Goal: Task Accomplishment & Management: Manage account settings

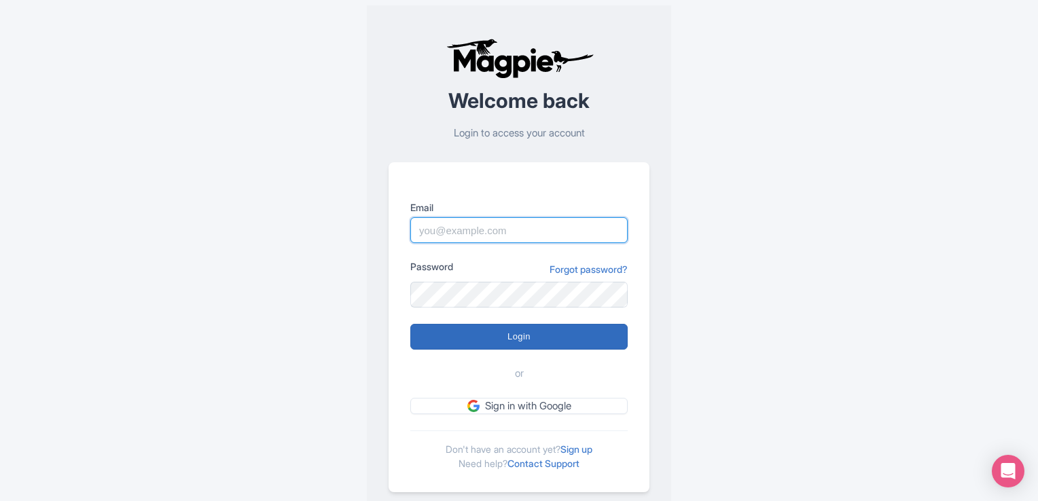
type input "sameer@tripshepherd.com"
click at [530, 338] on input "Login" at bounding box center [518, 337] width 217 height 26
type input "Logging in..."
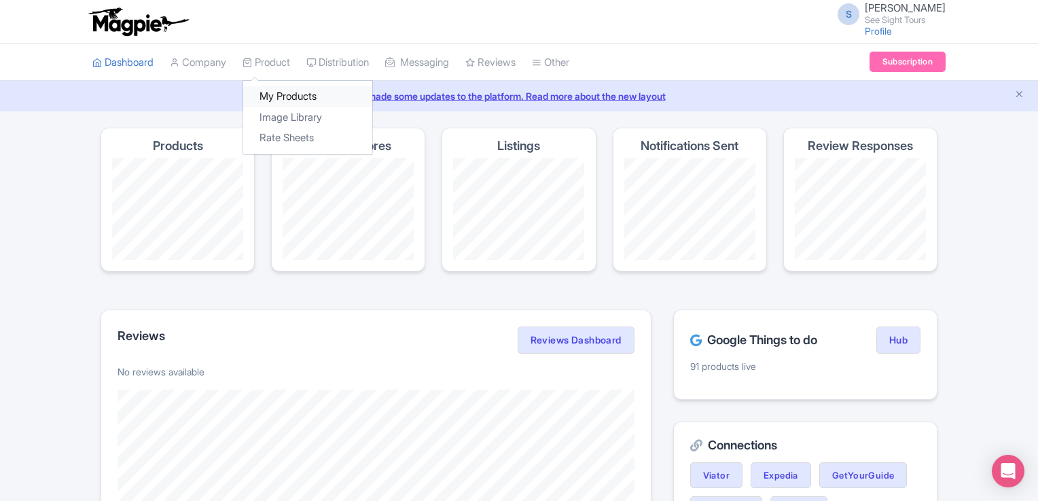
click at [280, 94] on link "My Products" at bounding box center [307, 96] width 129 height 21
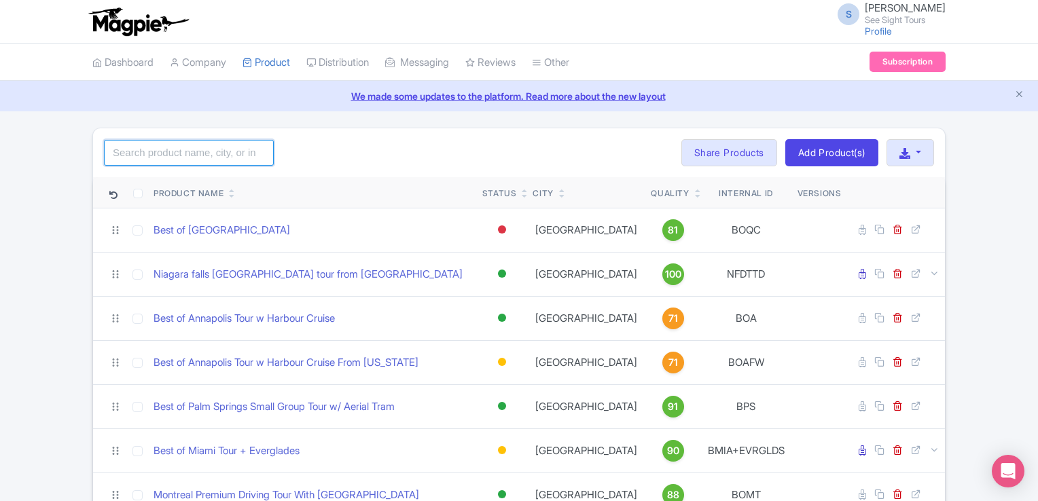
click at [124, 156] on input "search" at bounding box center [189, 153] width 170 height 26
click button "Search" at bounding box center [0, 0] width 0 height 0
drag, startPoint x: 162, startPoint y: 160, endPoint x: 62, endPoint y: 159, distance: 99.8
click at [158, 153] on input "nyc" at bounding box center [189, 153] width 170 height 26
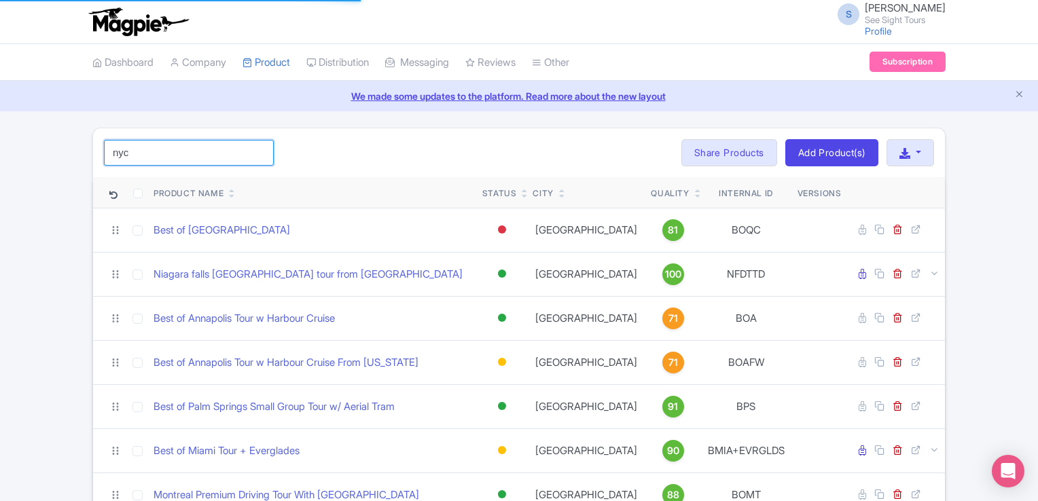
type input "nyc"
click button "Search" at bounding box center [0, 0] width 0 height 0
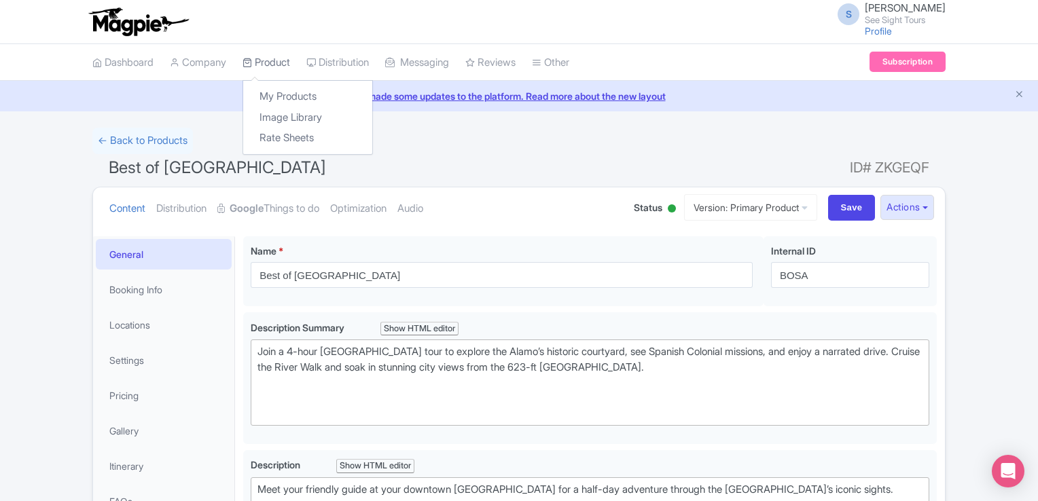
click at [272, 60] on link "Product" at bounding box center [266, 62] width 48 height 37
click at [279, 88] on link "My Products" at bounding box center [307, 96] width 129 height 21
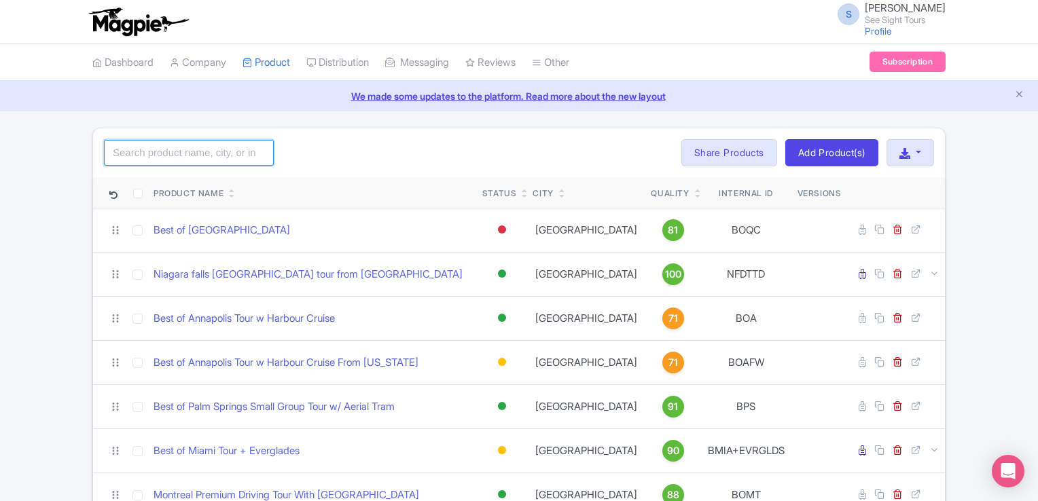
click at [117, 151] on input "search" at bounding box center [189, 153] width 170 height 26
type input "new york"
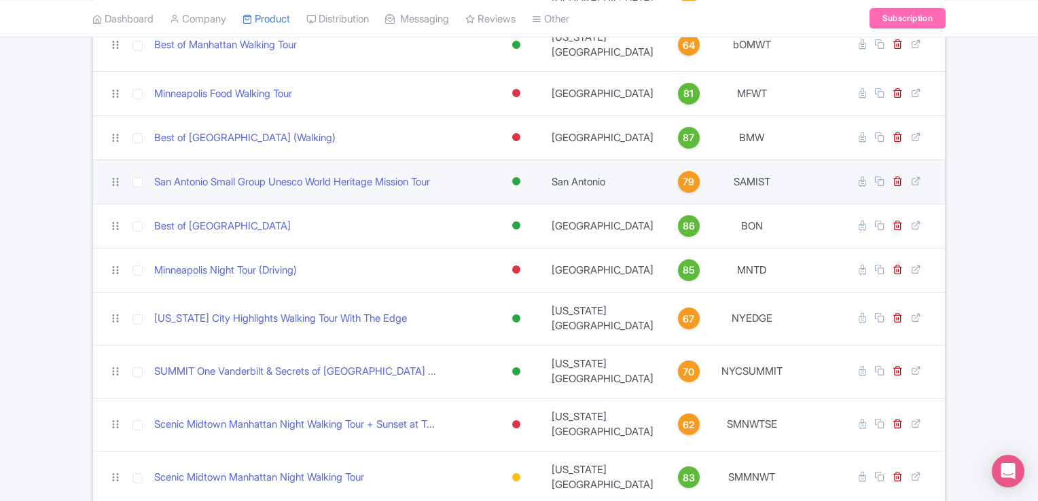
scroll to position [883, 0]
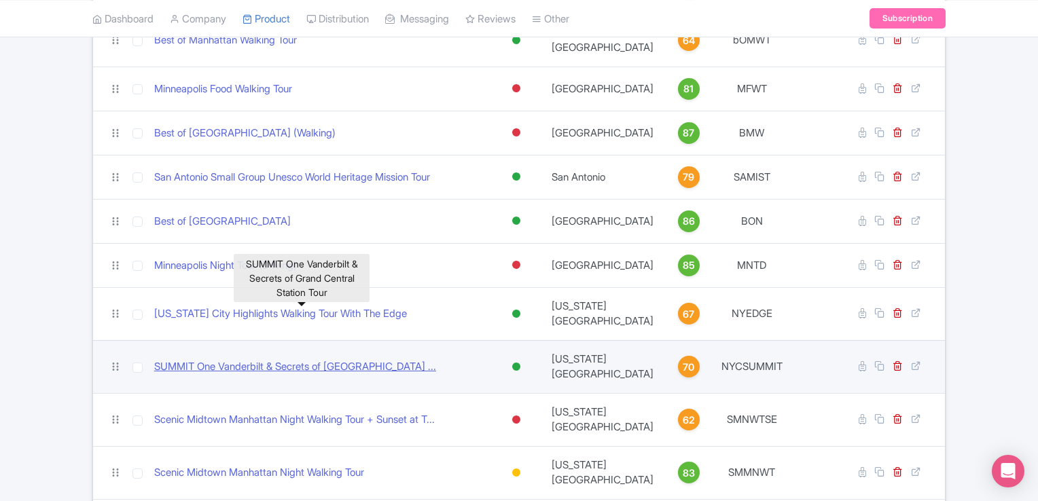
click at [253, 359] on link "SUMMIT One Vanderbilt & Secrets of Grand Central Station ..." at bounding box center [295, 367] width 282 height 16
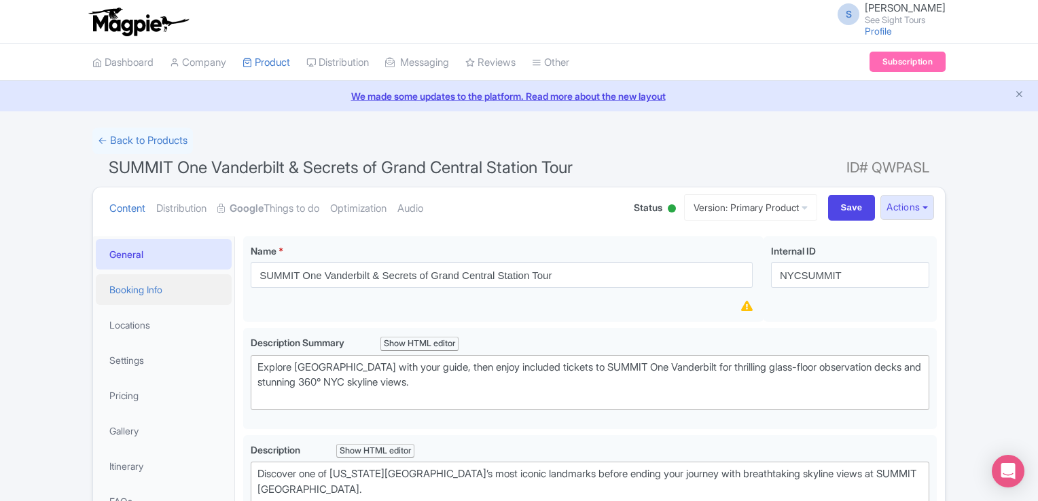
click at [136, 289] on link "Booking Info" at bounding box center [164, 289] width 136 height 31
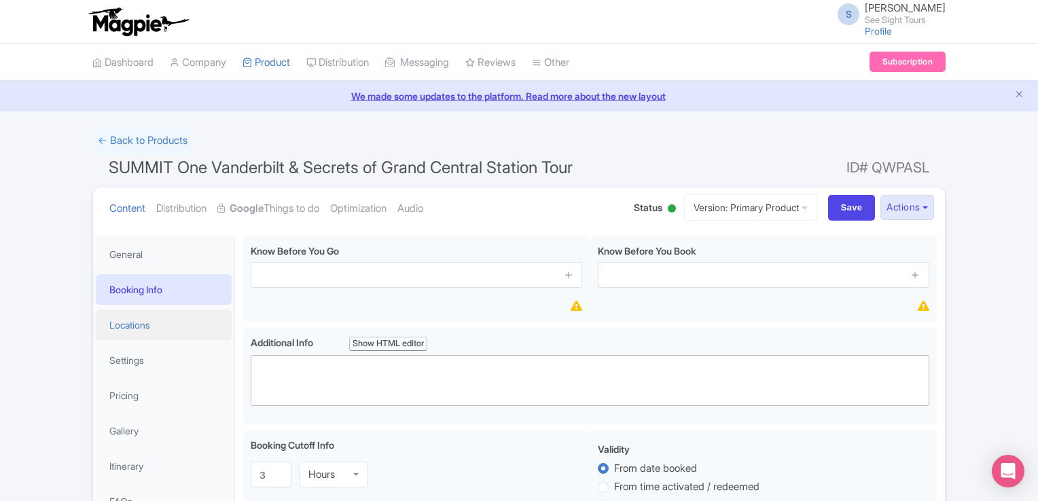
click at [137, 321] on link "Locations" at bounding box center [164, 325] width 136 height 31
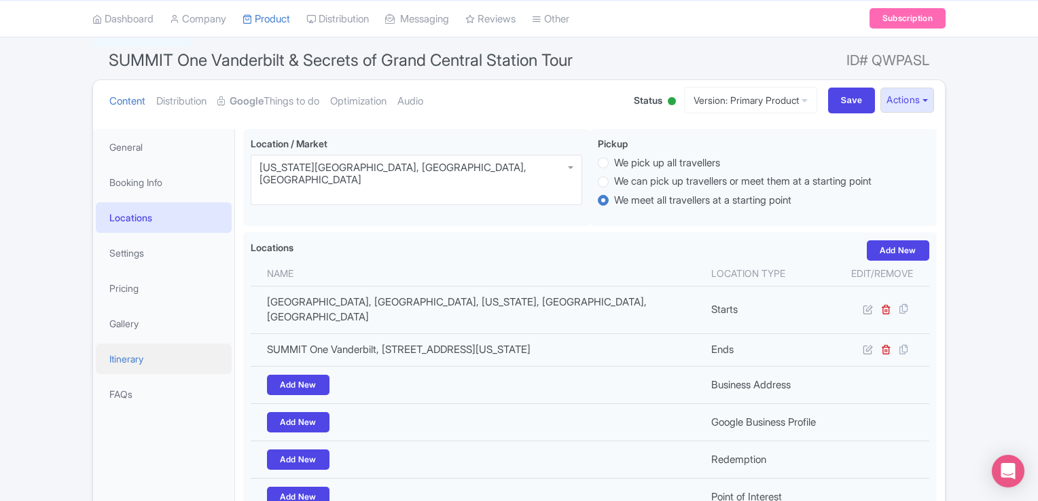
scroll to position [68, 0]
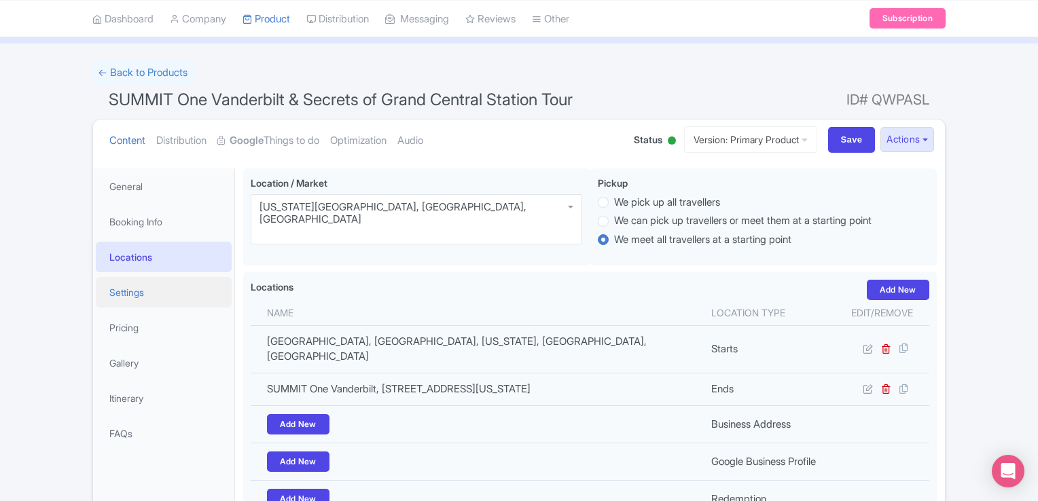
click at [137, 286] on link "Settings" at bounding box center [164, 292] width 136 height 31
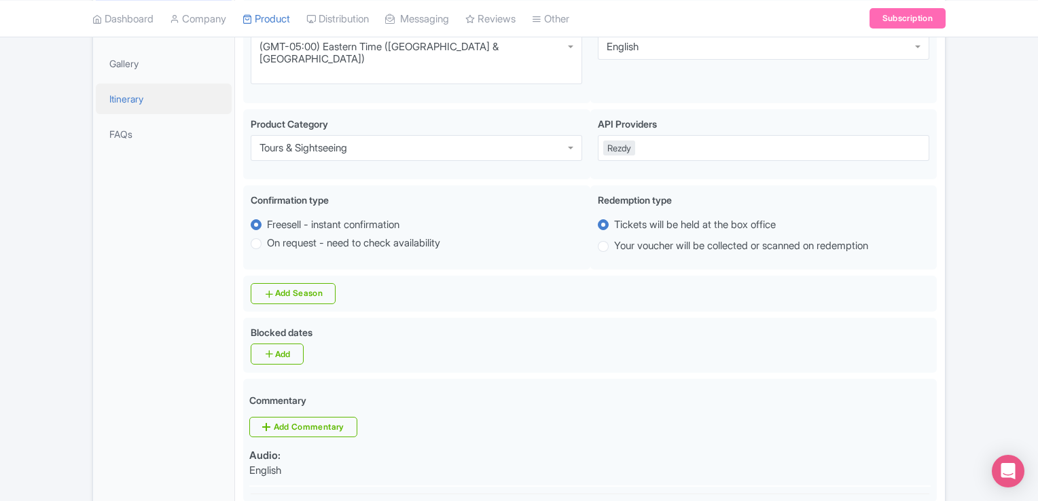
scroll to position [136, 0]
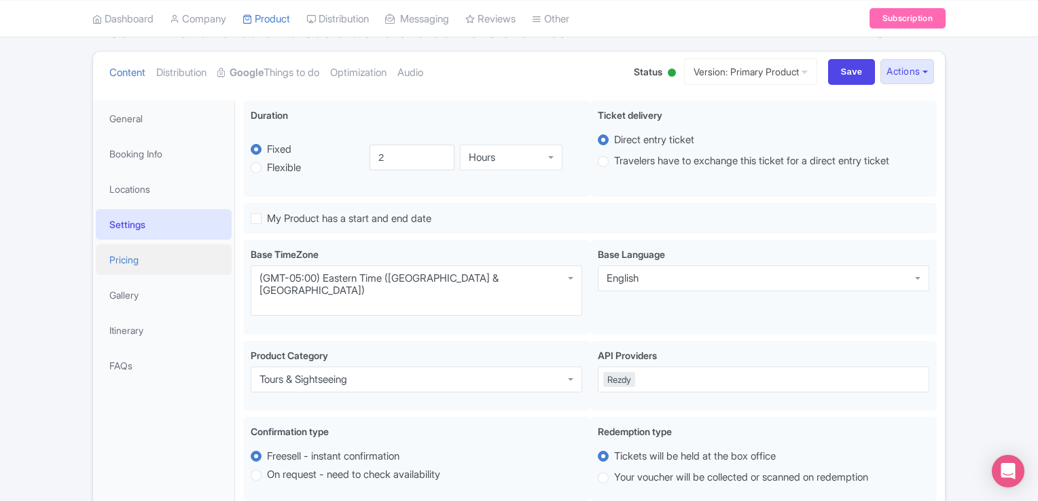
click at [141, 261] on link "Pricing" at bounding box center [164, 259] width 136 height 31
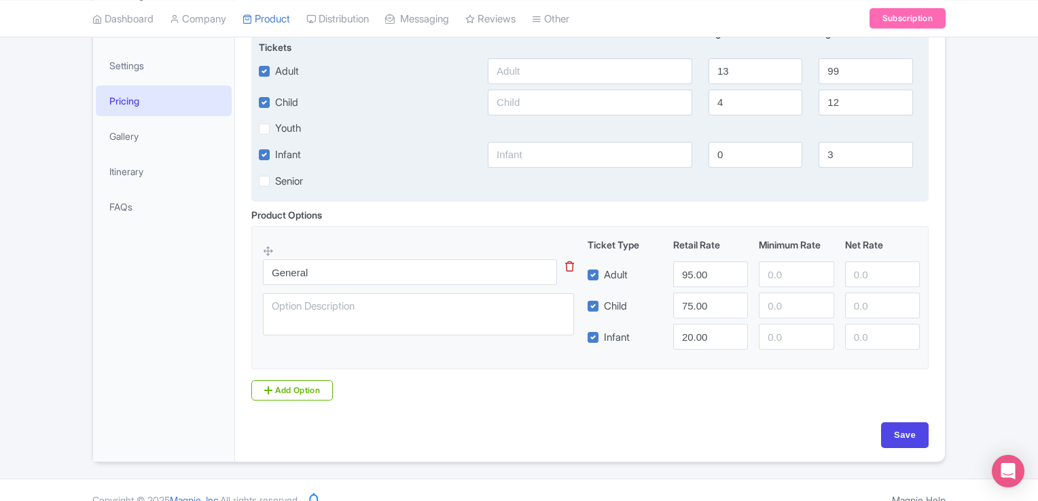
scroll to position [314, 0]
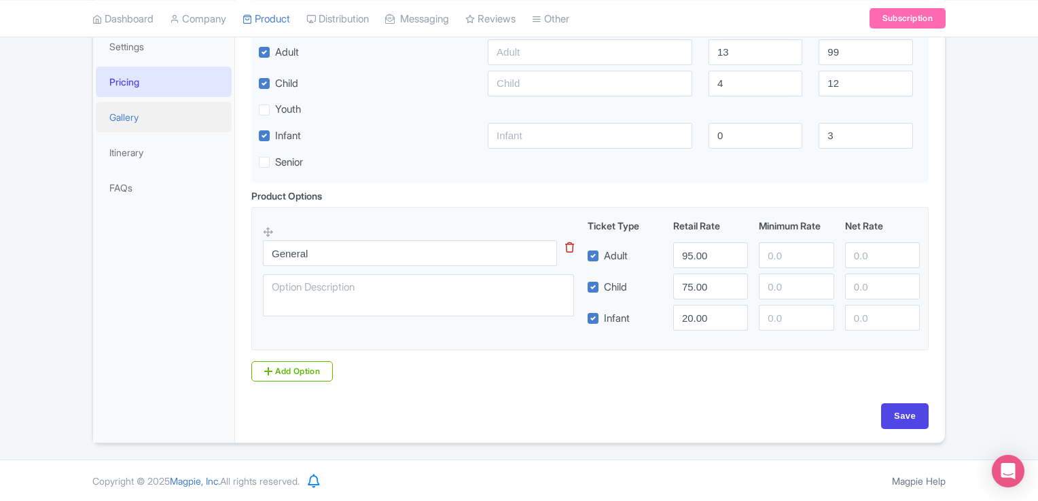
click at [138, 112] on link "Gallery" at bounding box center [164, 117] width 136 height 31
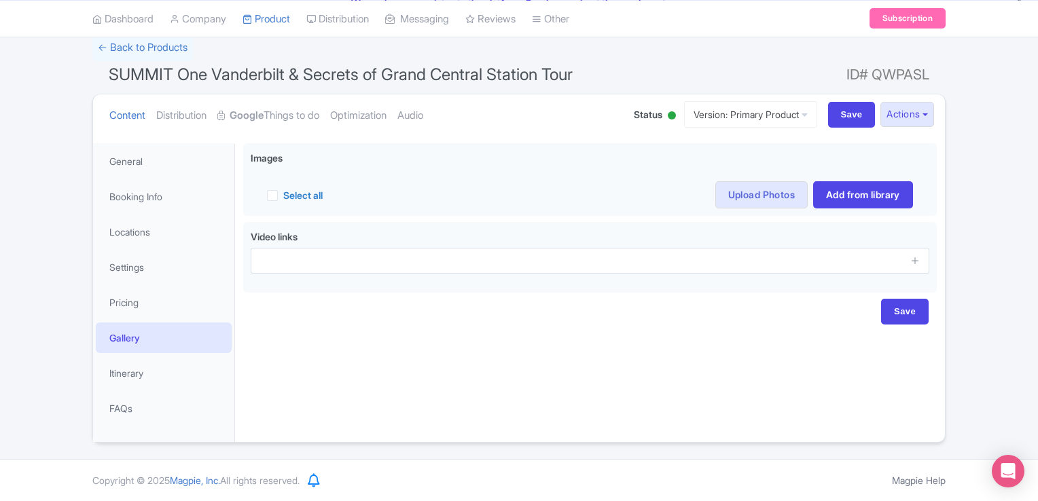
scroll to position [92, 0]
click at [139, 375] on link "Itinerary" at bounding box center [164, 374] width 136 height 31
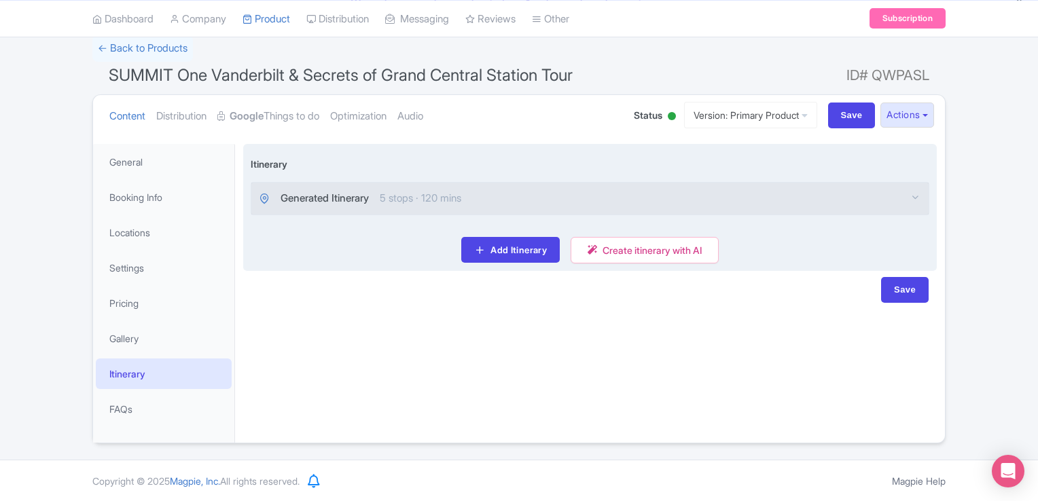
click at [513, 196] on div "Generated Itinerary 5 stops · 120 mins" at bounding box center [589, 199] width 677 height 32
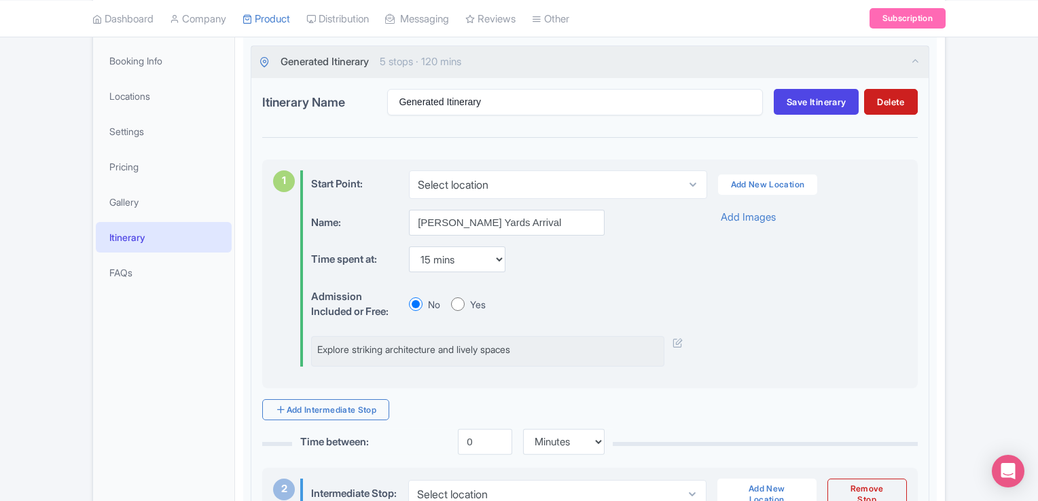
scroll to position [228, 0]
click at [141, 207] on link "Gallery" at bounding box center [164, 202] width 136 height 31
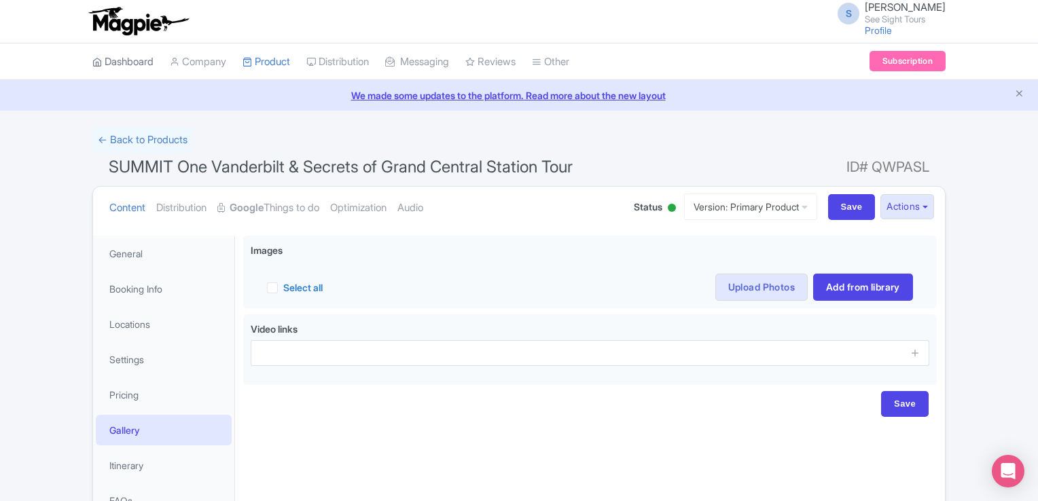
scroll to position [0, 0]
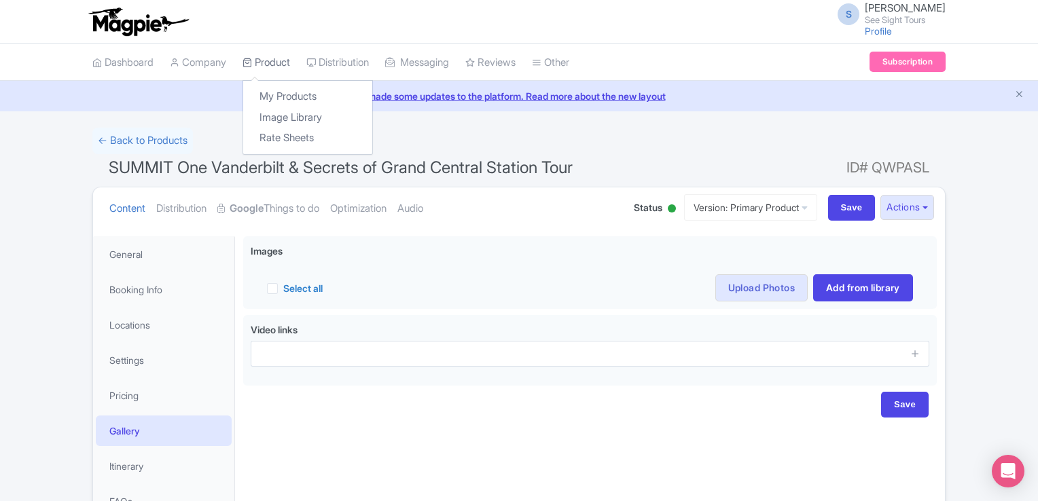
click at [258, 58] on link "Product" at bounding box center [266, 62] width 48 height 37
click at [284, 87] on link "My Products" at bounding box center [307, 96] width 129 height 21
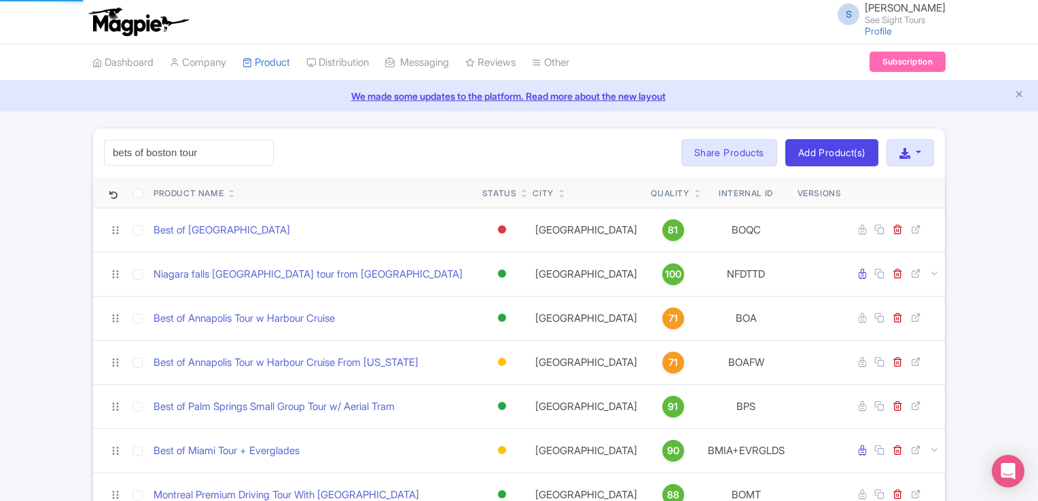
click button "Search" at bounding box center [0, 0] width 0 height 0
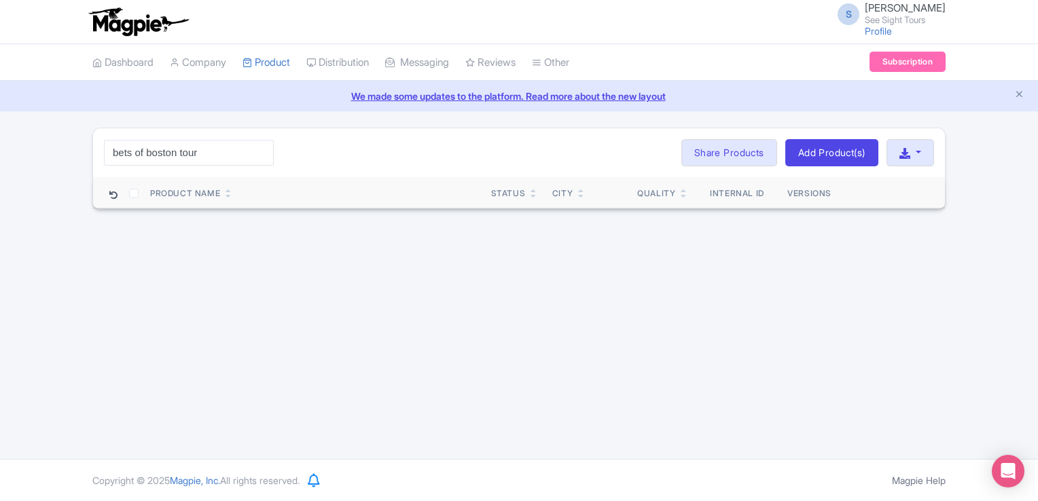
drag, startPoint x: 198, startPoint y: 150, endPoint x: 137, endPoint y: 156, distance: 61.4
click at [137, 156] on input "bets of boston tour" at bounding box center [189, 153] width 170 height 26
click at [130, 153] on input "bets of boston tour" at bounding box center [189, 153] width 170 height 26
drag, startPoint x: 130, startPoint y: 153, endPoint x: 109, endPoint y: 157, distance: 20.8
click at [109, 157] on input "bets of boston tour" at bounding box center [189, 153] width 170 height 26
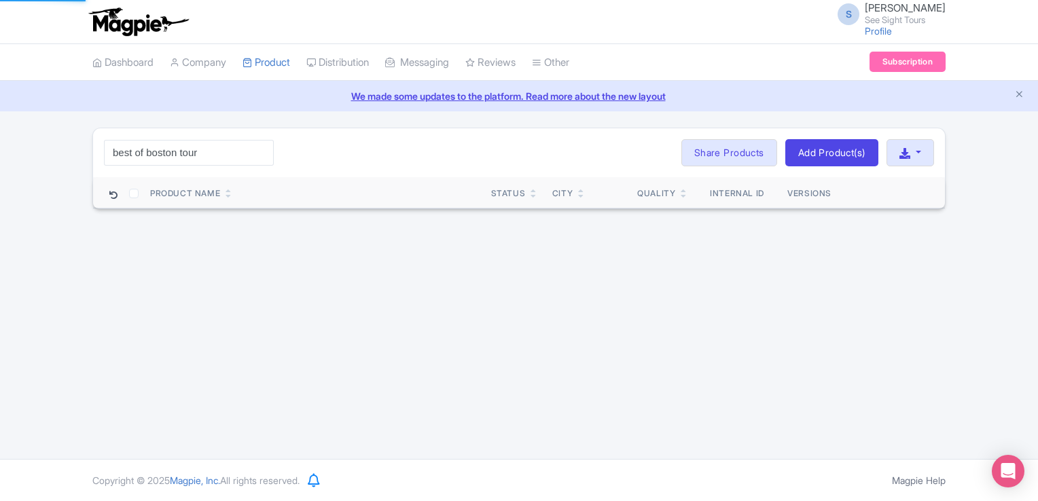
type input "best of boston tour"
click button "Search" at bounding box center [0, 0] width 0 height 0
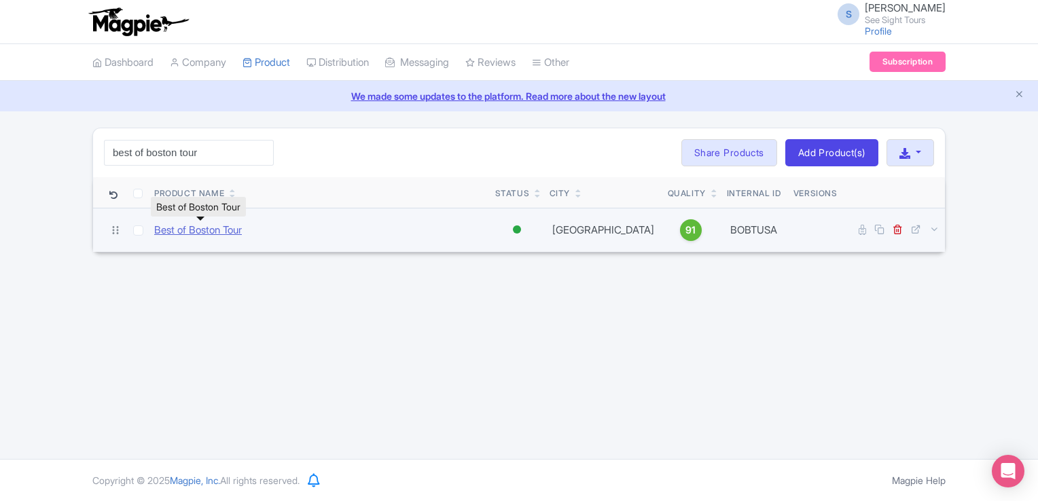
click at [168, 229] on link "Best of Boston Tour" at bounding box center [198, 231] width 88 height 16
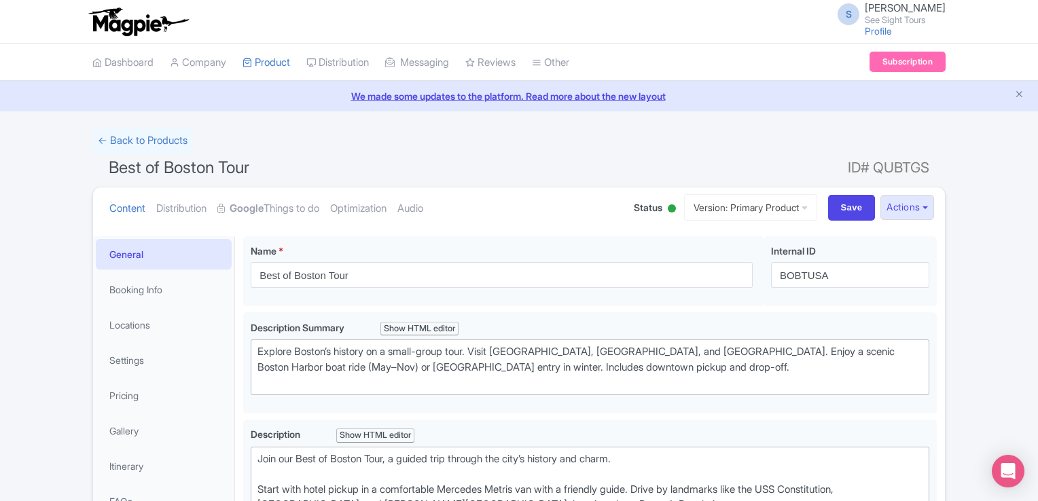
scroll to position [272, 0]
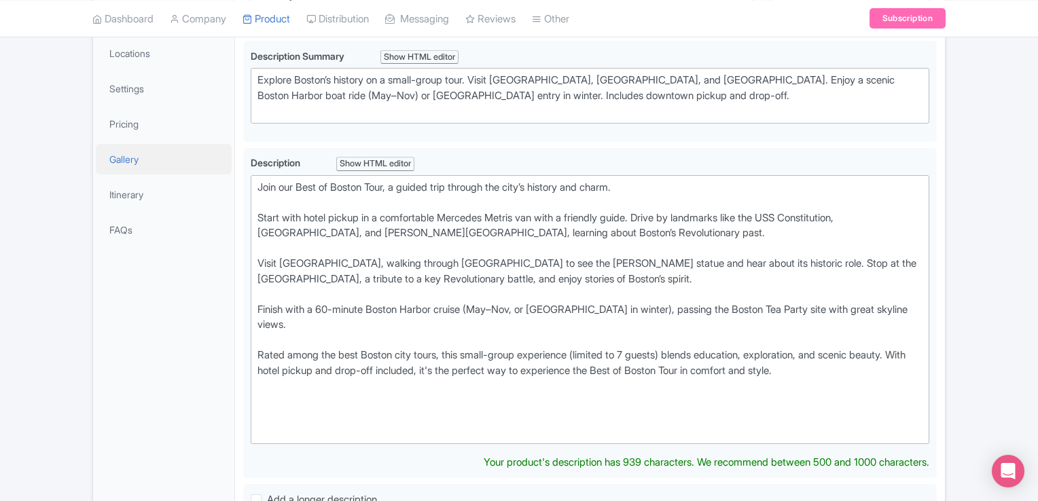
click at [133, 158] on link "Gallery" at bounding box center [164, 159] width 136 height 31
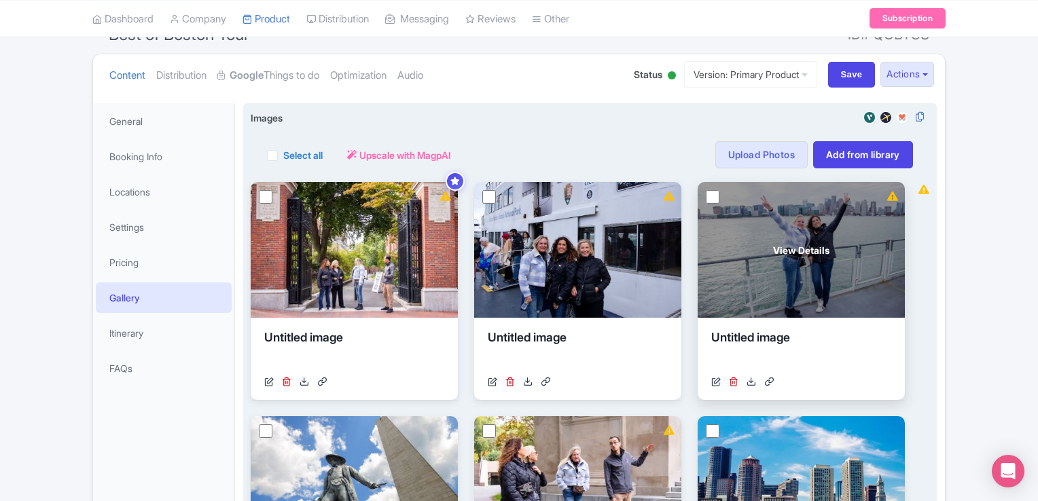
scroll to position [130, 0]
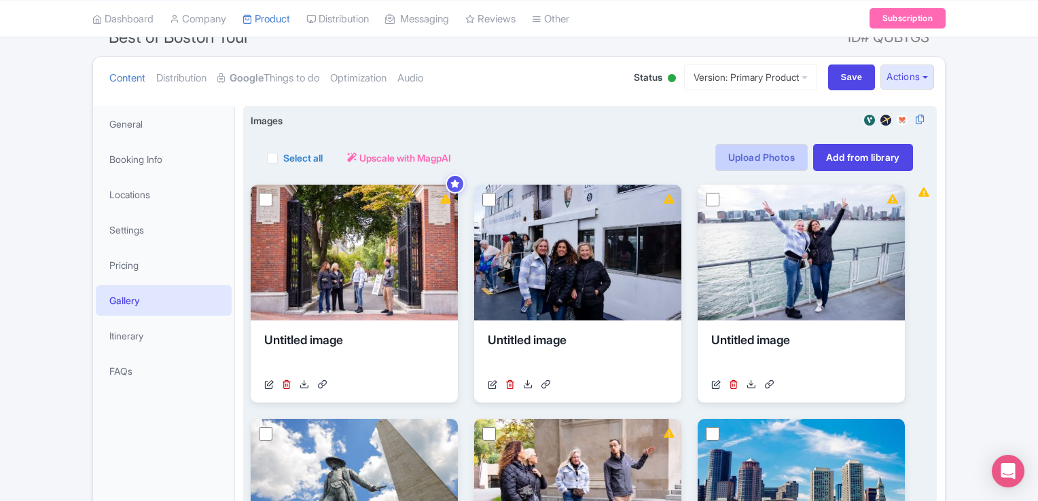
click at [761, 155] on link "Upload Photos" at bounding box center [761, 157] width 92 height 27
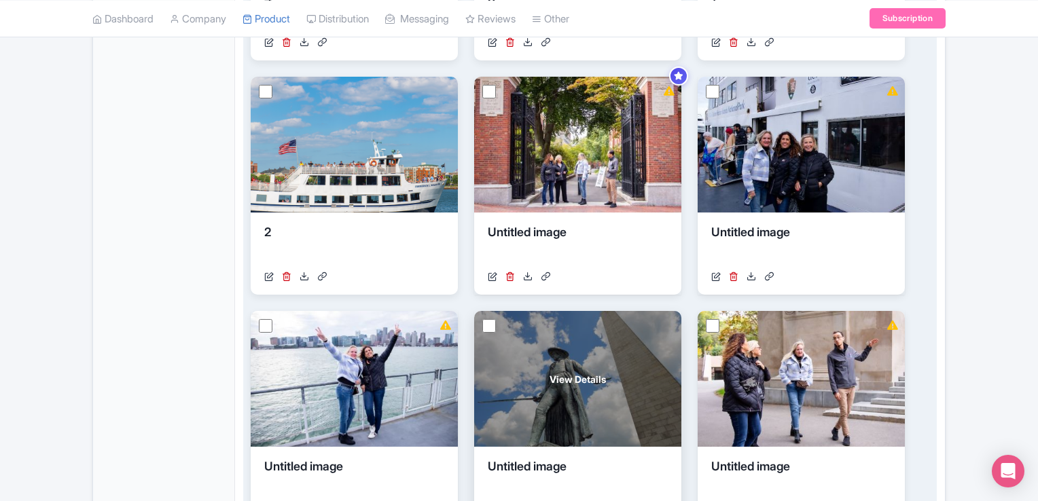
scroll to position [742, 0]
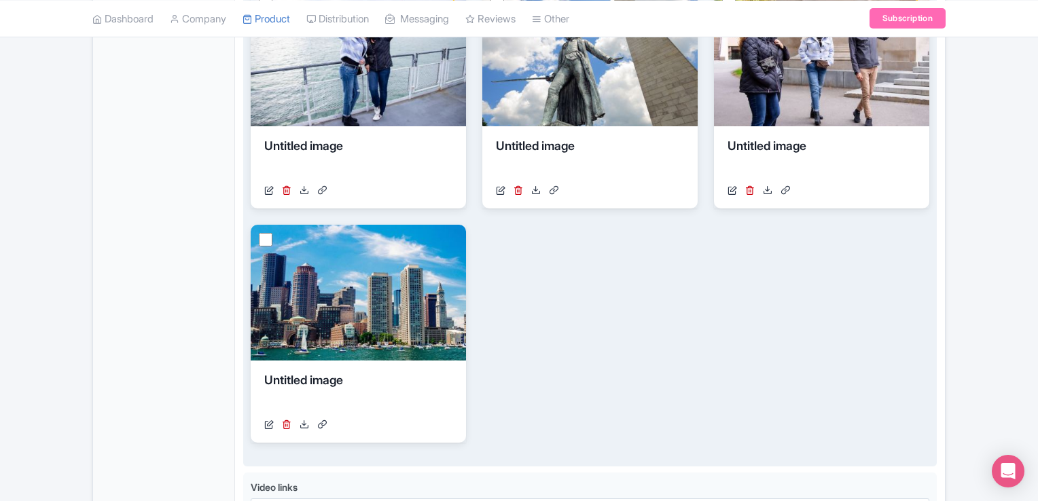
scroll to position [939, 0]
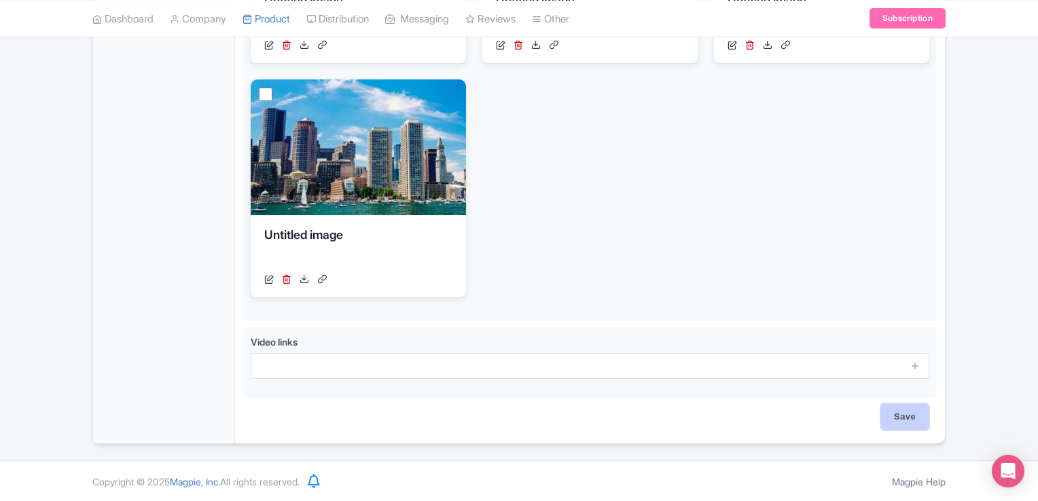
click at [905, 411] on input "Save" at bounding box center [905, 417] width 48 height 26
type input "Saving..."
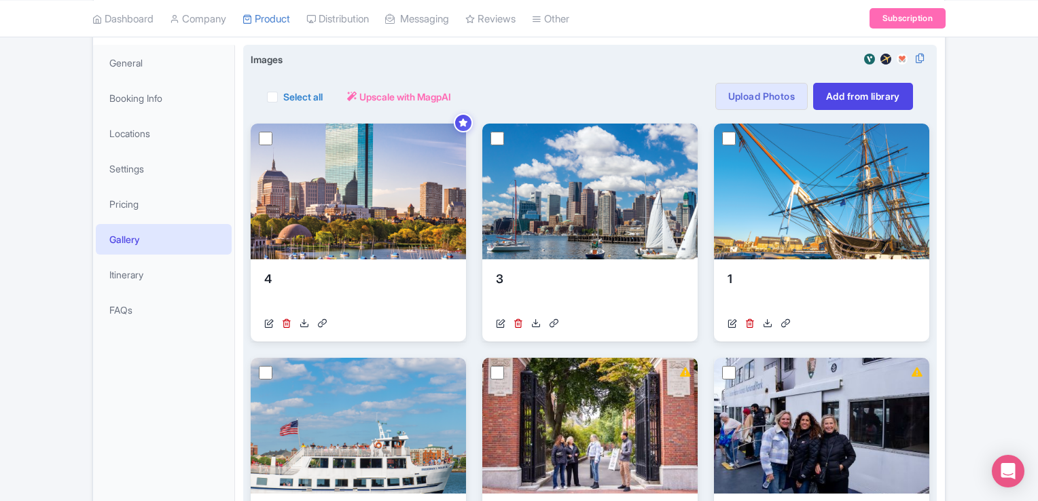
scroll to position [0, 0]
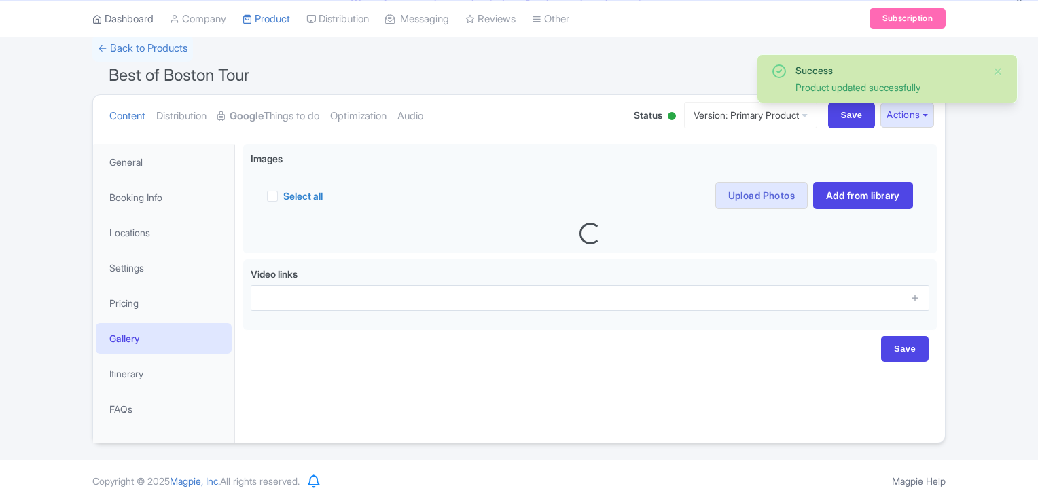
scroll to position [92, 0]
click at [352, 111] on link "Optimization" at bounding box center [358, 116] width 56 height 43
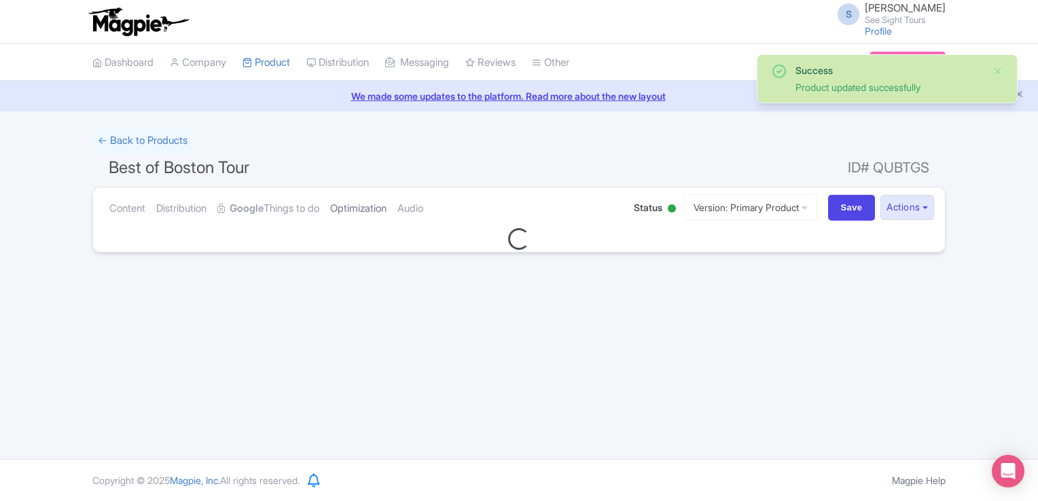
scroll to position [0, 0]
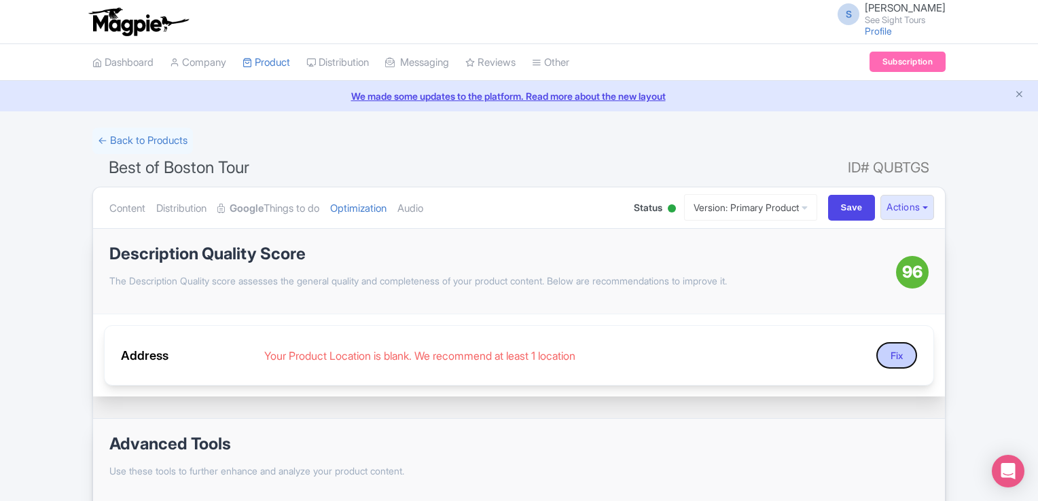
click at [896, 362] on button "Fix" at bounding box center [896, 355] width 41 height 26
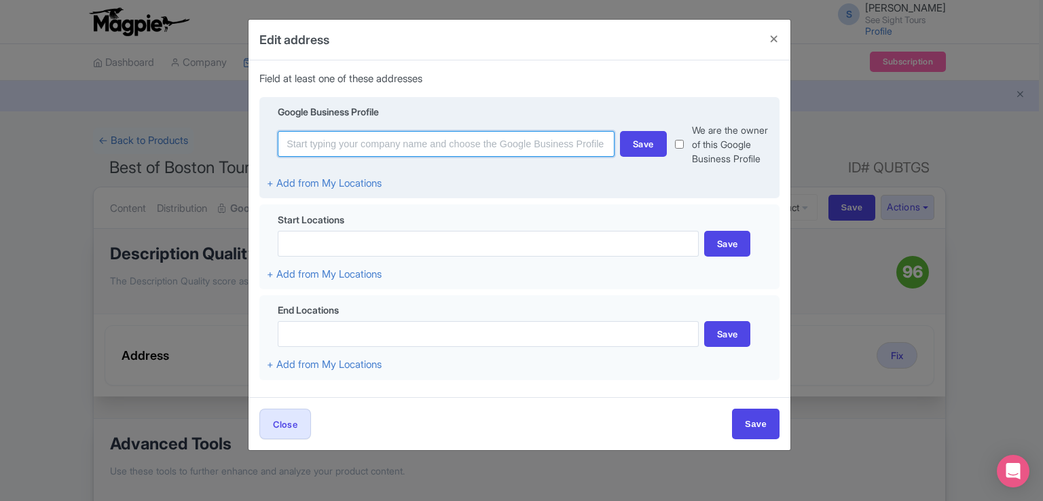
click at [324, 144] on input at bounding box center [446, 144] width 337 height 26
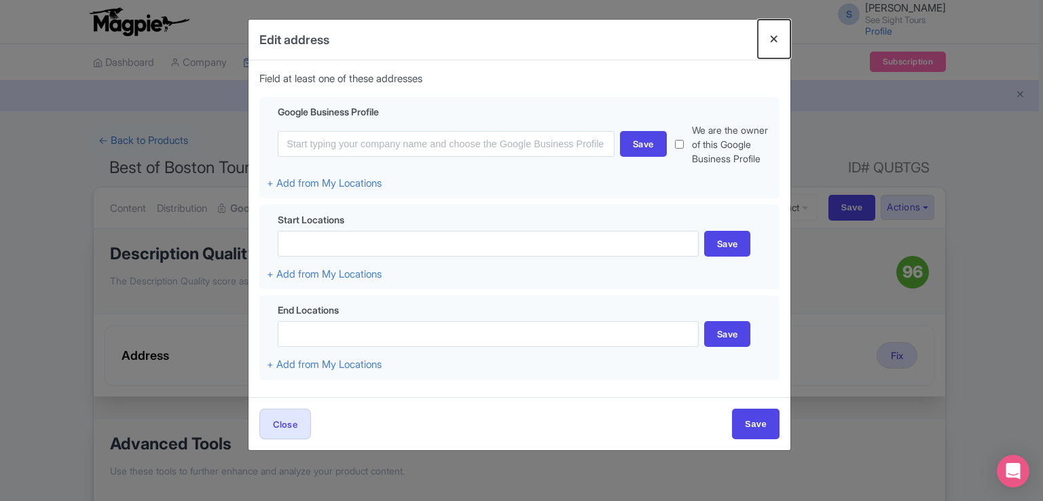
click at [767, 39] on button "Close" at bounding box center [774, 39] width 33 height 39
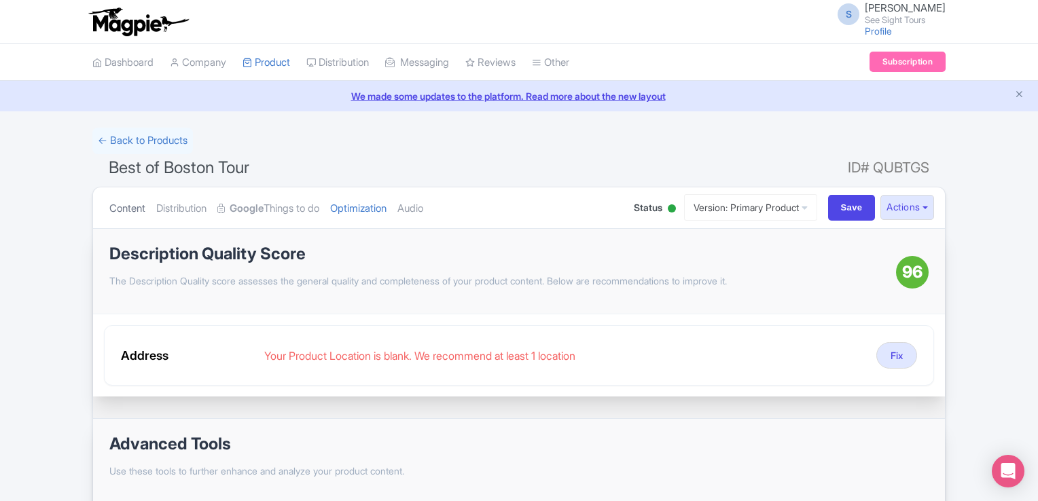
click at [125, 207] on link "Content" at bounding box center [127, 208] width 36 height 43
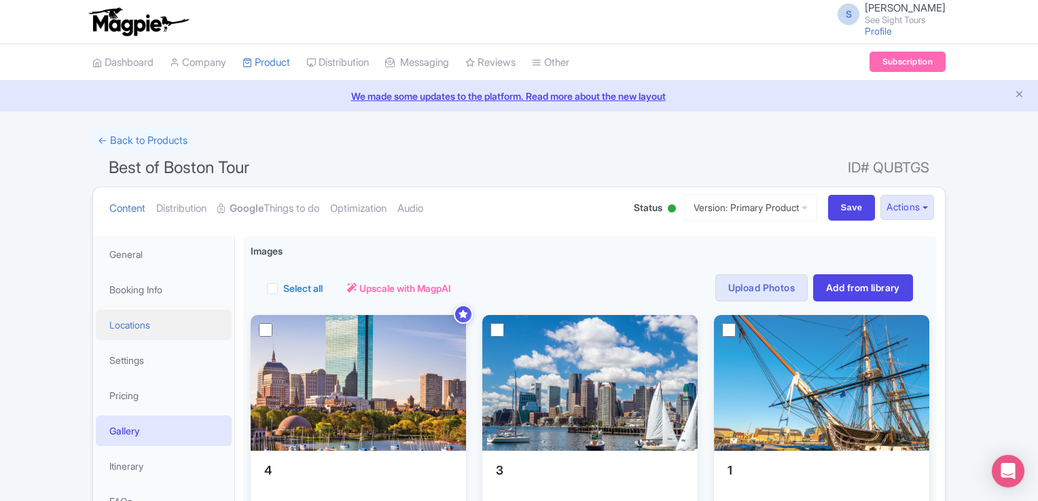
click at [170, 327] on link "Locations" at bounding box center [164, 325] width 136 height 31
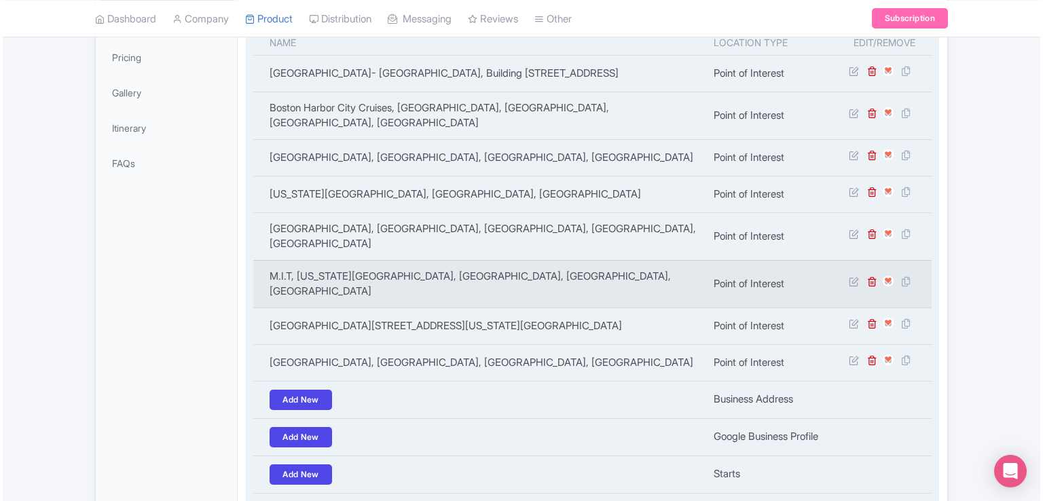
scroll to position [475, 0]
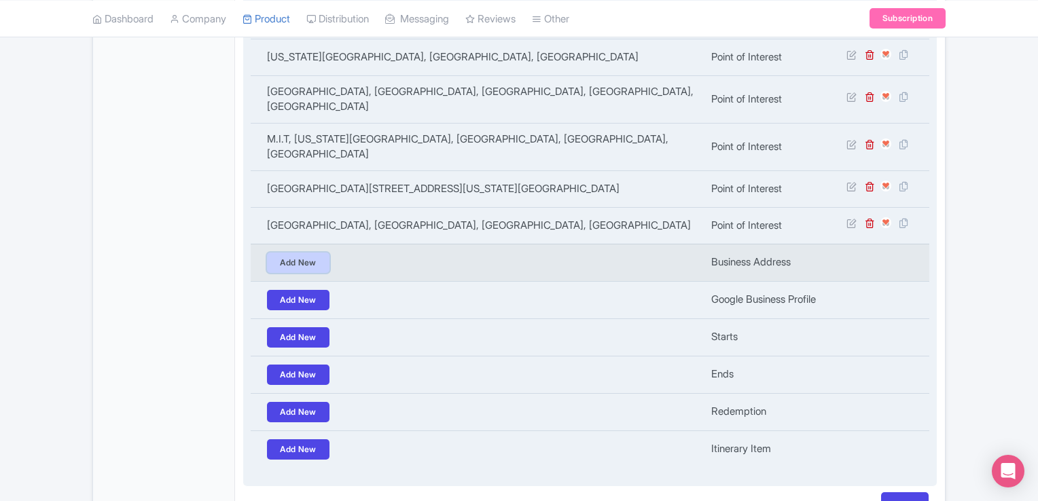
click at [281, 253] on link "Add New" at bounding box center [298, 263] width 62 height 20
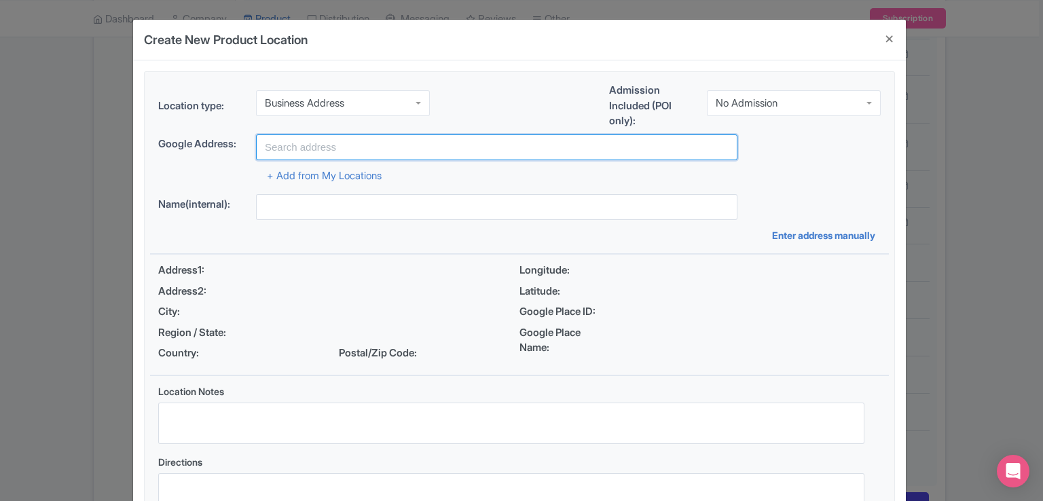
click at [340, 135] on input "text" at bounding box center [497, 147] width 482 height 26
paste input "[STREET_ADDRESS]"
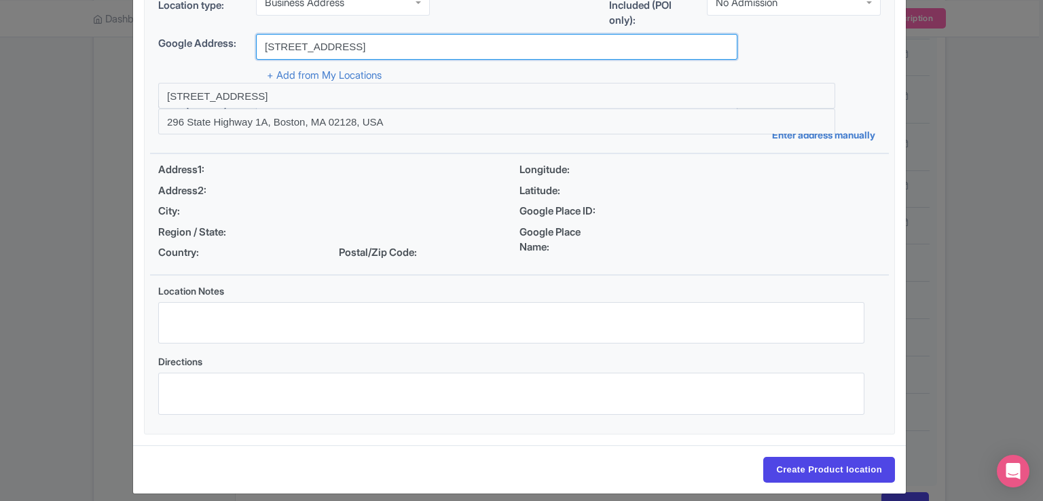
scroll to position [112, 0]
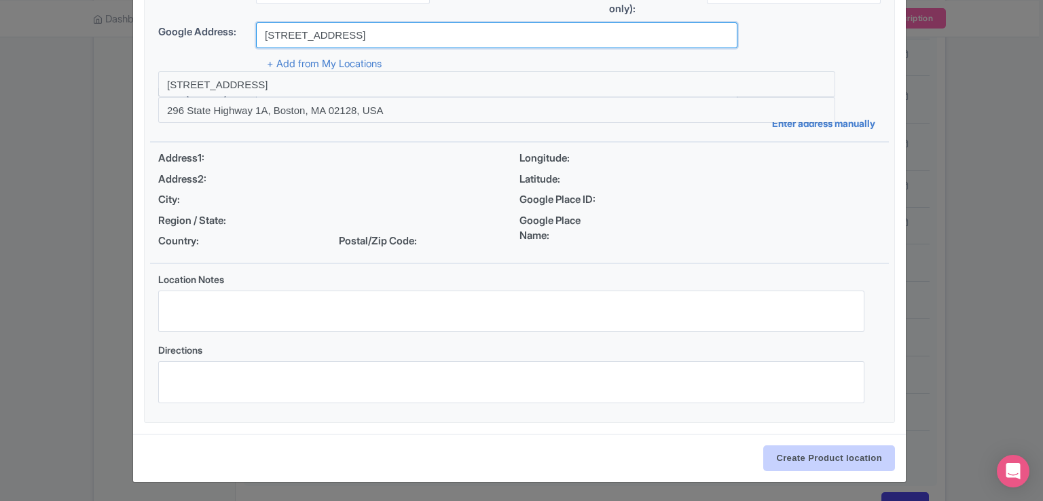
type input "[STREET_ADDRESS]"
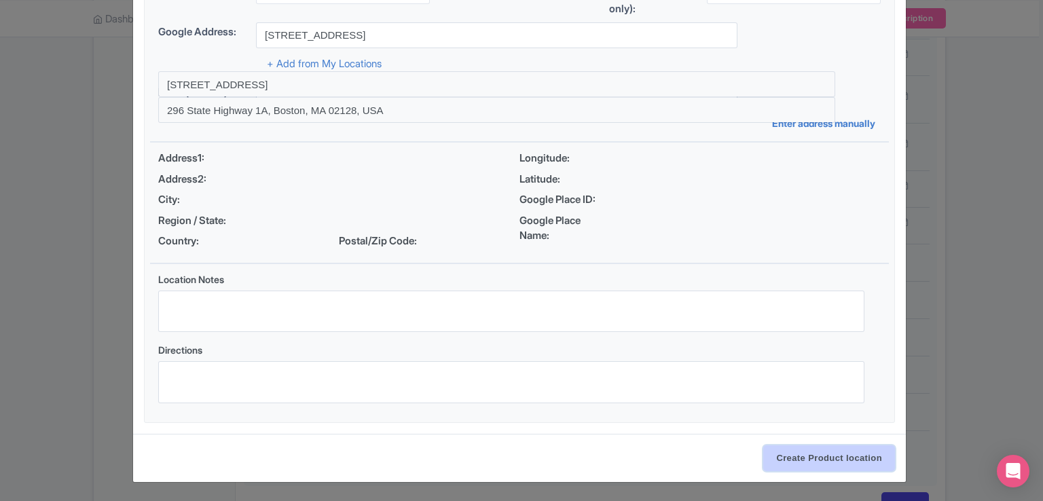
click at [839, 460] on input "Create Product location" at bounding box center [829, 459] width 132 height 26
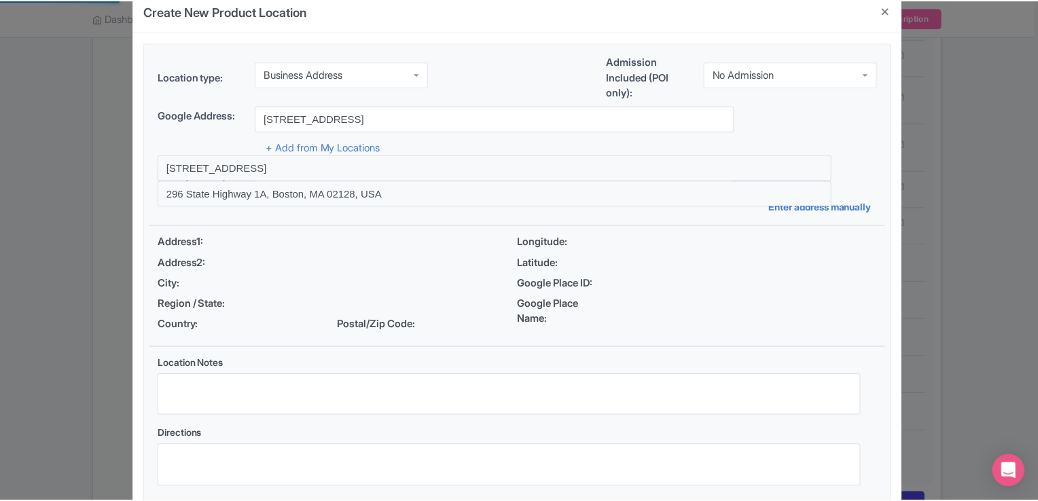
scroll to position [0, 0]
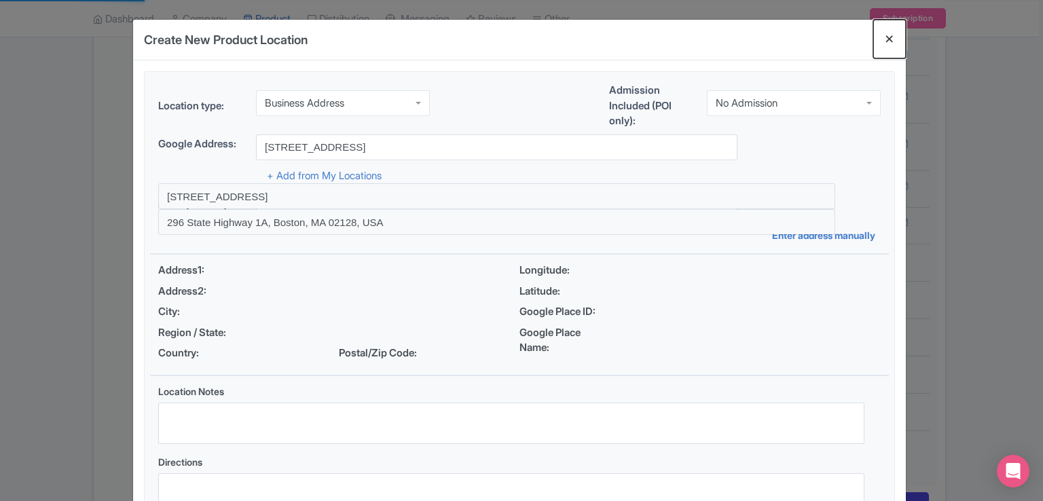
click at [888, 37] on button "Close" at bounding box center [889, 39] width 33 height 39
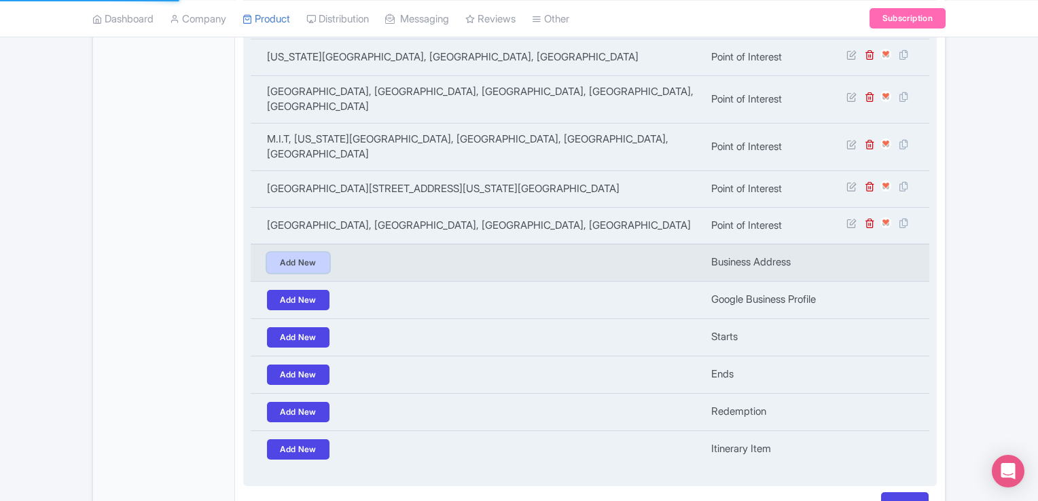
click at [293, 253] on link "Add New" at bounding box center [298, 263] width 62 height 20
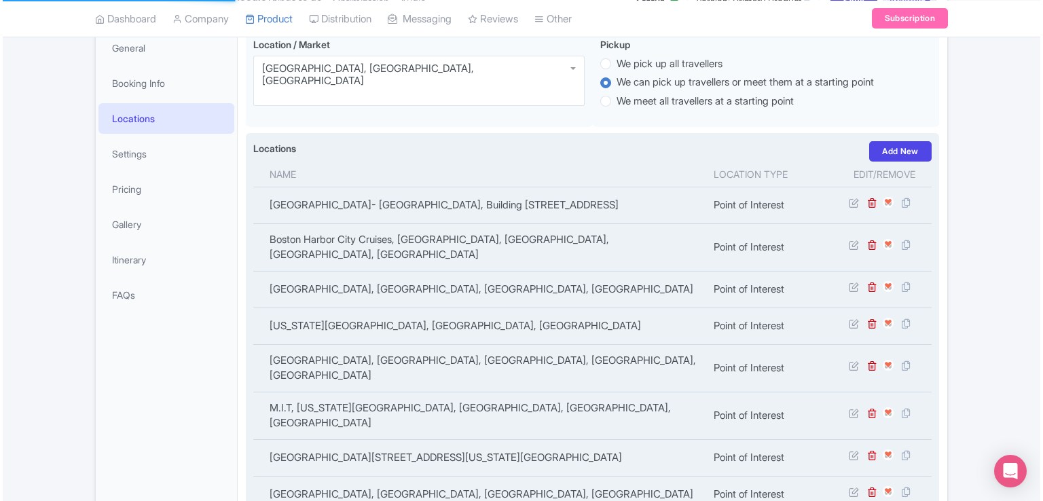
scroll to position [204, 0]
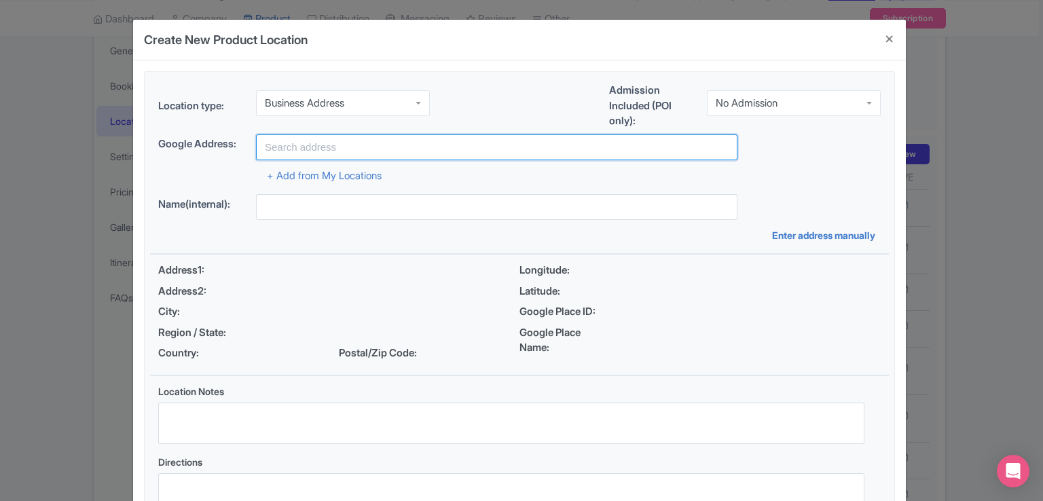
click at [329, 149] on input "text" at bounding box center [497, 147] width 482 height 26
paste input "296 State Street, Boston, MA 02109"
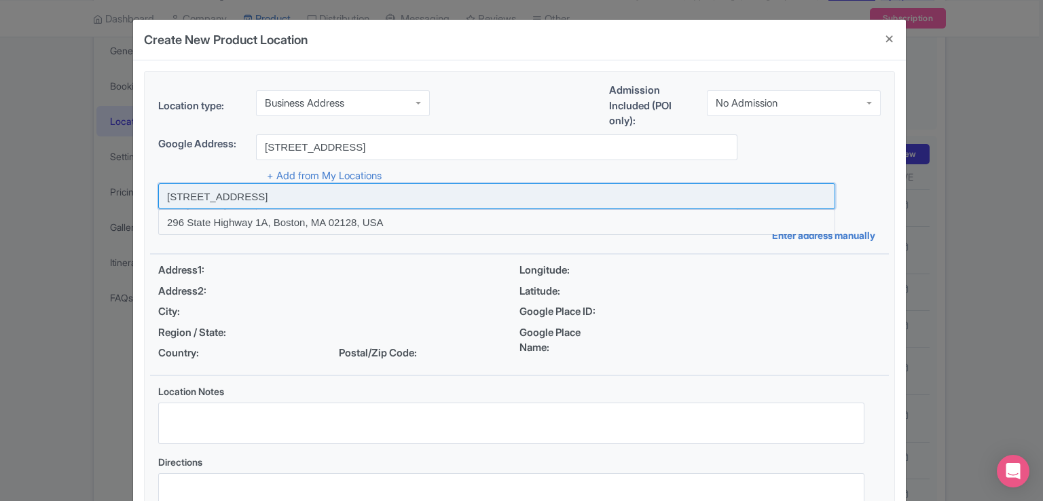
click at [331, 199] on input at bounding box center [496, 196] width 677 height 26
type input "[STREET_ADDRESS]"
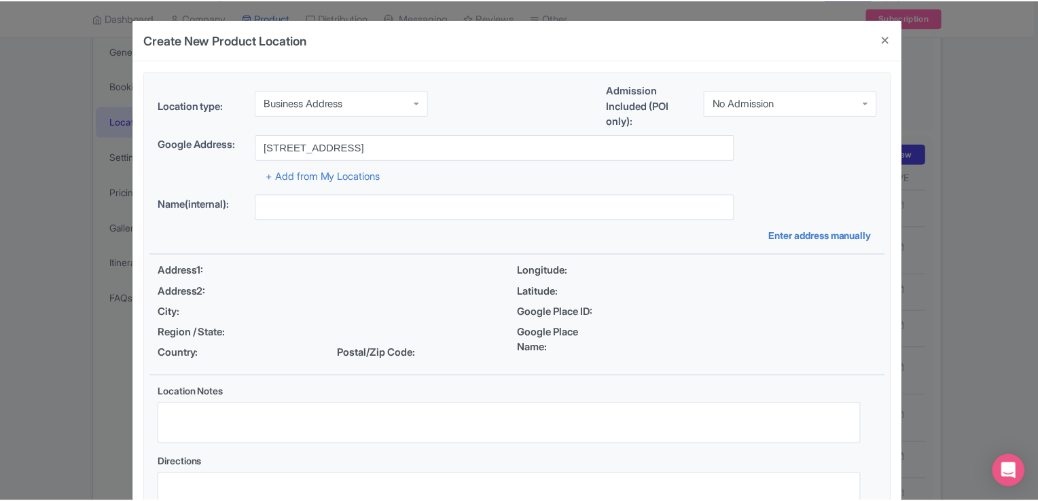
scroll to position [112, 0]
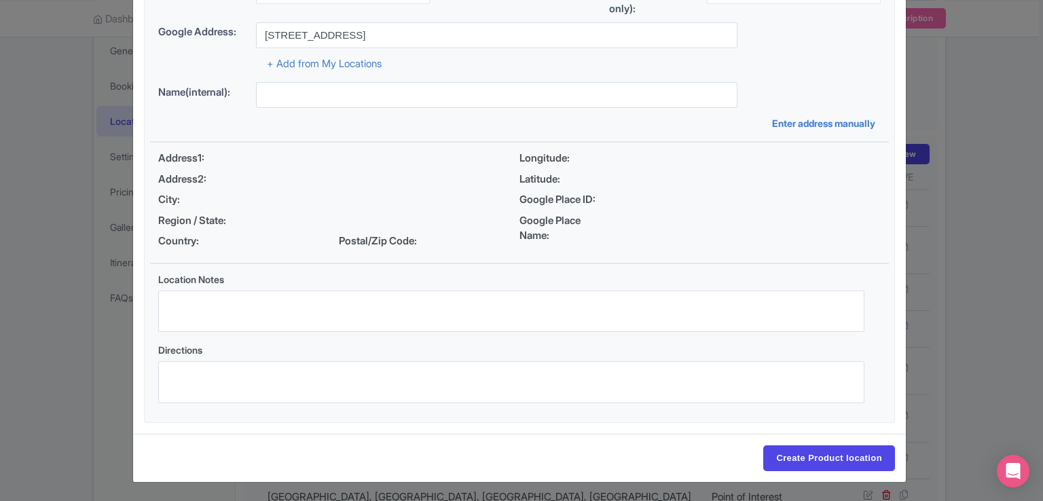
type input "[STREET_ADDRESS]"
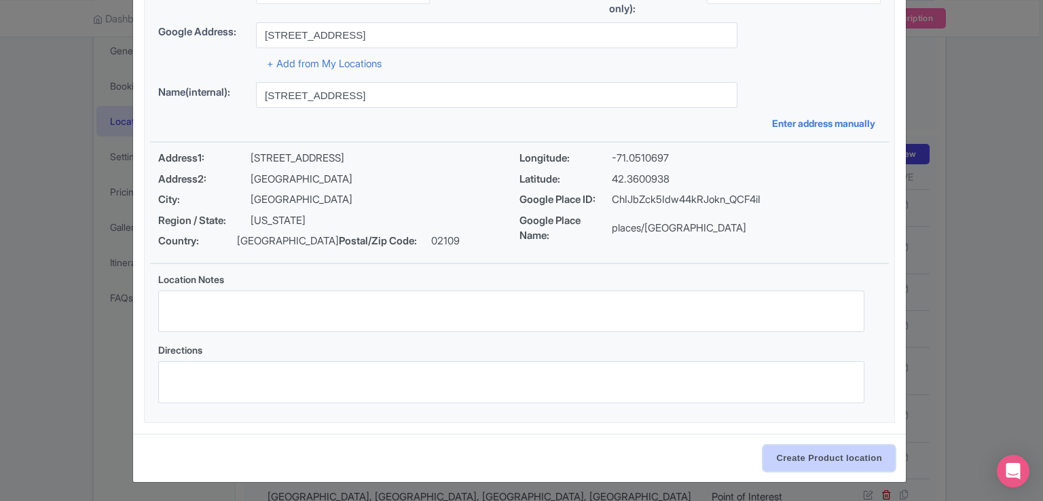
click at [831, 453] on input "Create Product location" at bounding box center [829, 459] width 132 height 26
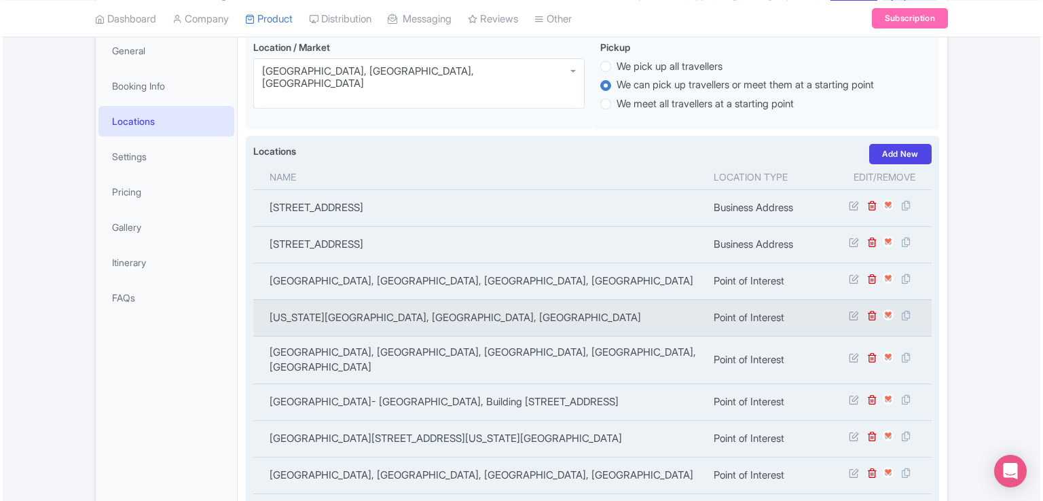
scroll to position [475, 0]
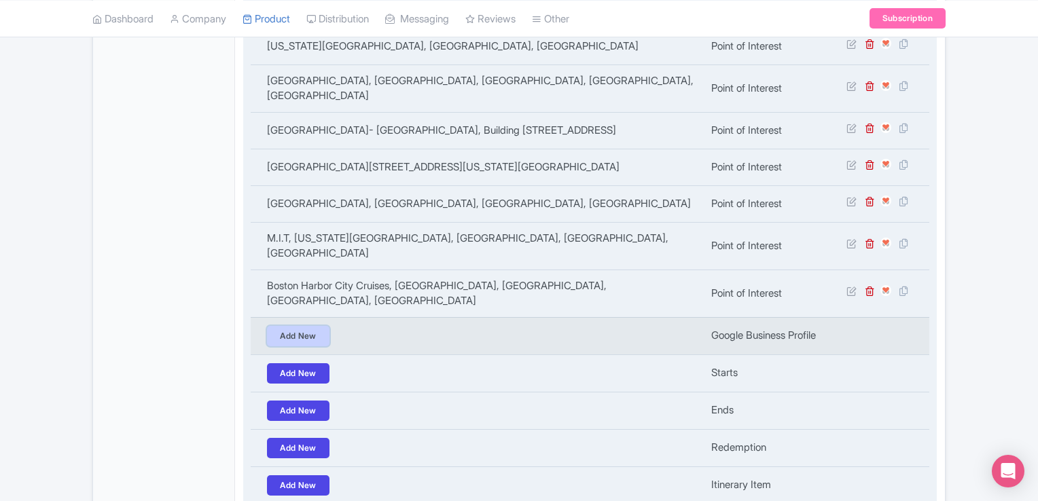
click at [282, 326] on link "Add New" at bounding box center [298, 336] width 62 height 20
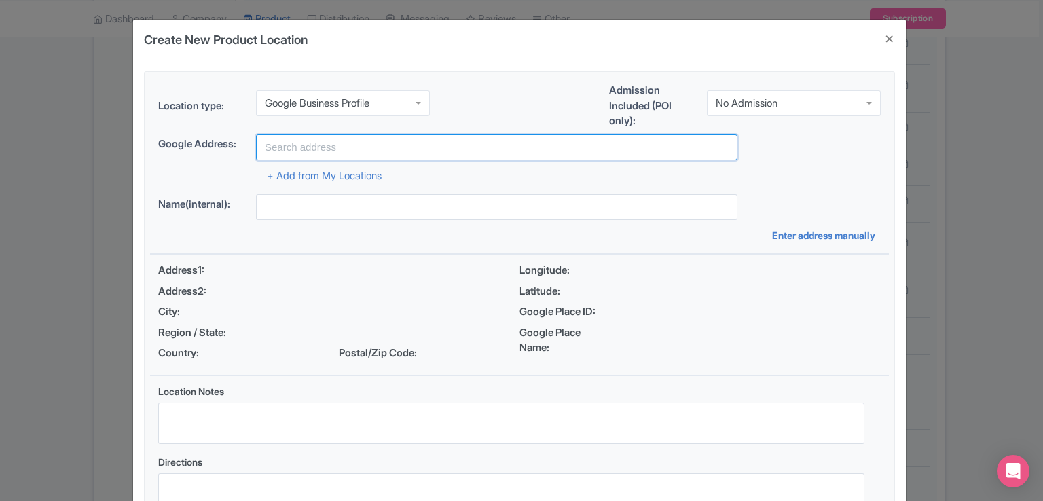
click at [370, 151] on input "text" at bounding box center [497, 147] width 482 height 26
paste input "[STREET_ADDRESS]"
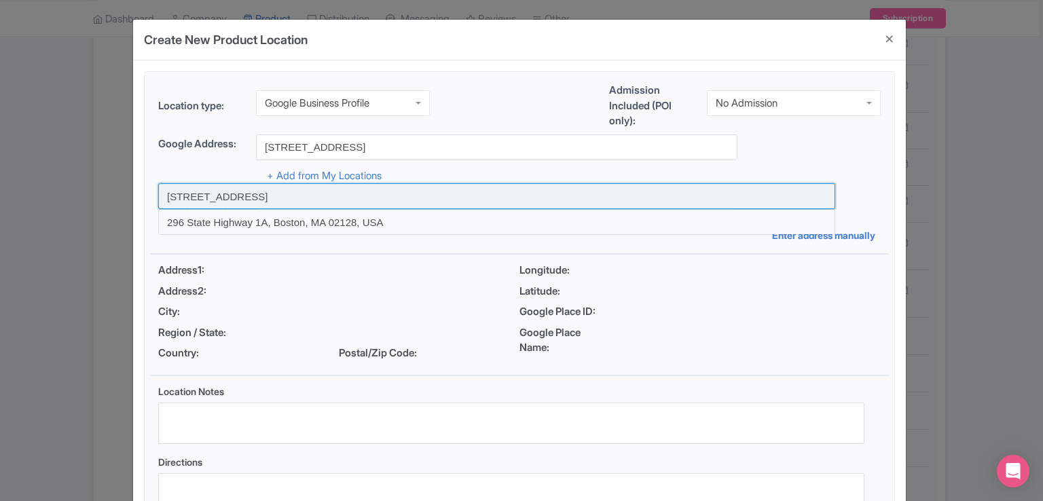
click at [247, 196] on input at bounding box center [496, 196] width 677 height 26
type input "[STREET_ADDRESS]"
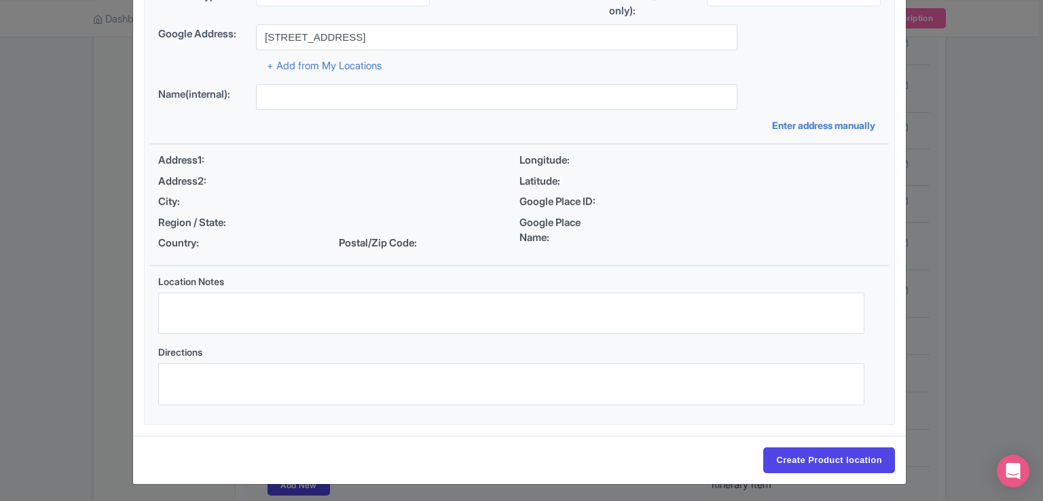
scroll to position [112, 0]
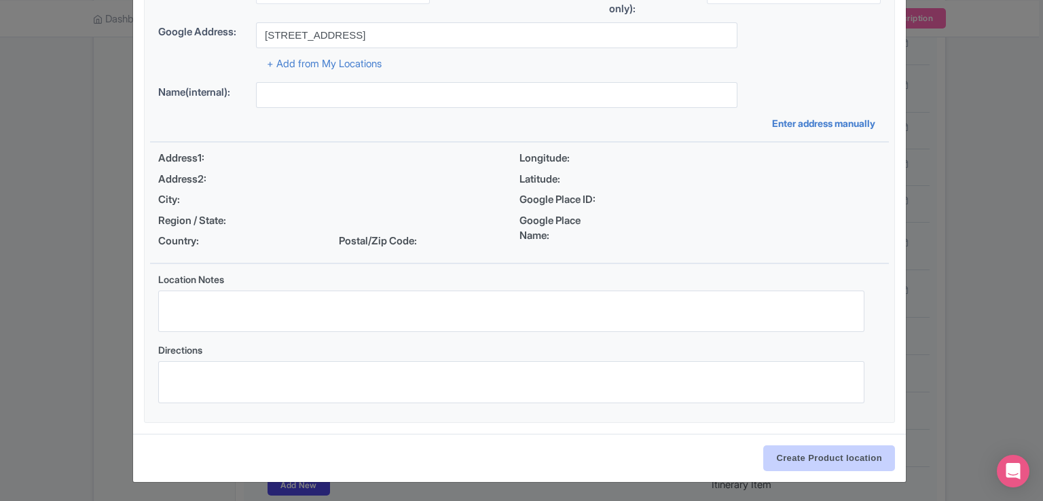
type input "[STREET_ADDRESS]"
click at [835, 460] on input "Create Product location" at bounding box center [829, 459] width 132 height 26
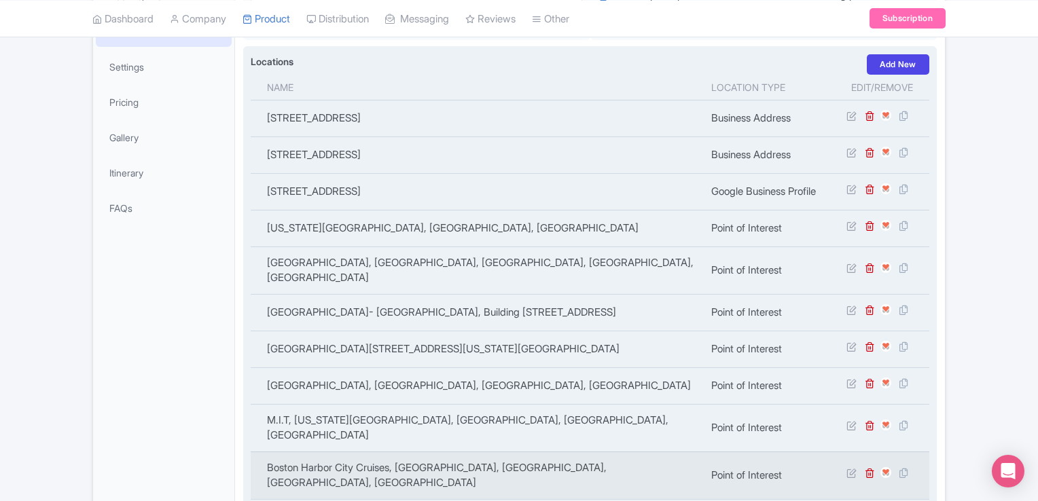
scroll to position [68, 0]
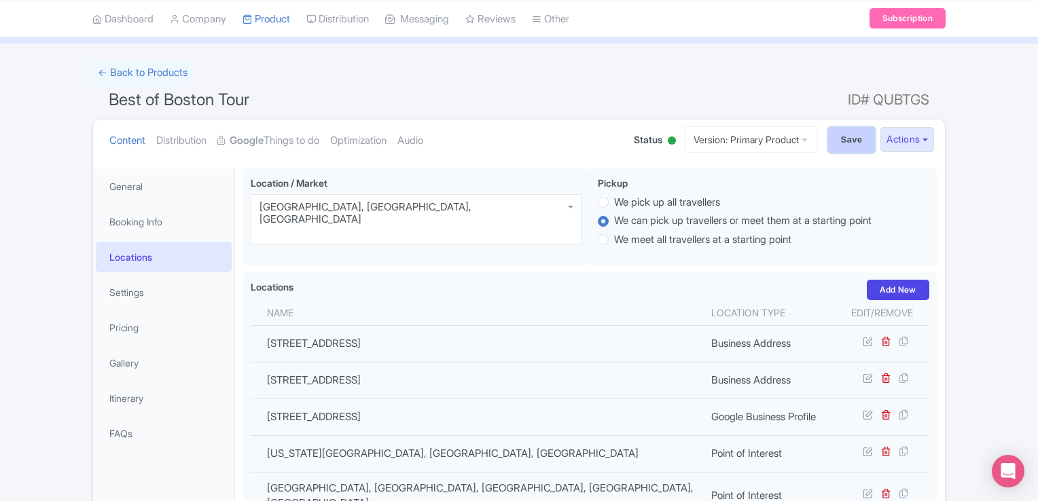
click at [846, 132] on input "Save" at bounding box center [852, 140] width 48 height 26
type input "Update Product"
click at [385, 139] on link "Optimization" at bounding box center [358, 141] width 56 height 43
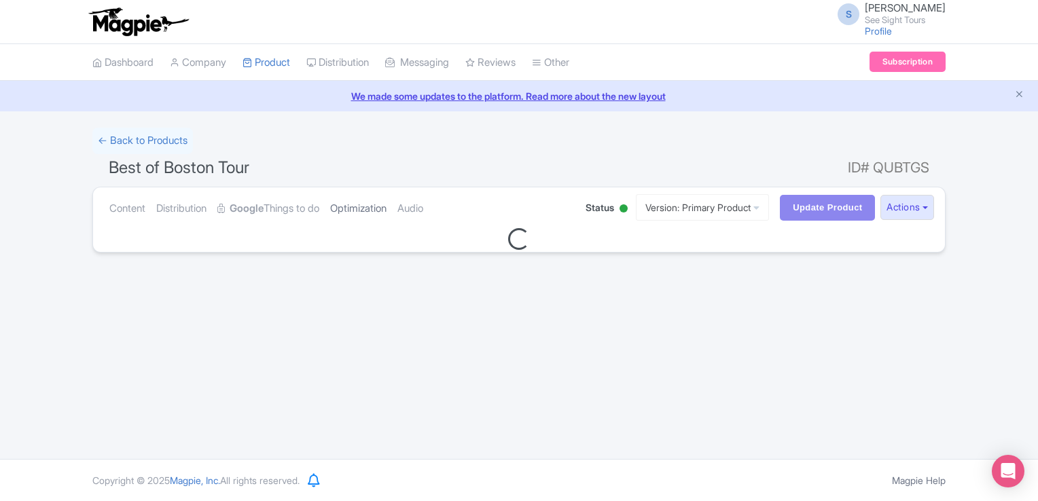
scroll to position [0, 0]
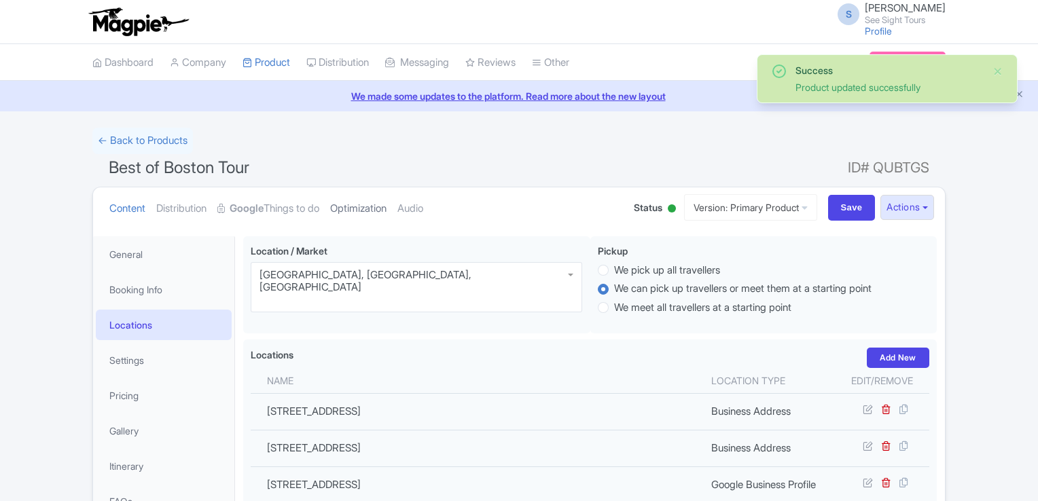
click at [384, 202] on link "Optimization" at bounding box center [358, 208] width 56 height 43
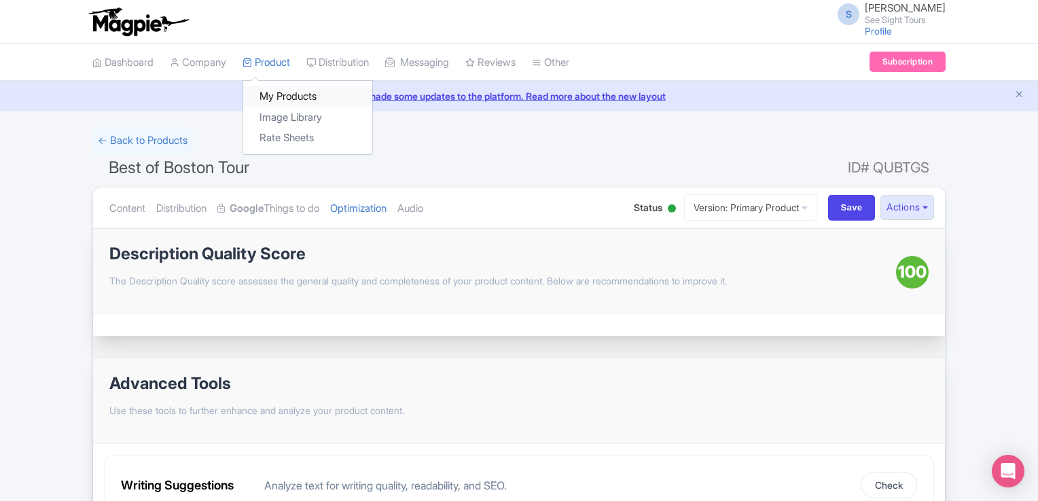
click at [283, 95] on link "My Products" at bounding box center [307, 96] width 129 height 21
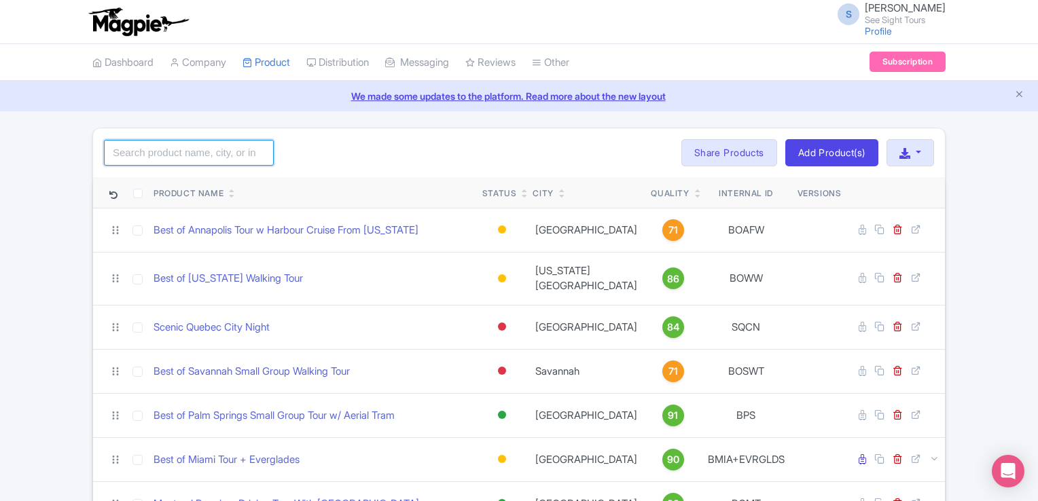
click at [152, 158] on input "search" at bounding box center [189, 153] width 170 height 26
type input "boston"
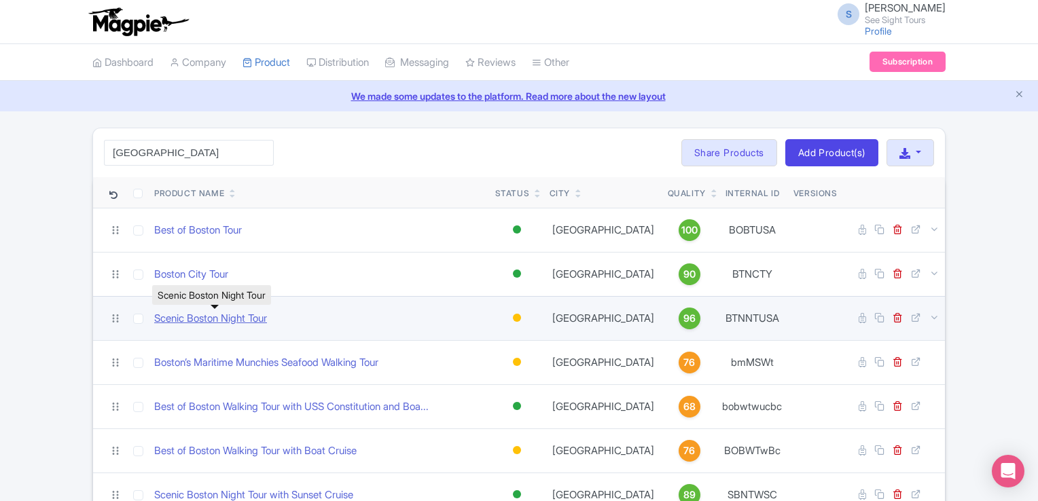
click at [225, 322] on link "Scenic Boston Night Tour" at bounding box center [210, 319] width 113 height 16
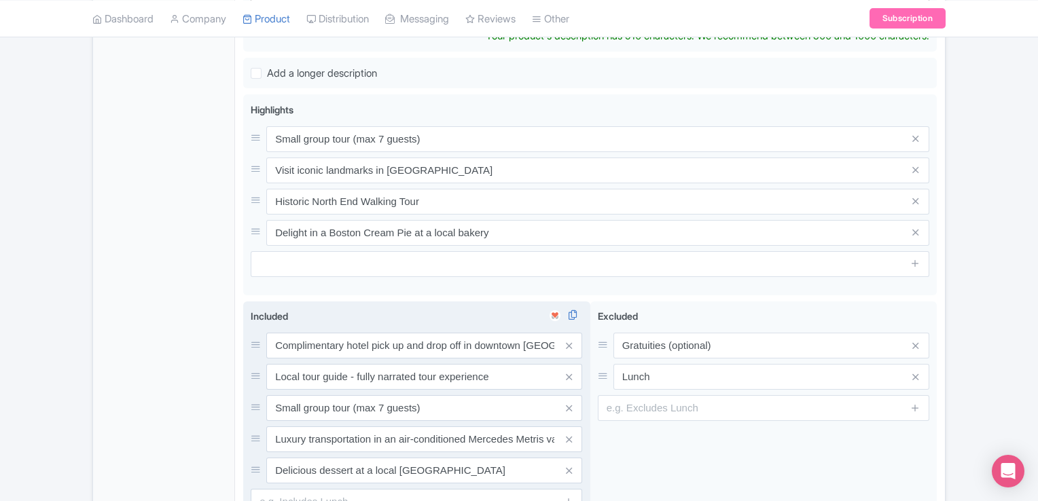
scroll to position [676, 0]
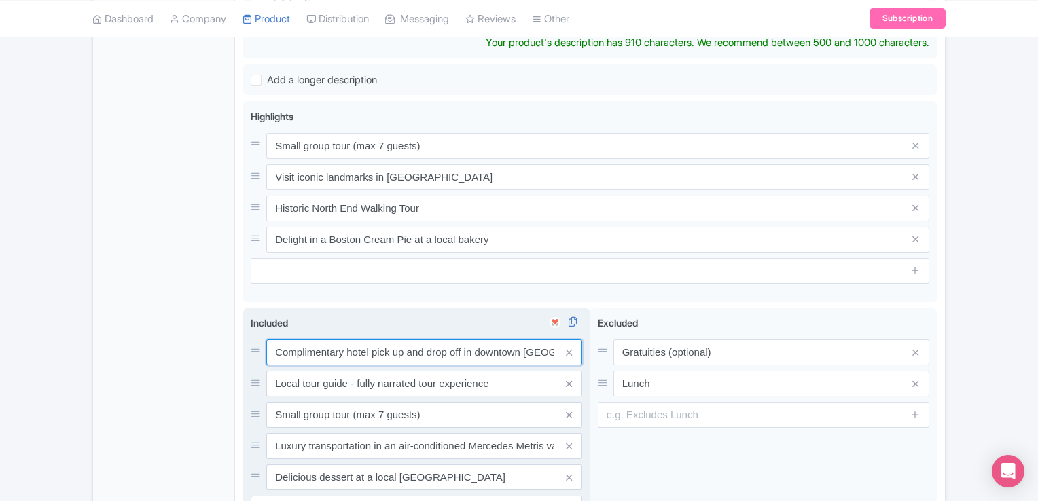
click at [274, 340] on input "Complimentary hotel pick up and drop off in downtown [GEOGRAPHIC_DATA]" at bounding box center [424, 353] width 316 height 26
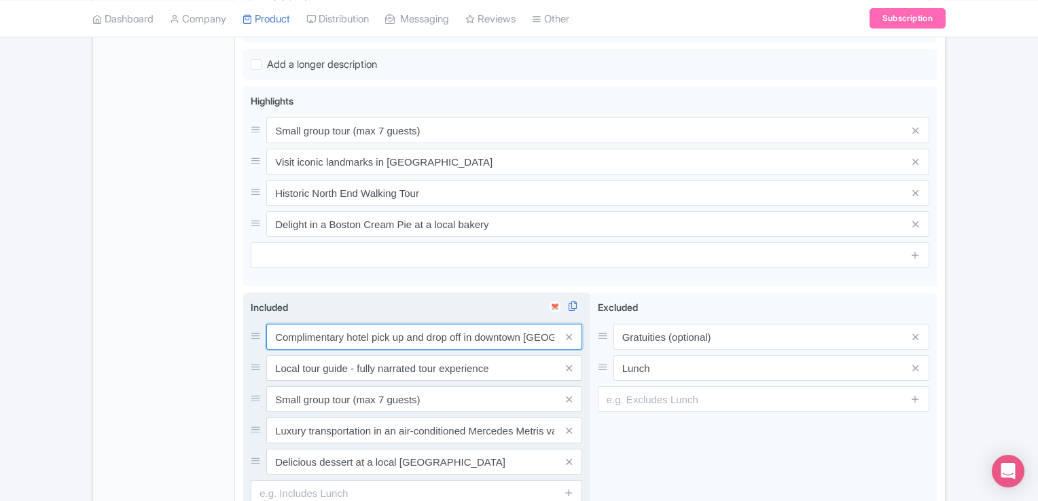
click at [280, 324] on input "Complimentary hotel pick up and drop off in downtown [GEOGRAPHIC_DATA]" at bounding box center [424, 337] width 316 height 26
type input "Complimentary hotel pick up and drop off in downtown Boston"
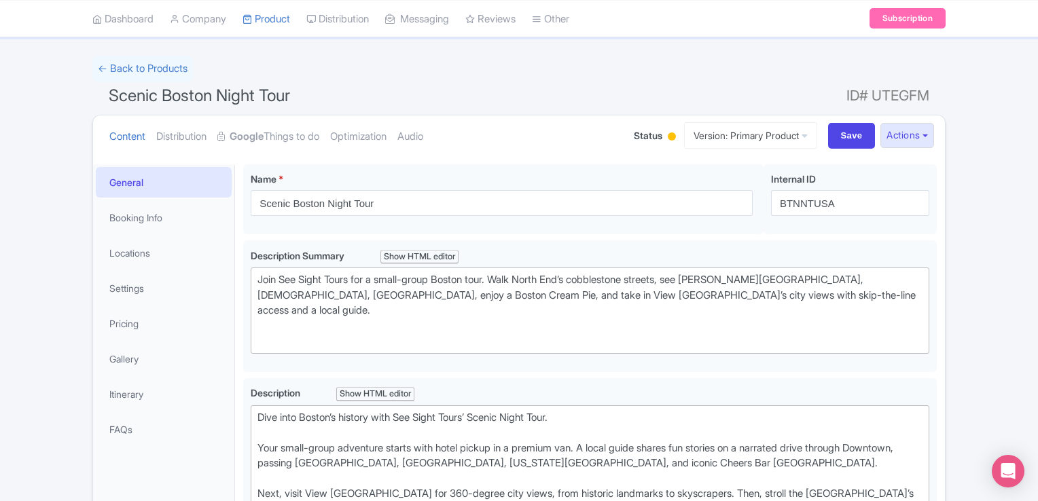
scroll to position [0, 0]
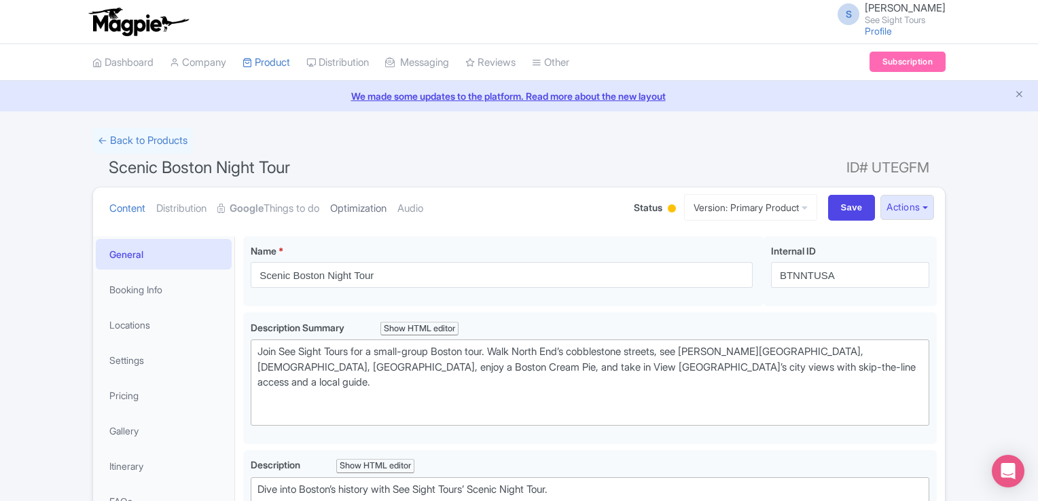
click at [366, 204] on link "Optimization" at bounding box center [358, 208] width 56 height 43
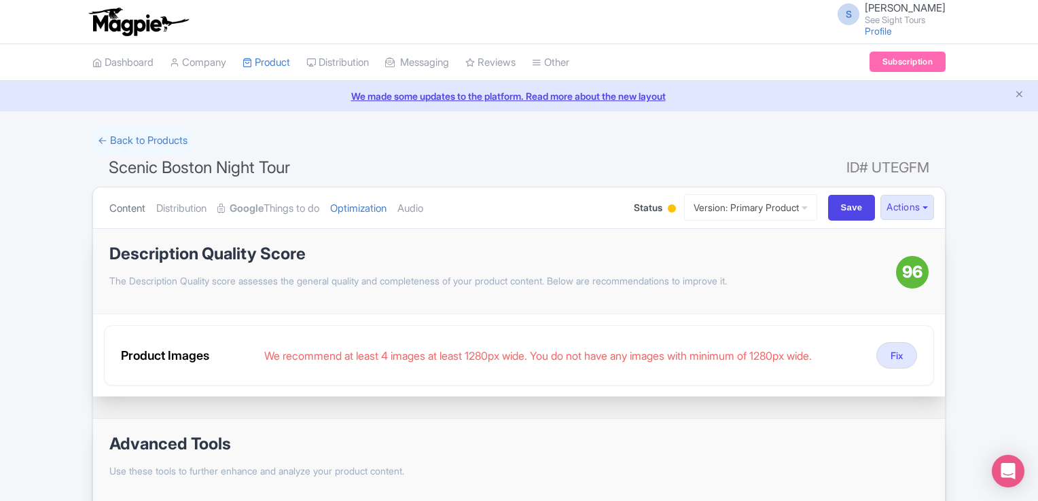
click at [128, 207] on link "Content" at bounding box center [127, 208] width 36 height 43
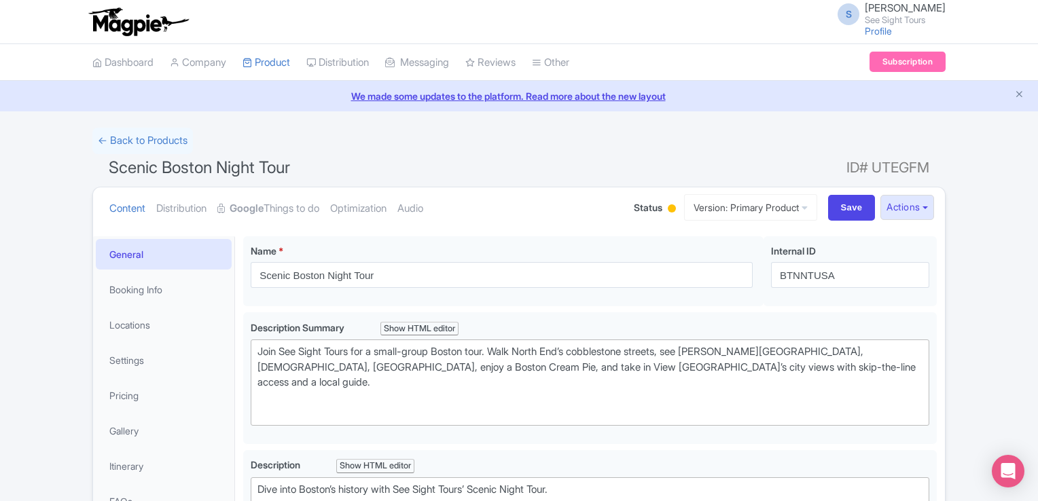
scroll to position [136, 0]
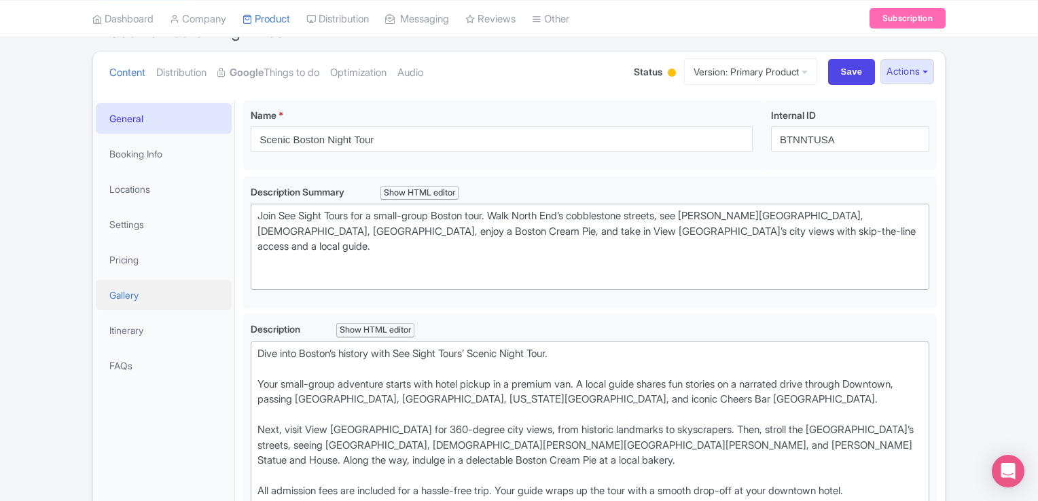
click at [131, 306] on link "Gallery" at bounding box center [164, 295] width 136 height 31
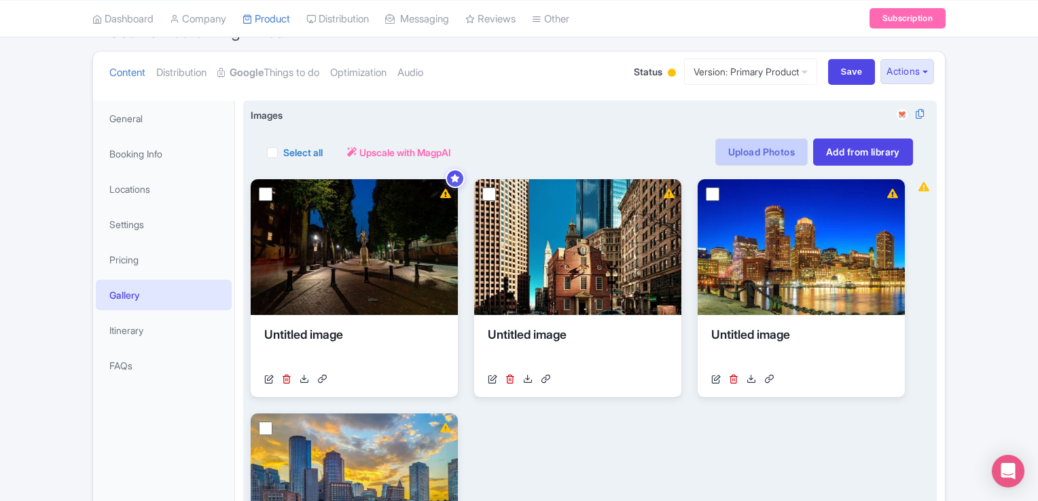
click at [757, 147] on link "Upload Photos" at bounding box center [761, 152] width 92 height 27
click at [758, 156] on link "Upload Photos" at bounding box center [761, 152] width 92 height 27
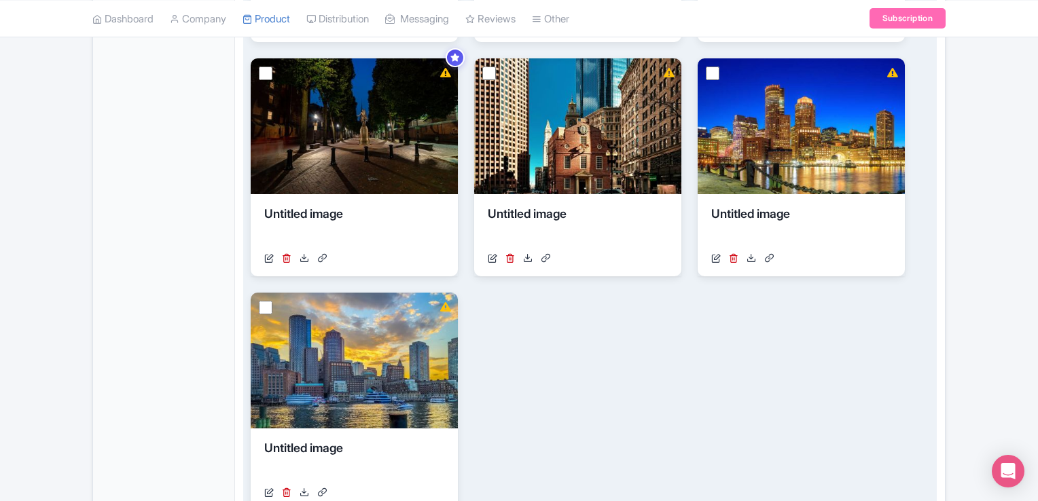
scroll to position [543, 0]
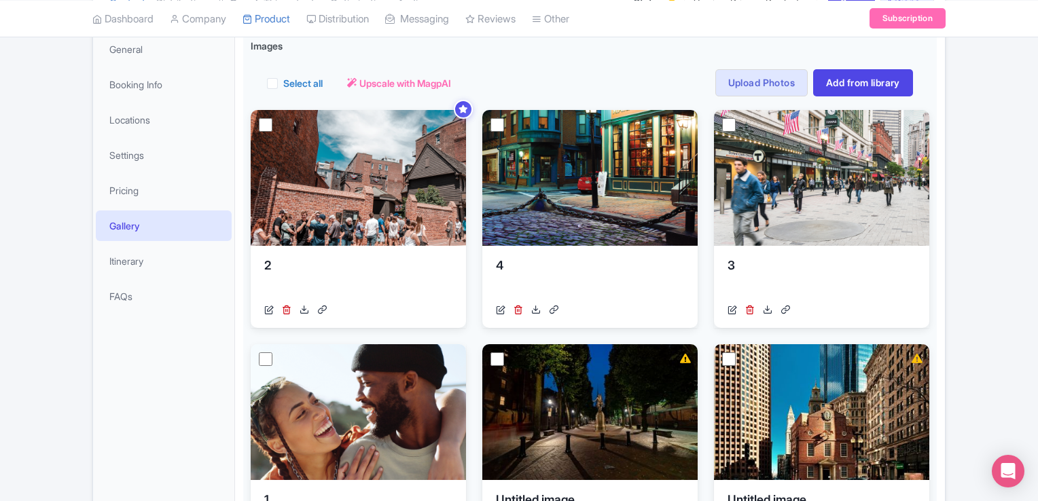
scroll to position [69, 0]
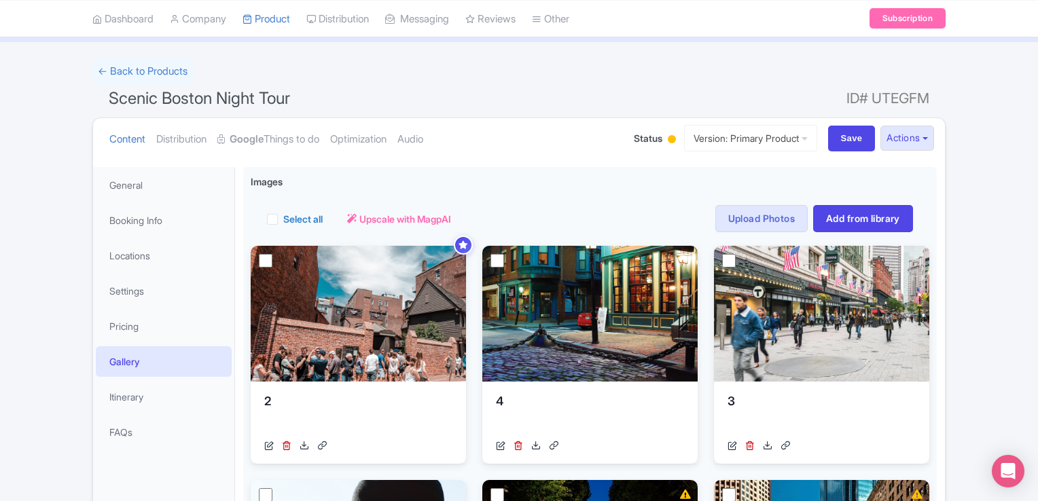
click at [668, 135] on div at bounding box center [672, 139] width 8 height 8
click at [615, 162] on div "Active" at bounding box center [638, 164] width 80 height 26
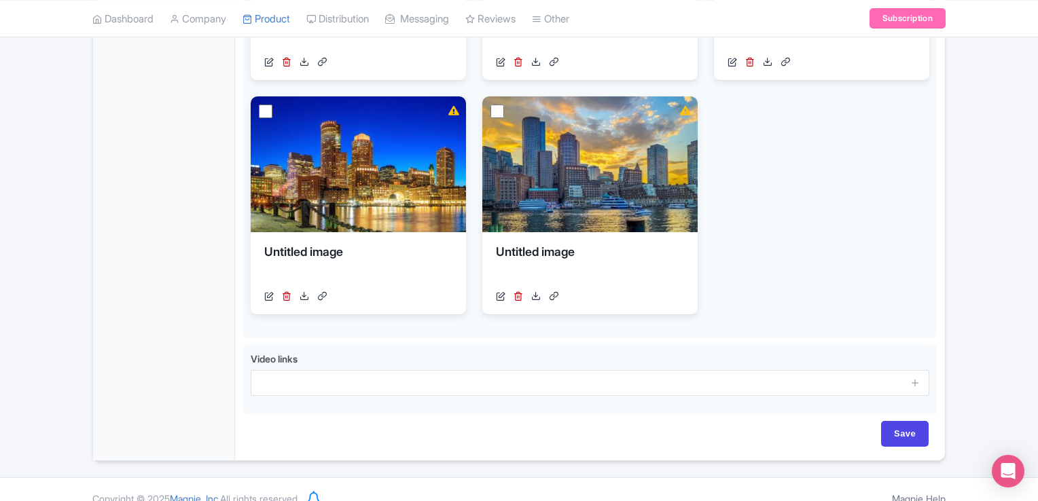
scroll to position [704, 0]
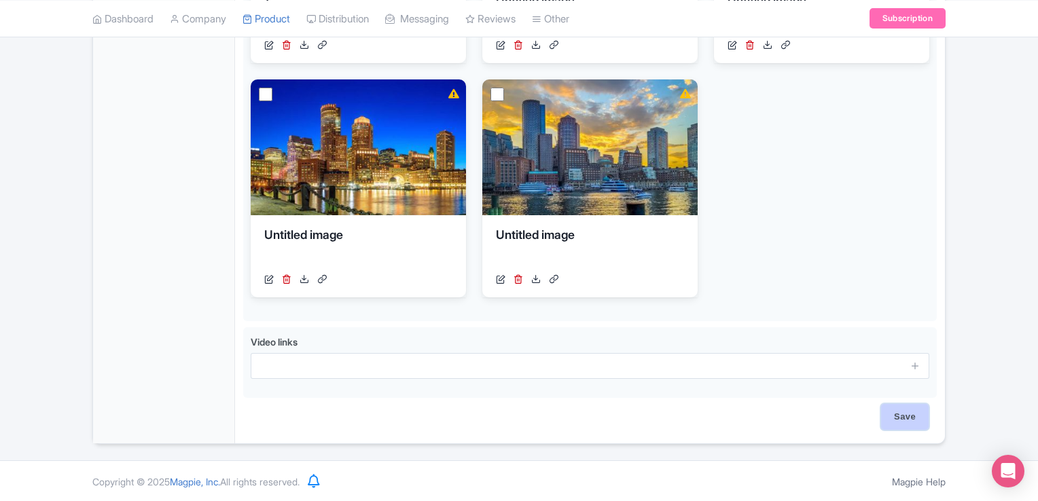
click at [912, 416] on input "Save" at bounding box center [905, 417] width 48 height 26
type input "Saving..."
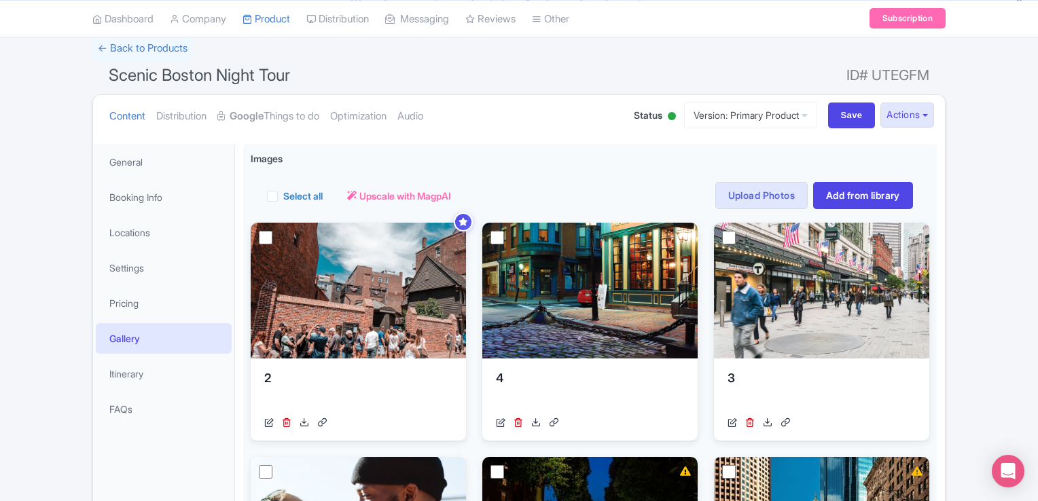
scroll to position [94, 0]
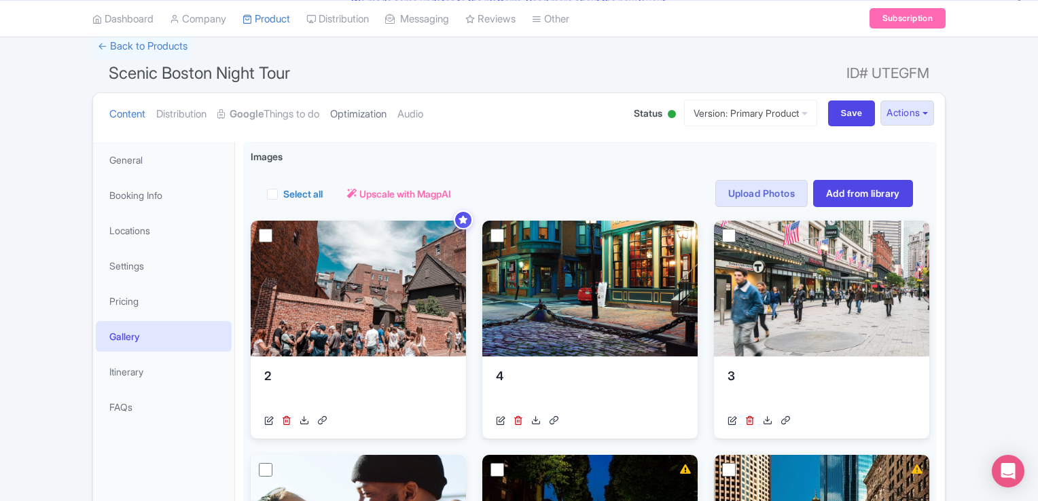
click at [383, 123] on link "Optimization" at bounding box center [358, 114] width 56 height 43
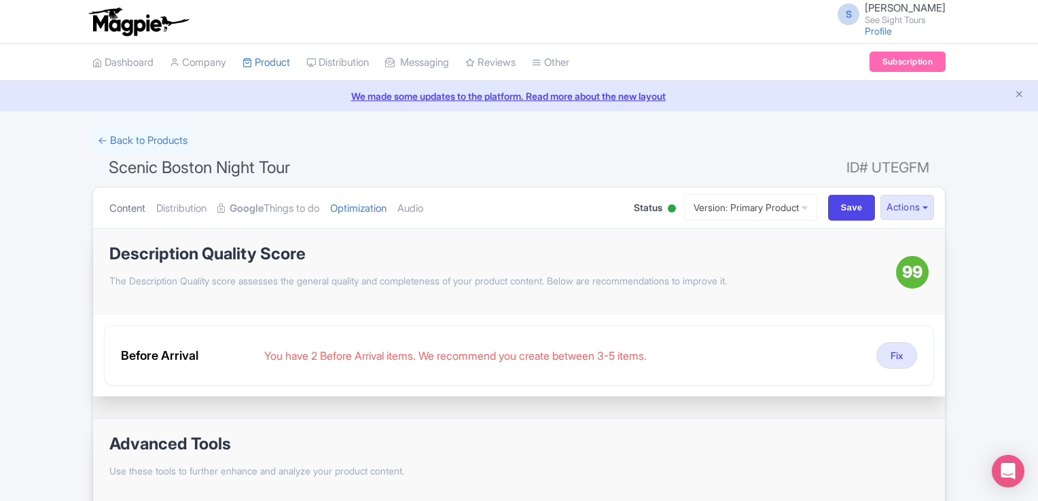
click at [138, 215] on link "Content" at bounding box center [127, 208] width 36 height 43
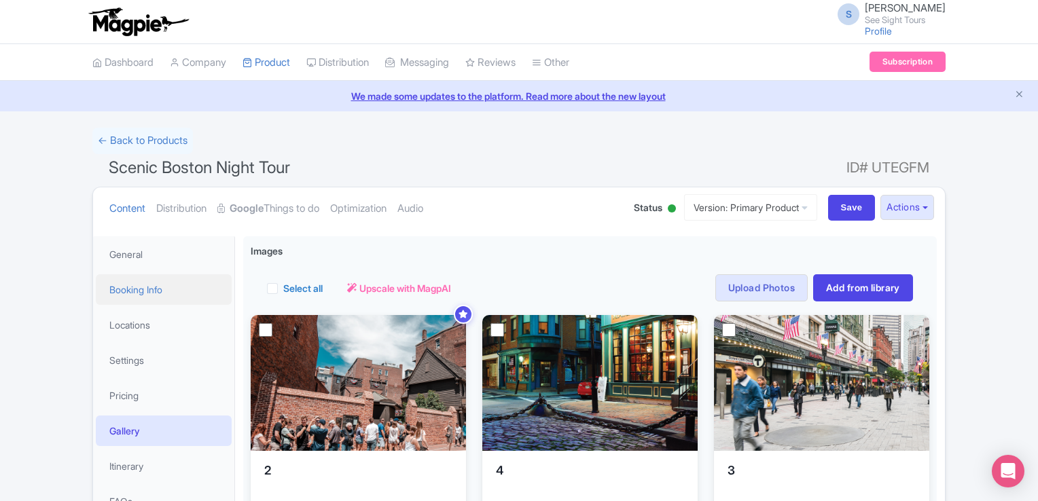
click at [145, 292] on link "Booking Info" at bounding box center [164, 289] width 136 height 31
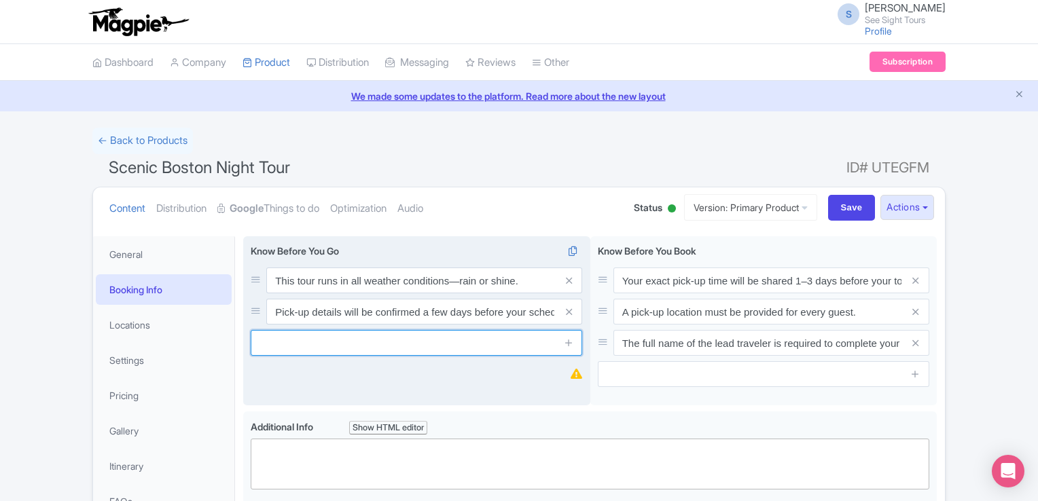
click at [376, 346] on input "text" at bounding box center [416, 343] width 331 height 26
paste input "We recommend wearing comfortable shoes for walking portions of the tour."
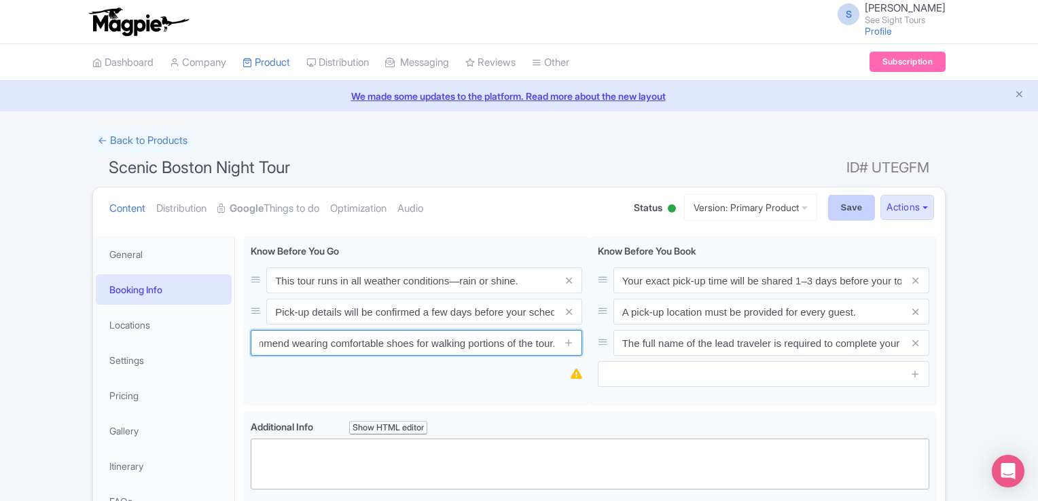
type input "We recommend wearing comfortable shoes for walking portions of the tour."
click at [848, 204] on input "Save" at bounding box center [852, 208] width 48 height 26
type input "Saving..."
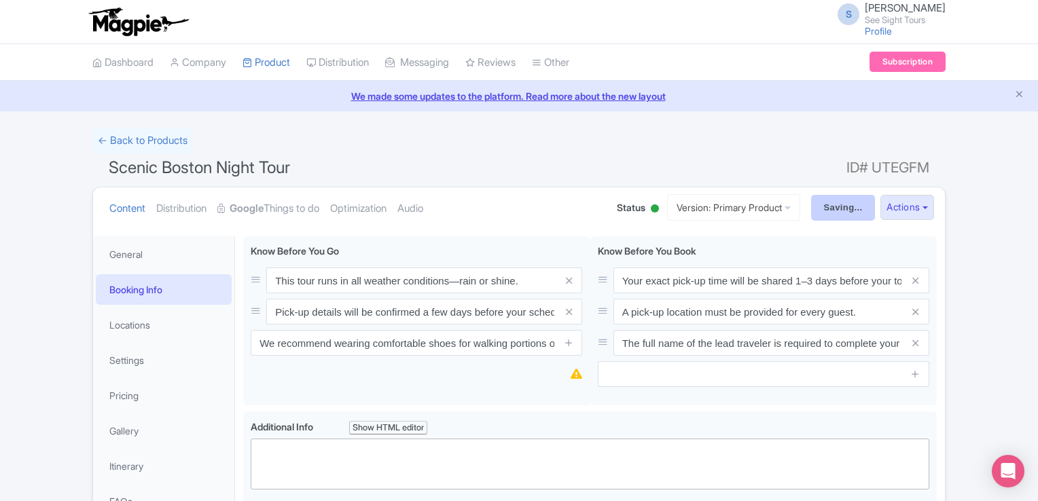
type input "Saving..."
click at [372, 204] on link "Optimization" at bounding box center [358, 208] width 56 height 43
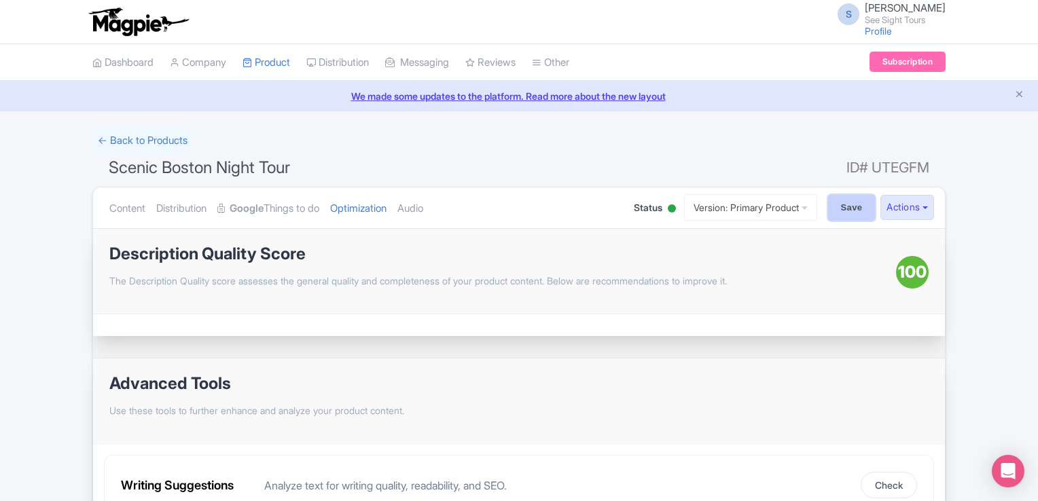
click at [838, 203] on input "Save" at bounding box center [852, 208] width 48 height 26
type input "Saving..."
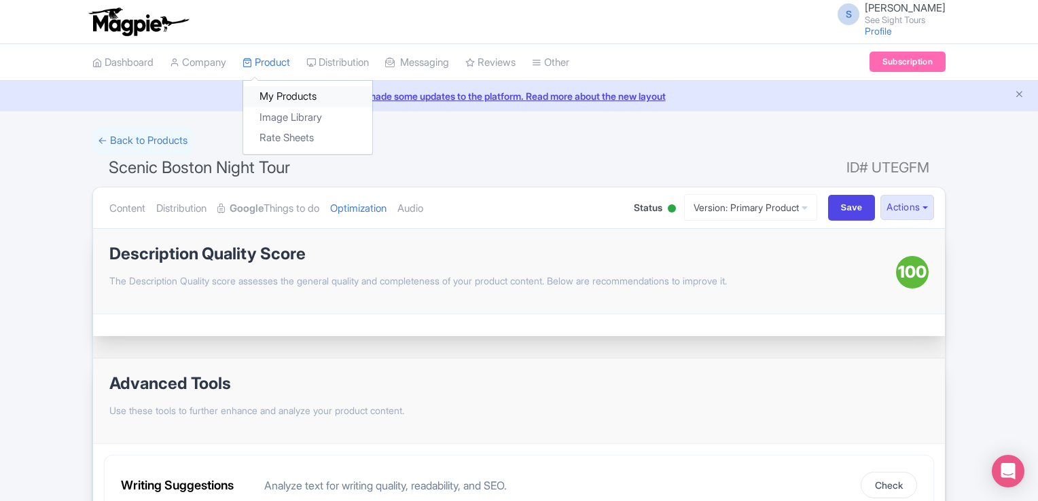
click at [288, 98] on link "My Products" at bounding box center [307, 96] width 129 height 21
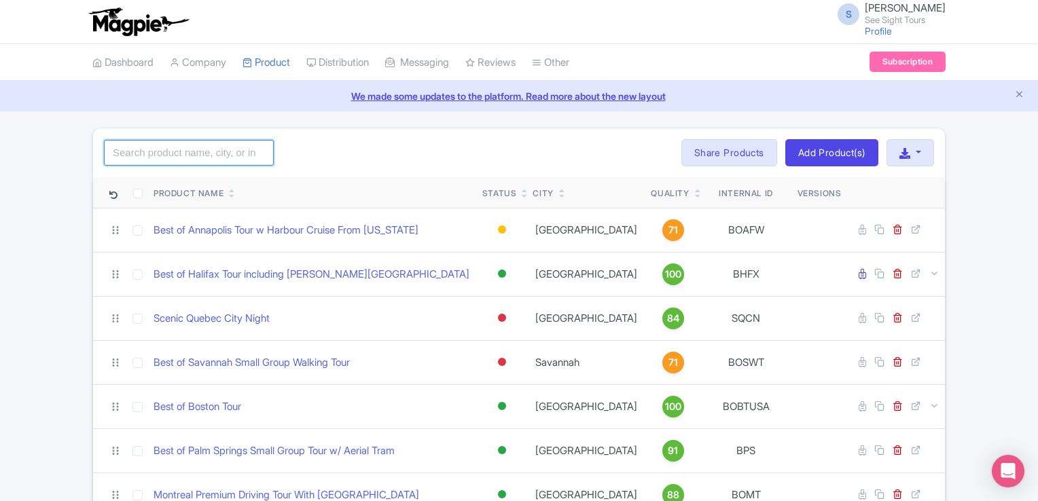
drag, startPoint x: 204, startPoint y: 156, endPoint x: 201, endPoint y: 141, distance: 15.2
click at [204, 156] on input "search" at bounding box center [189, 153] width 170 height 26
type input "scenic chicago night tour"
click at [234, 201] on th "Product Name" at bounding box center [312, 192] width 329 height 31
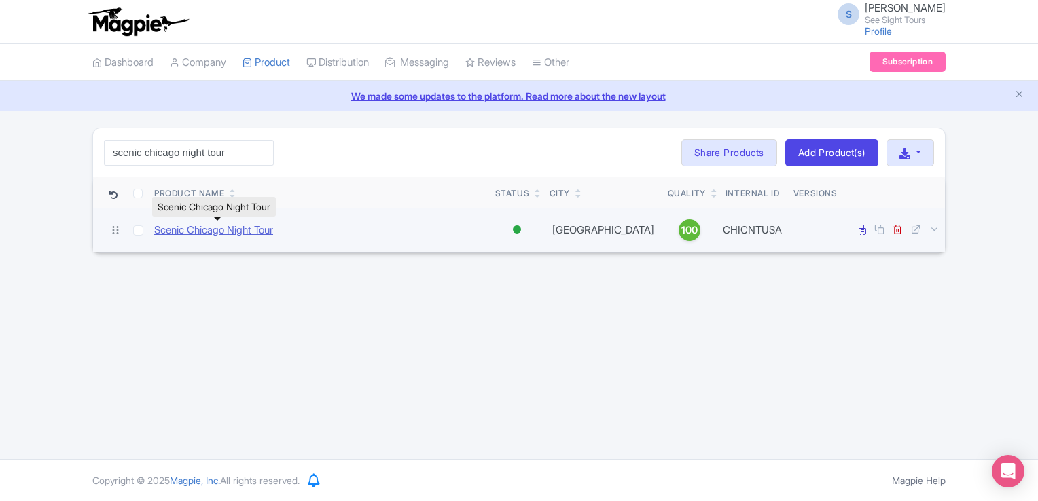
click at [184, 230] on link "Scenic Chicago Night Tour" at bounding box center [213, 231] width 119 height 16
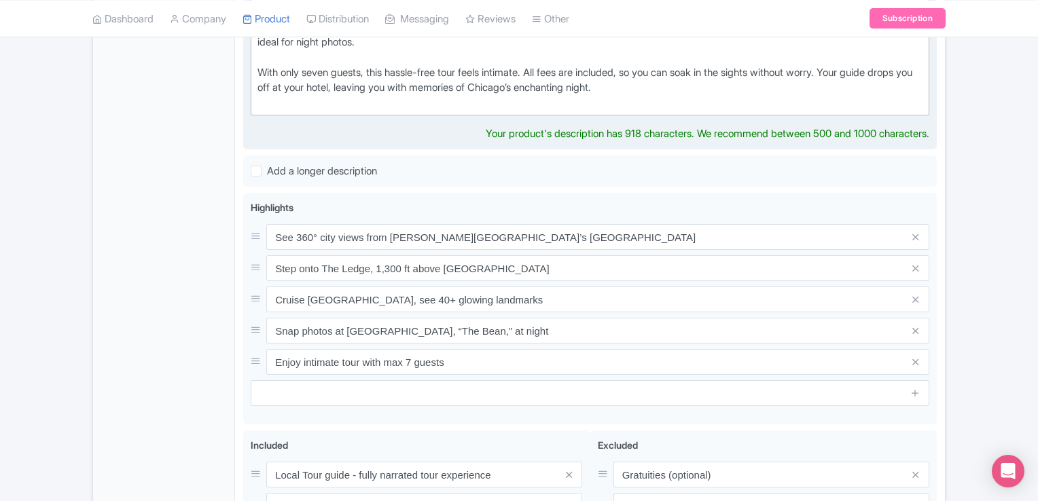
scroll to position [543, 0]
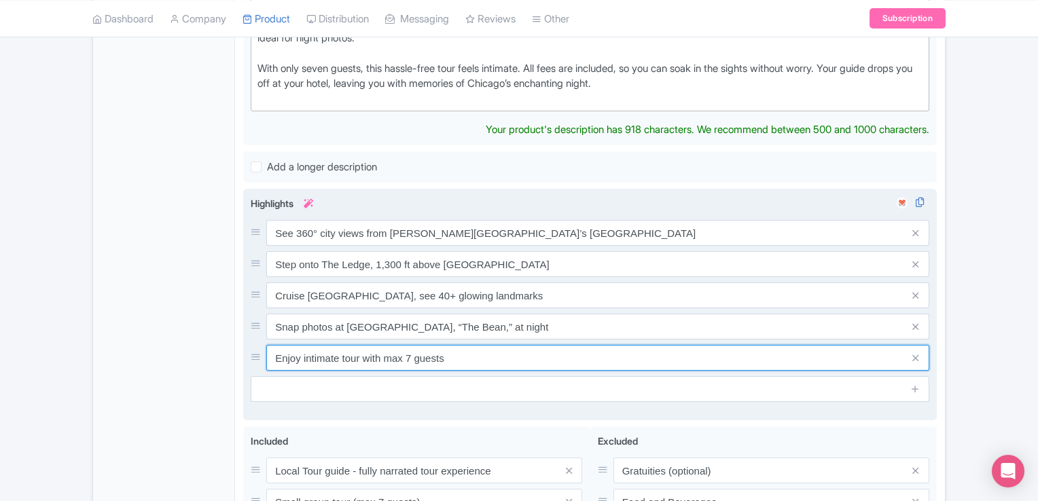
click at [410, 342] on div "Highlights i See 360° city views from [PERSON_NAME][GEOGRAPHIC_DATA]’s Skydeck …" at bounding box center [590, 299] width 678 height 206
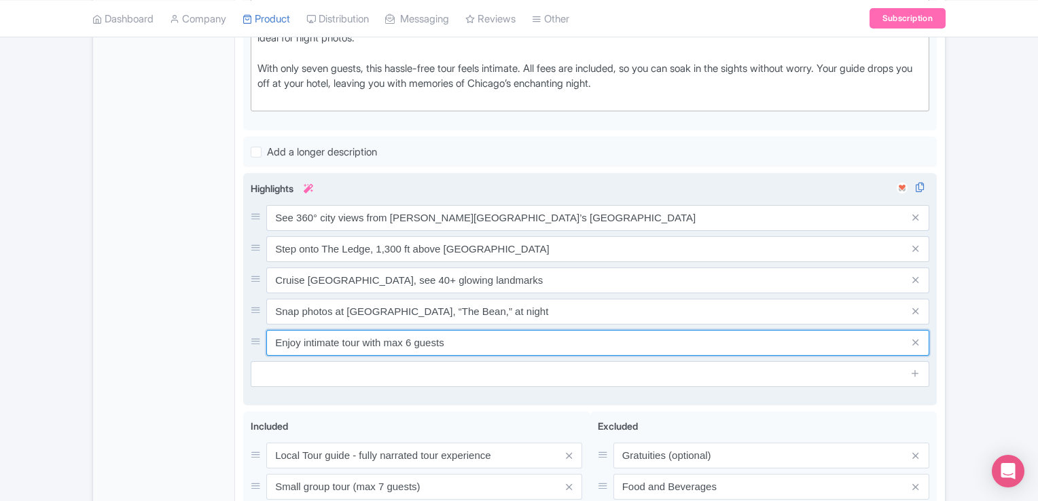
type input "Enjoy intimate tour with max 6 guests"
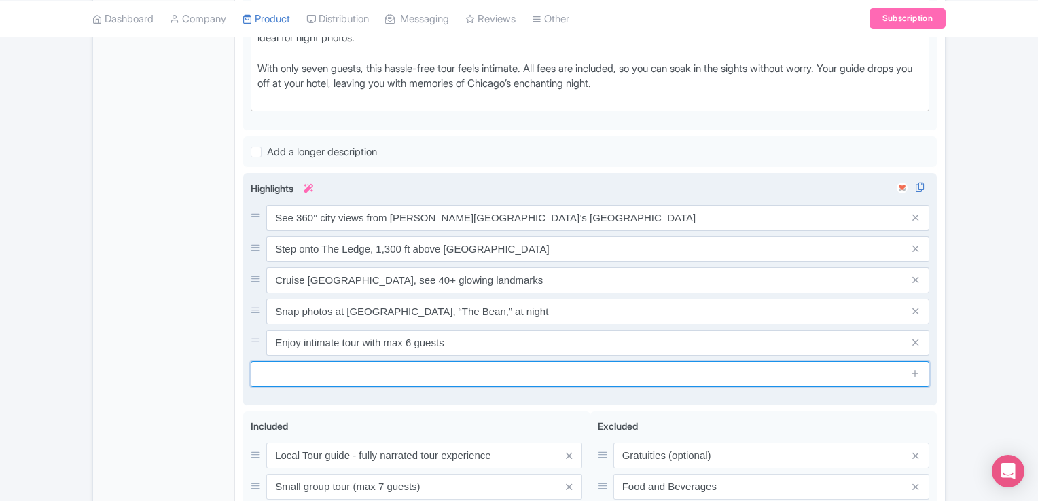
click at [357, 361] on input "text" at bounding box center [590, 374] width 678 height 26
paste input "Stop at the [PERSON_NAME][GEOGRAPHIC_DATA] viewpoint for top-notch skyline views"
type input "Stop at the [PERSON_NAME][GEOGRAPHIC_DATA] viewpoint for top-notch skyline views"
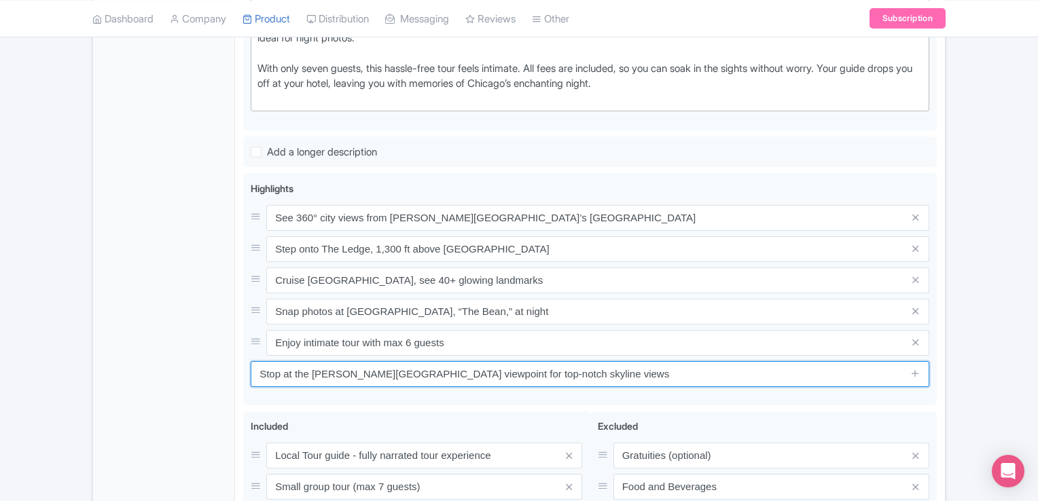
drag, startPoint x: 591, startPoint y: 354, endPoint x: 166, endPoint y: 366, distance: 425.3
click at [166, 366] on div "General Booking Info Locations Settings Pricing Gallery Itinerary FAQs Scenic C…" at bounding box center [519, 176] width 852 height 983
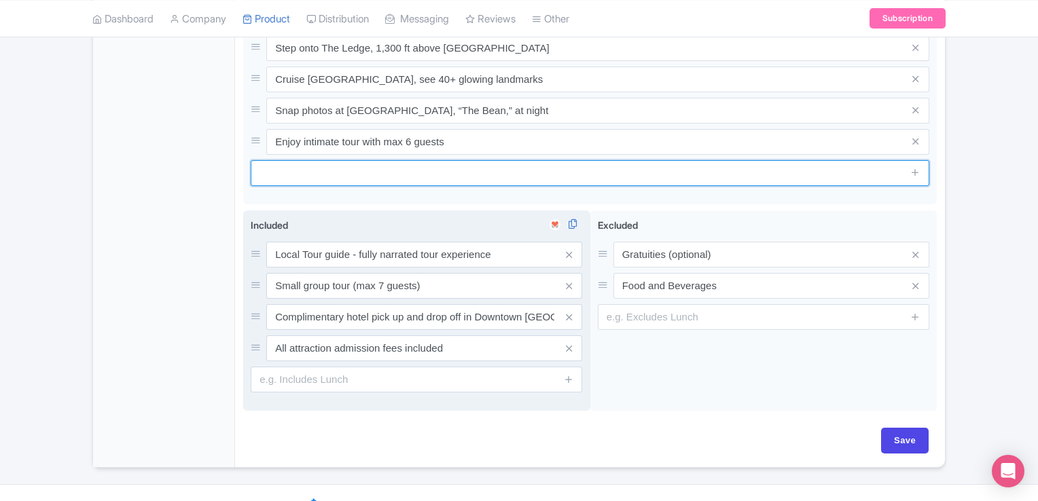
scroll to position [747, 0]
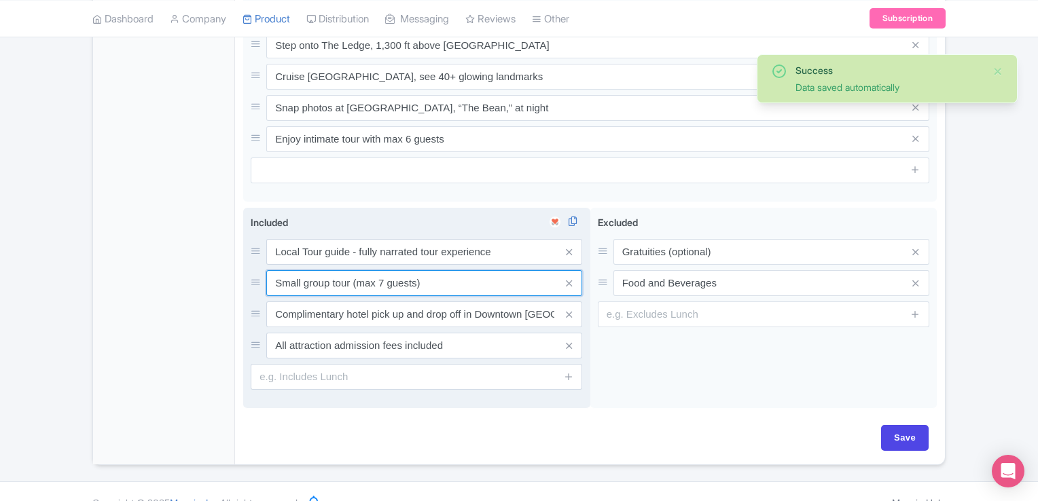
click at [381, 270] on input "Small group tour (max 7 guests)" at bounding box center [424, 283] width 316 height 26
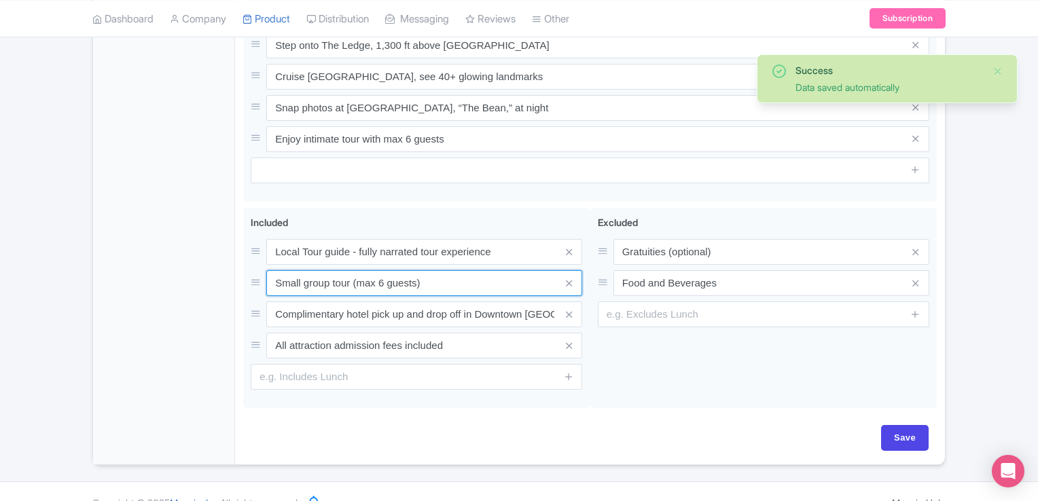
type input "Small group tour (max 6 guests)"
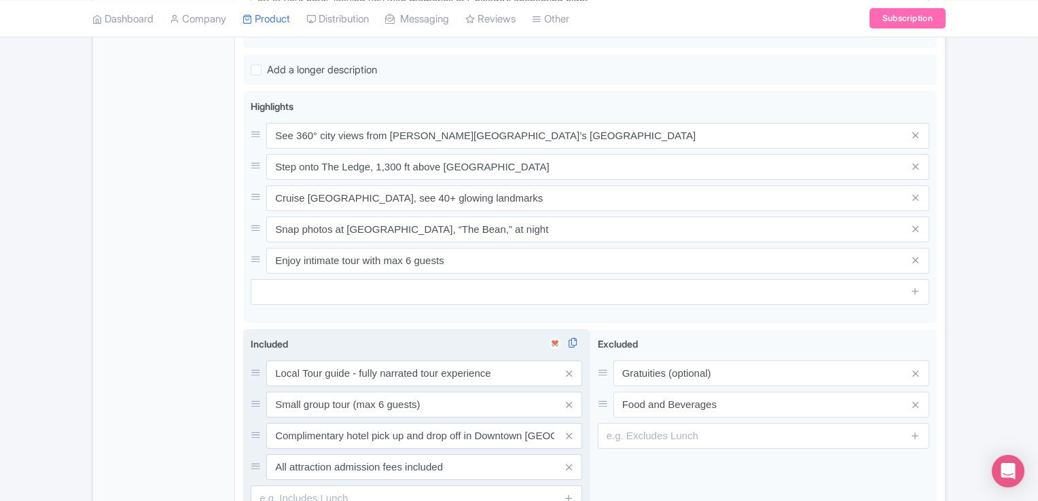
scroll to position [611, 0]
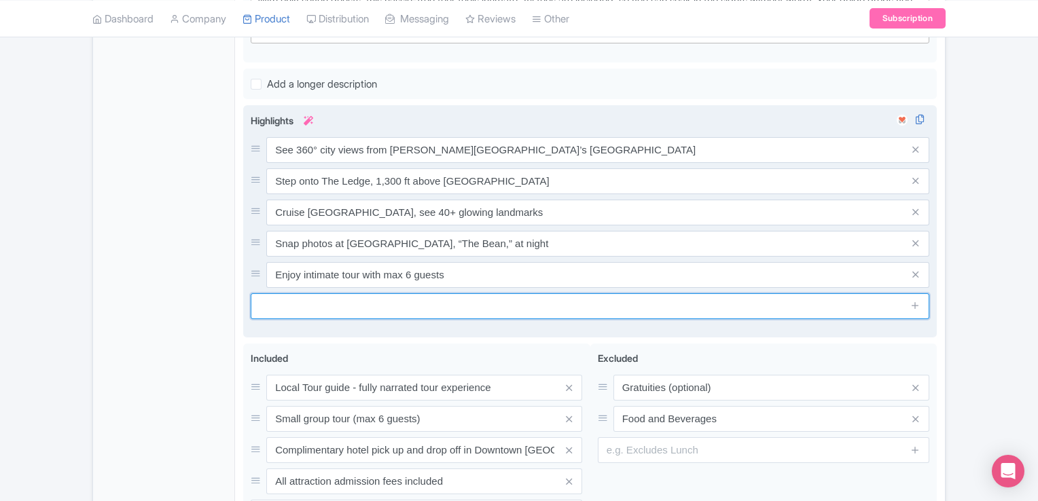
click at [371, 293] on input "text" at bounding box center [590, 306] width 678 height 26
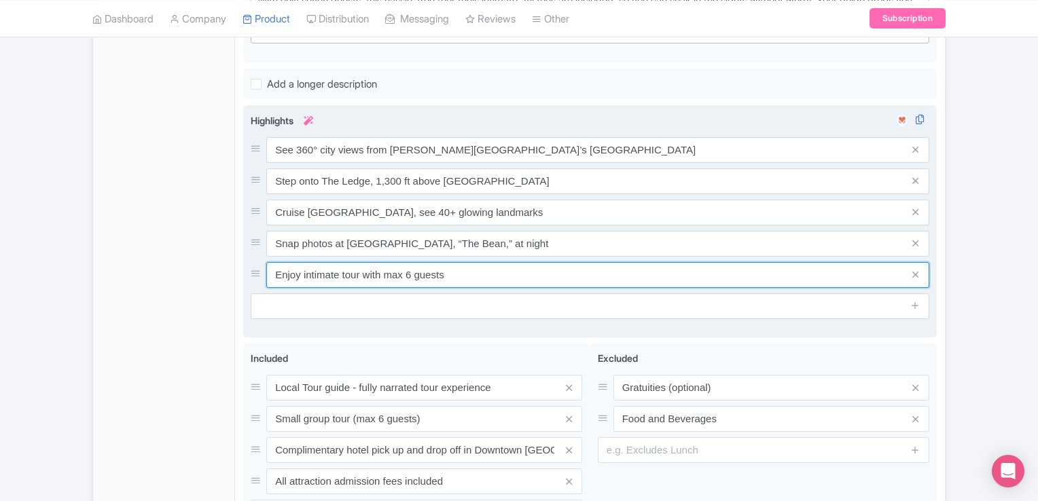
drag, startPoint x: 481, startPoint y: 249, endPoint x: 272, endPoint y: 259, distance: 208.7
click at [272, 262] on input "Enjoy intimate tour with max 6 guests" at bounding box center [597, 275] width 663 height 26
paste input "Stop at the Adler Planetarium viewpoint for top-notch skyline view"
drag, startPoint x: 598, startPoint y: 256, endPoint x: 454, endPoint y: 265, distance: 144.2
click at [454, 265] on input "Stop at the Adler Planetarium viewpoint for top-notch skyline views" at bounding box center [597, 275] width 663 height 26
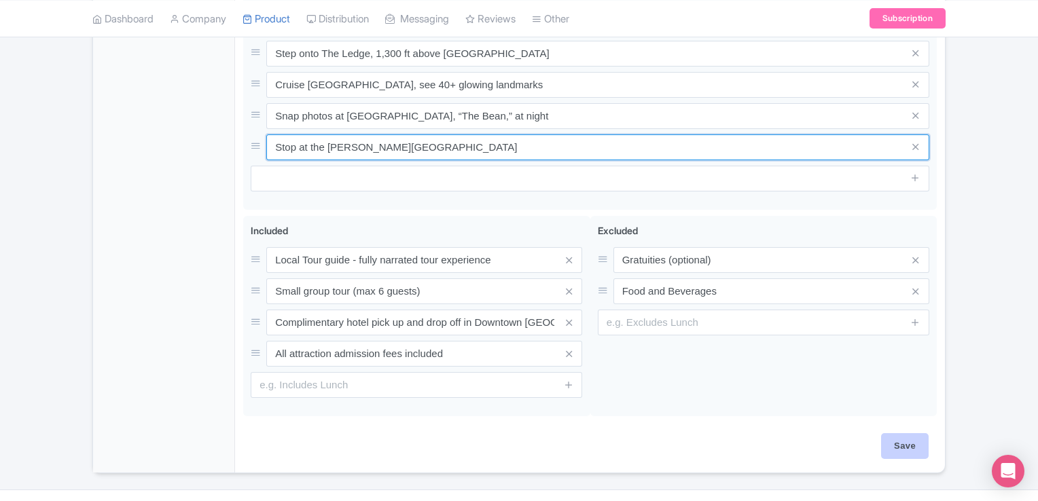
scroll to position [750, 0]
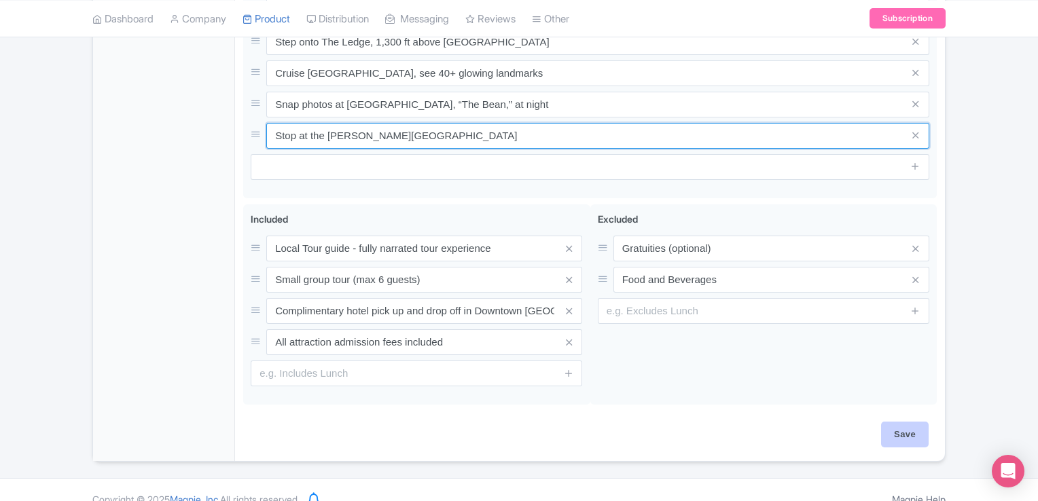
type input "Stop at the [PERSON_NAME][GEOGRAPHIC_DATA]"
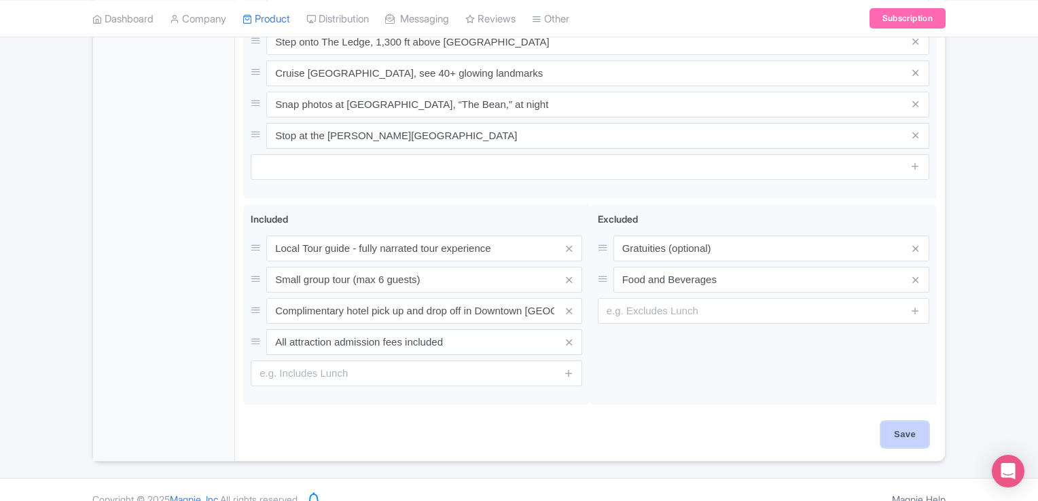
click at [896, 422] on input "Save" at bounding box center [905, 435] width 48 height 26
type input "Saving..."
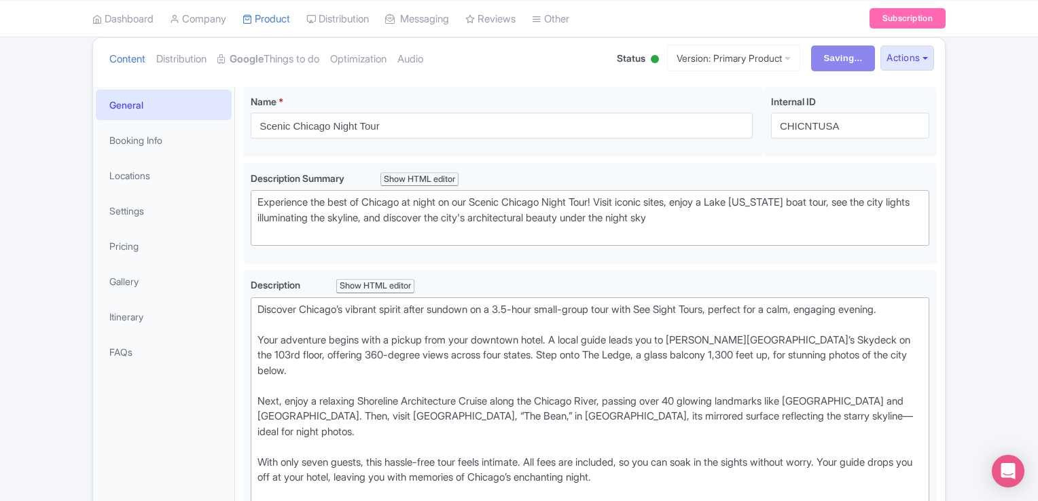
scroll to position [139, 0]
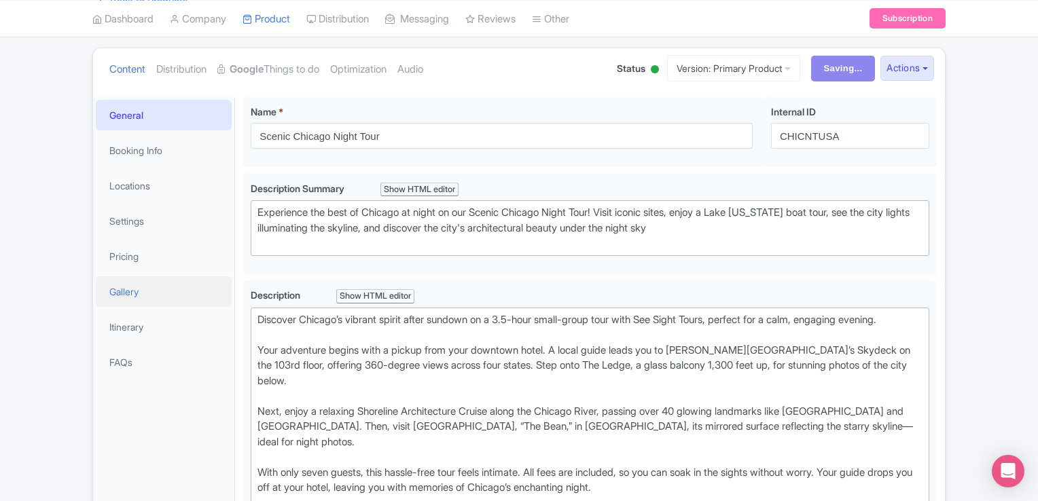
click at [130, 286] on link "Gallery" at bounding box center [164, 291] width 136 height 31
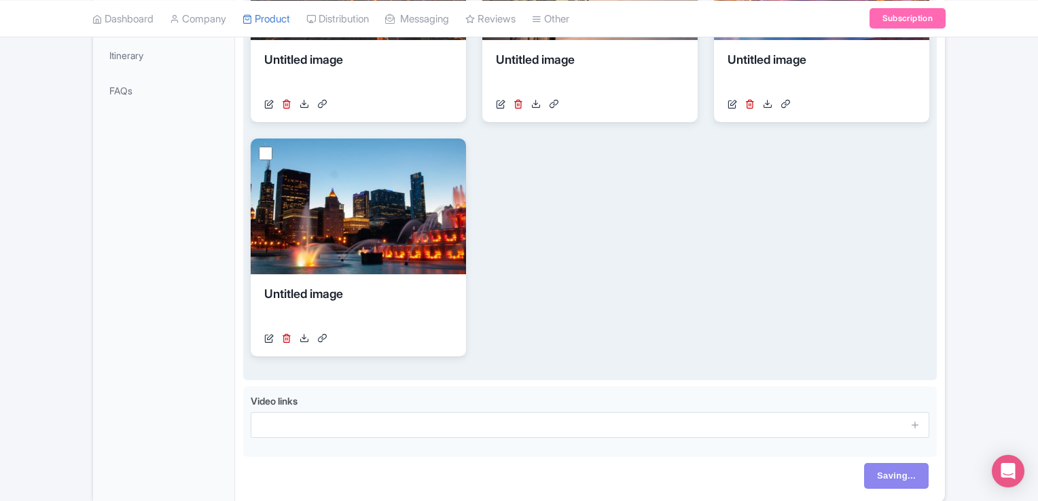
scroll to position [207, 0]
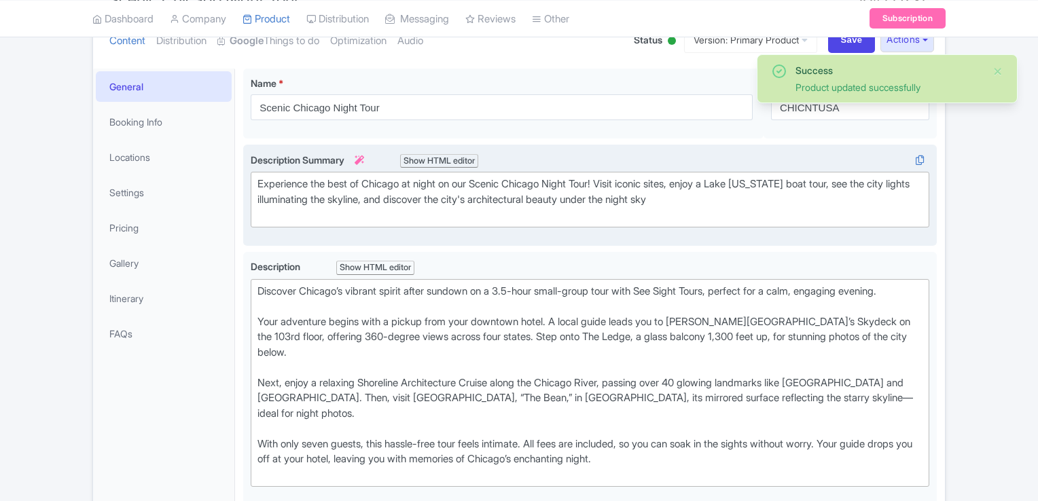
scroll to position [32, 0]
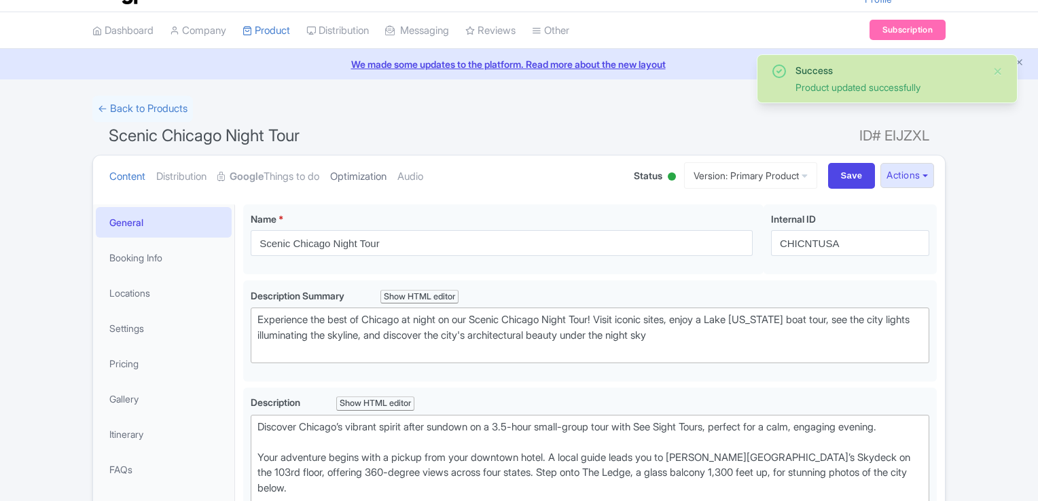
click at [378, 179] on link "Optimization" at bounding box center [358, 177] width 56 height 43
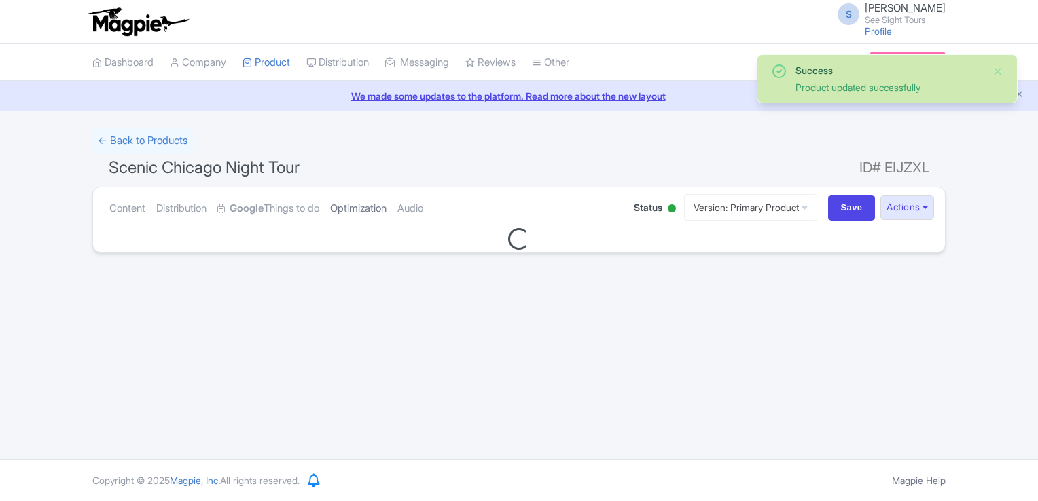
scroll to position [0, 0]
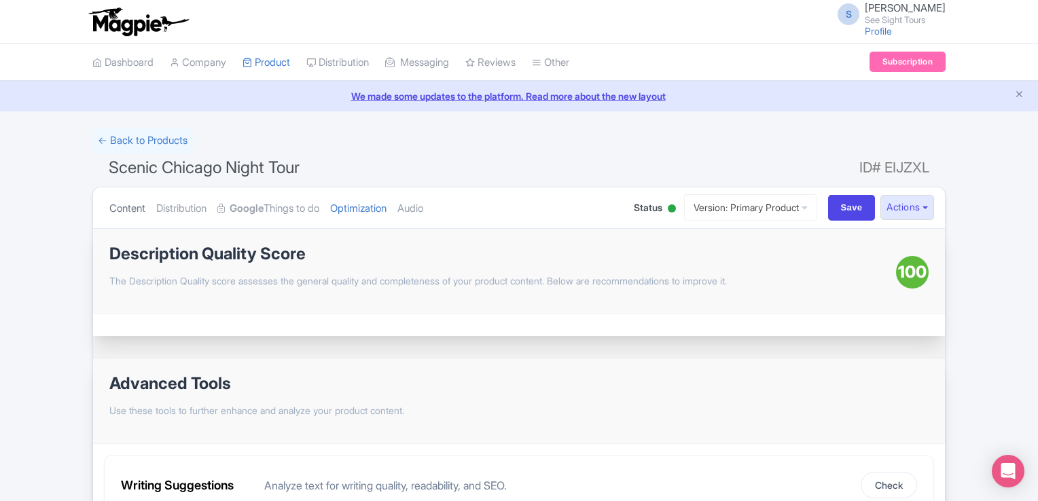
click at [141, 206] on link "Content" at bounding box center [127, 208] width 36 height 43
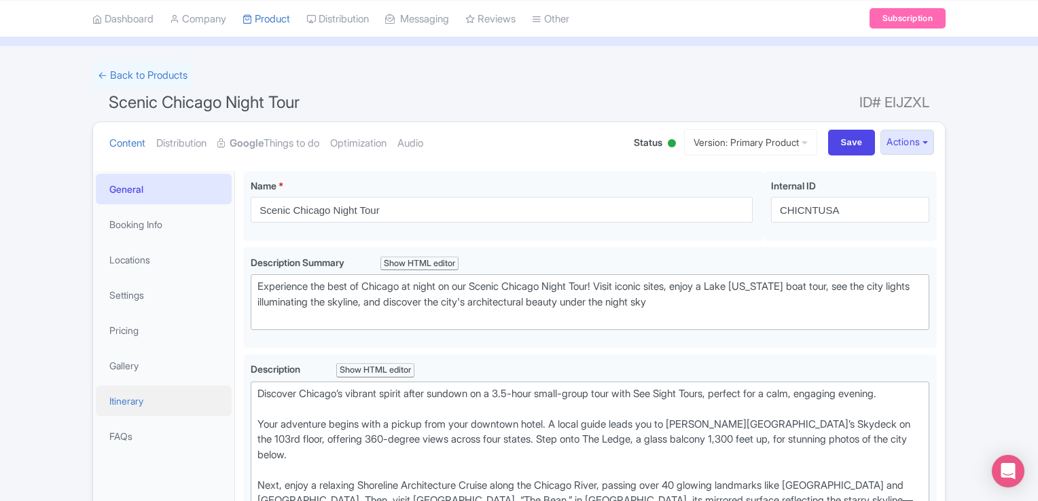
scroll to position [68, 0]
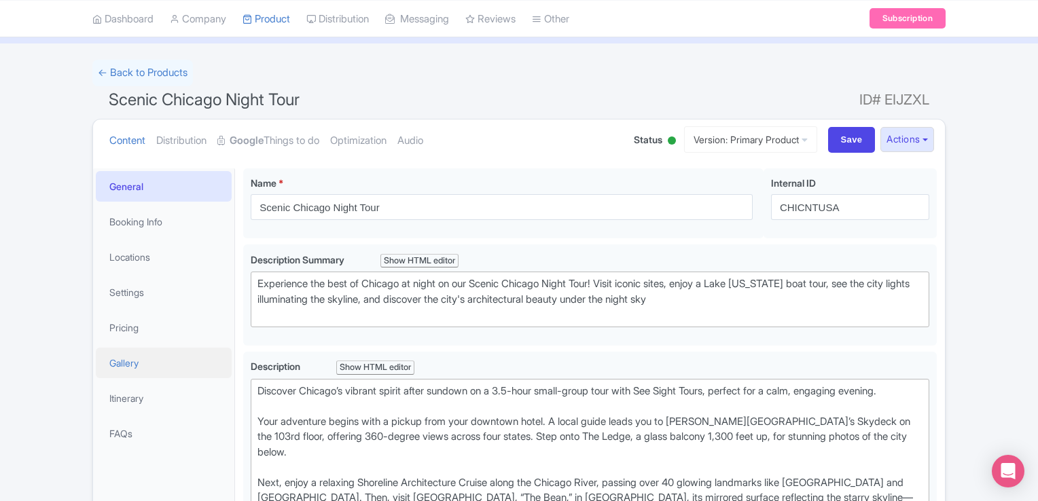
click at [140, 362] on link "Gallery" at bounding box center [164, 363] width 136 height 31
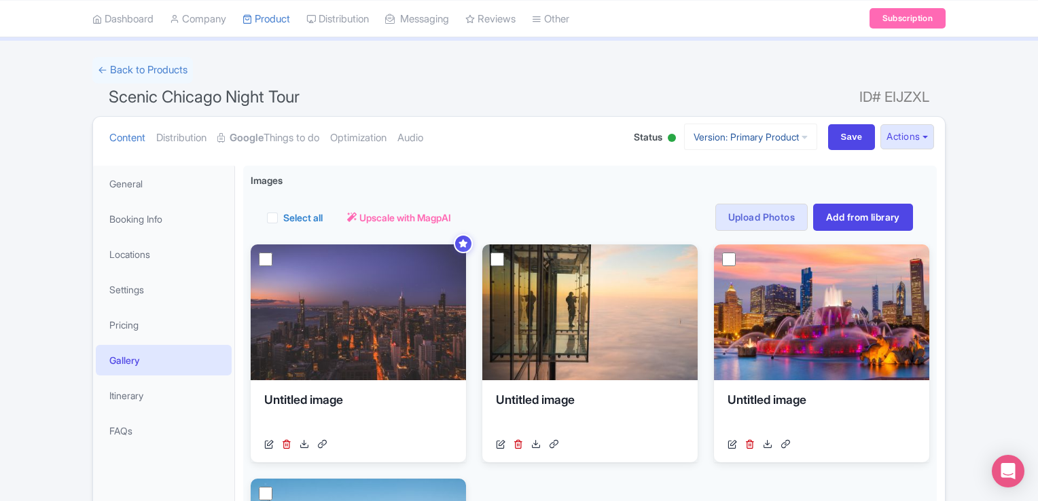
scroll to position [62, 0]
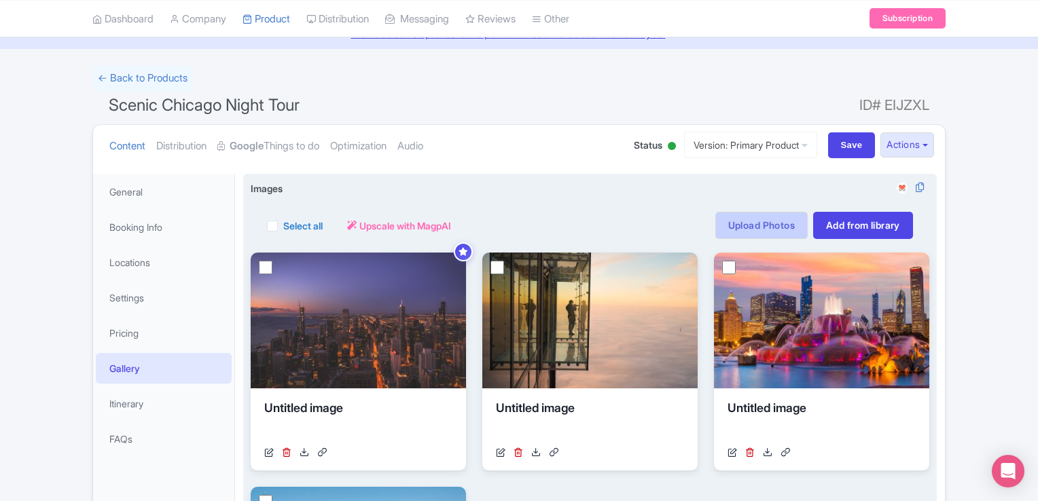
click at [740, 220] on link "Upload Photos" at bounding box center [761, 225] width 92 height 27
click at [861, 224] on link "Add from library" at bounding box center [863, 225] width 100 height 27
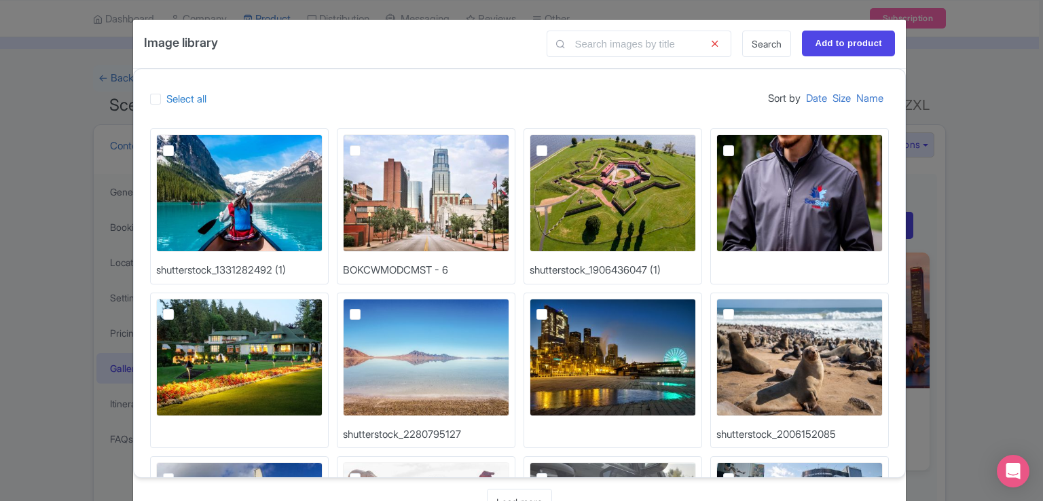
click at [994, 126] on div "Image library Search Add to product Select all Sort by Date Size Name shutterst…" at bounding box center [521, 250] width 1043 height 501
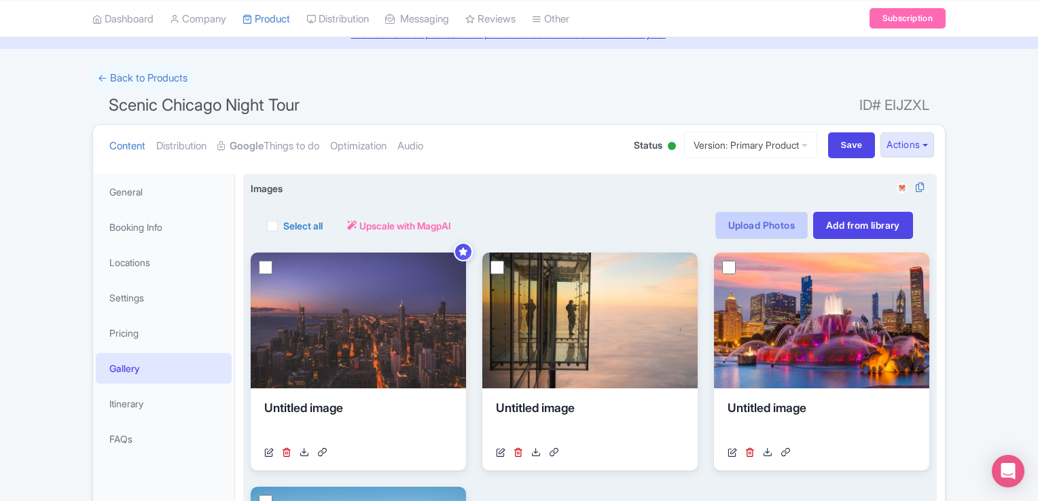
click at [725, 221] on link "Upload Photos" at bounding box center [761, 225] width 92 height 27
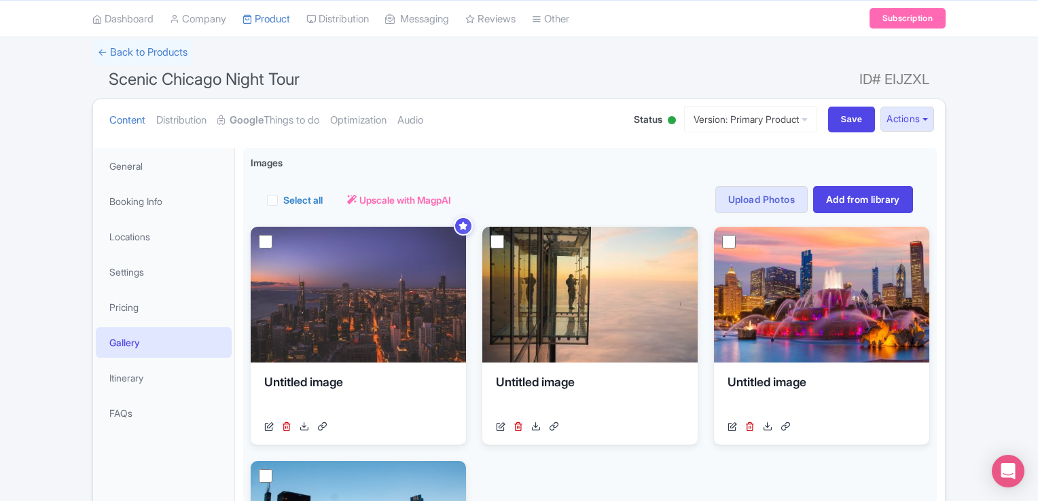
scroll to position [0, 0]
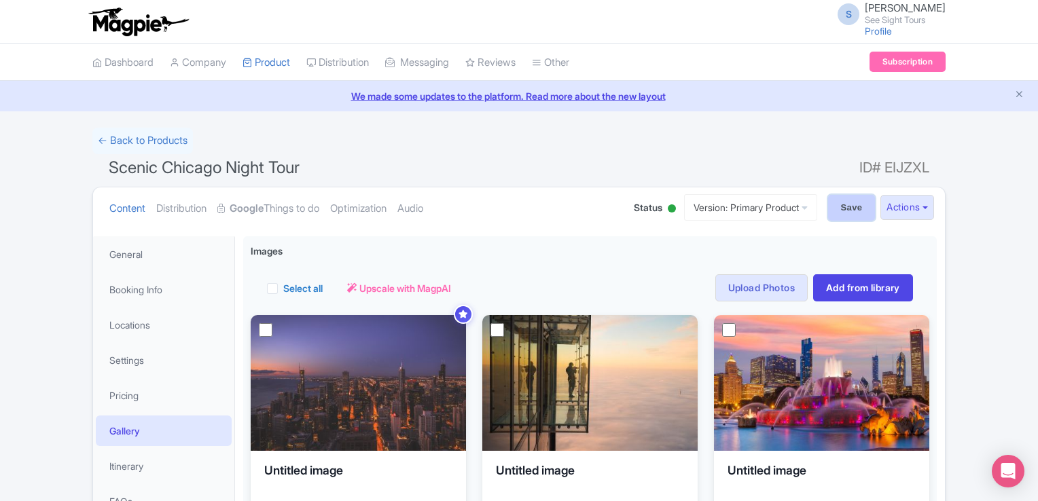
click at [839, 202] on input "Save" at bounding box center [852, 208] width 48 height 26
type input "Saving..."
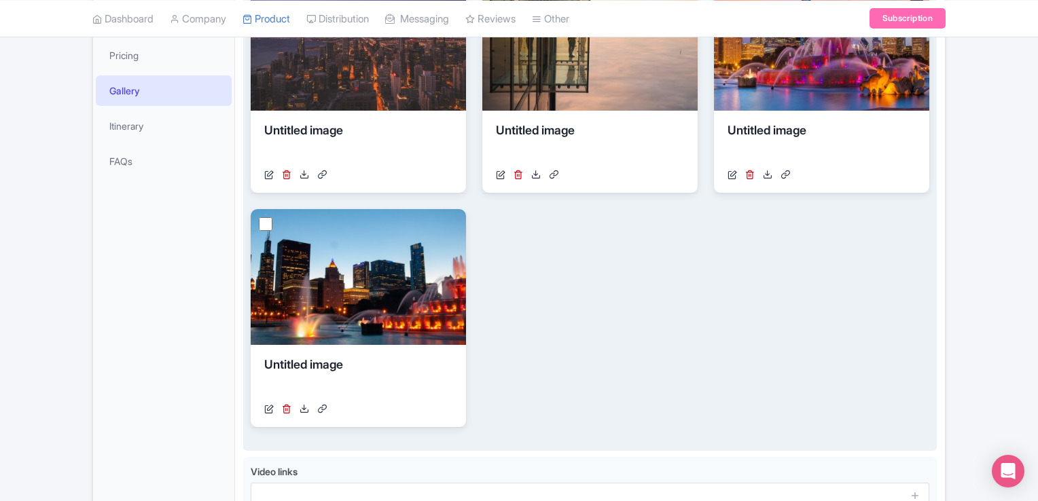
scroll to position [272, 0]
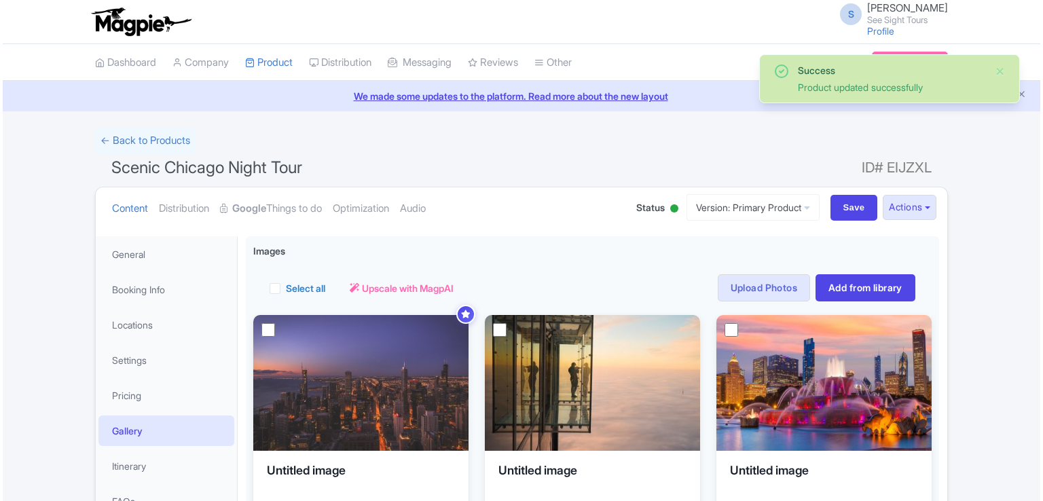
scroll to position [94, 0]
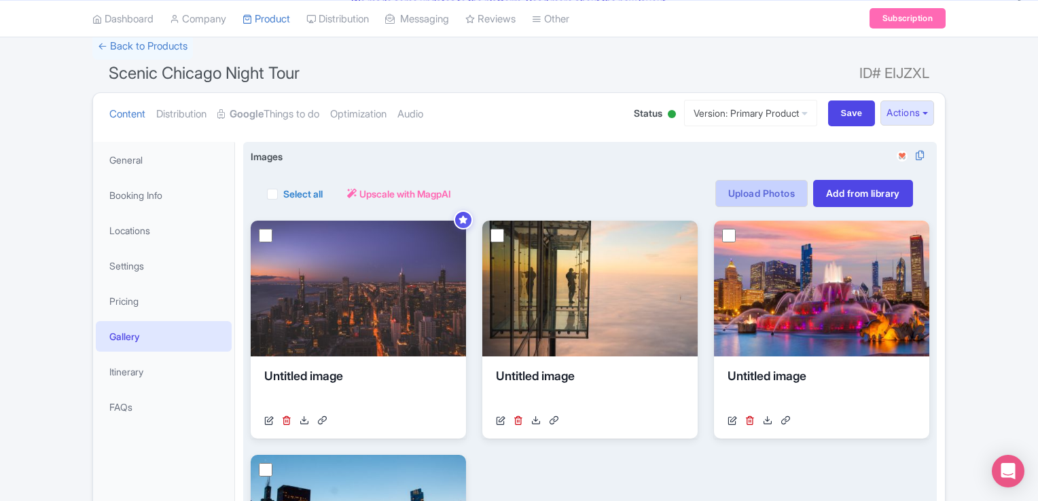
click at [737, 183] on link "Upload Photos" at bounding box center [761, 193] width 92 height 27
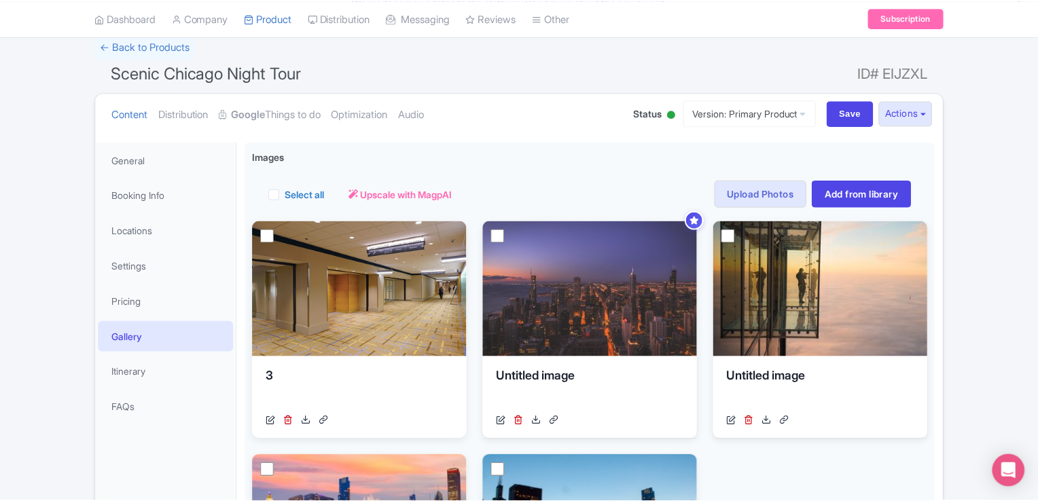
scroll to position [236, 0]
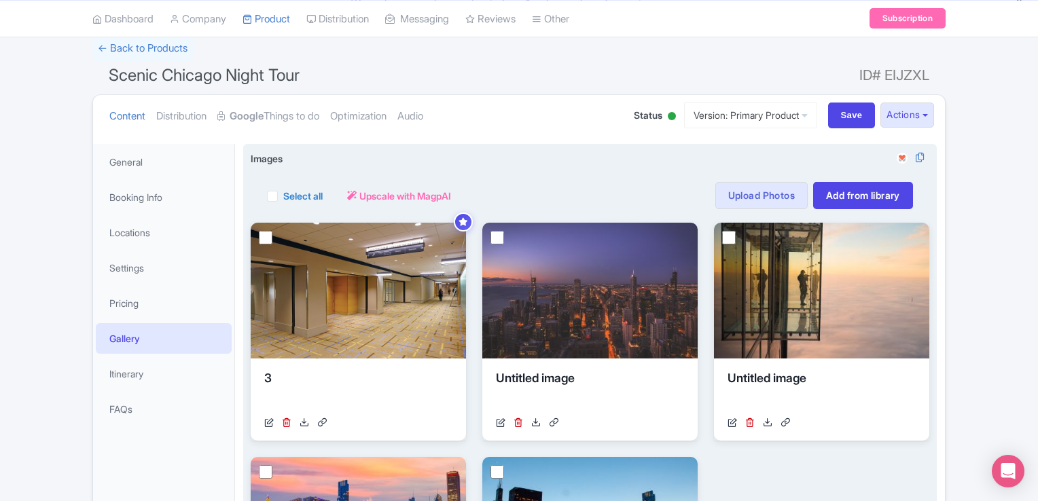
scroll to position [94, 0]
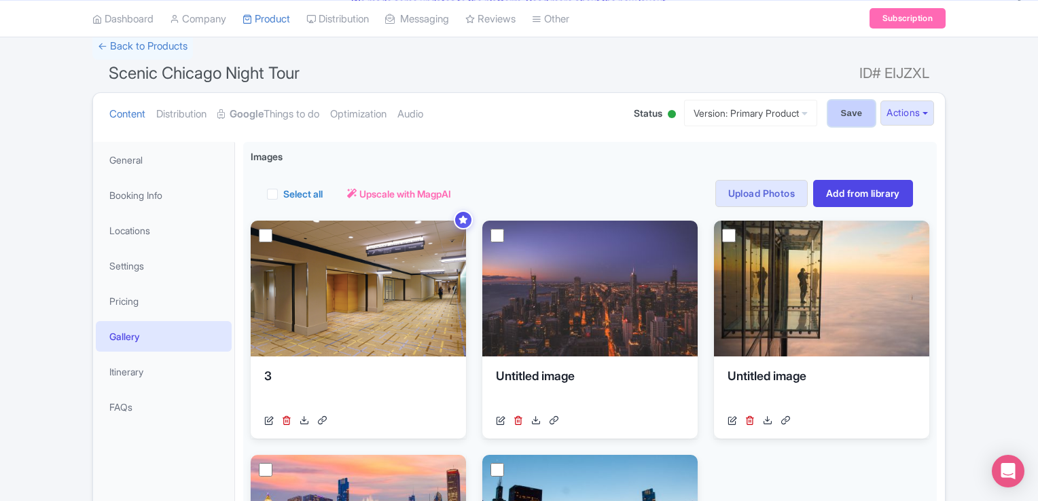
click at [859, 120] on input "Save" at bounding box center [852, 114] width 48 height 26
type input "Saving..."
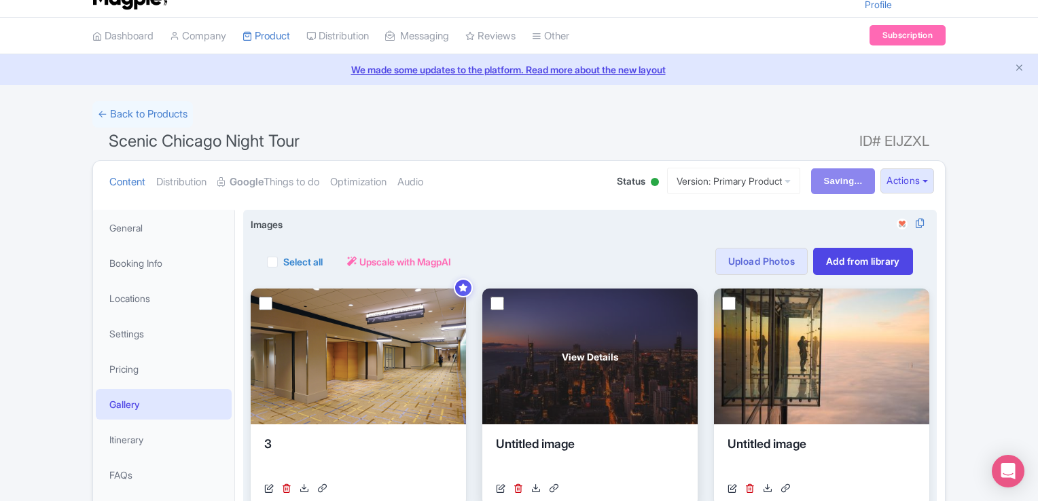
scroll to position [470, 0]
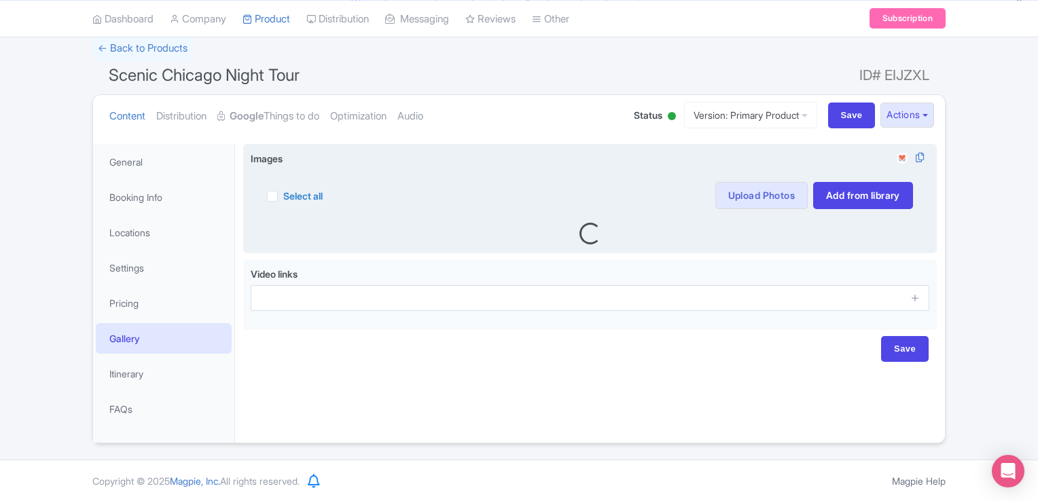
scroll to position [94, 0]
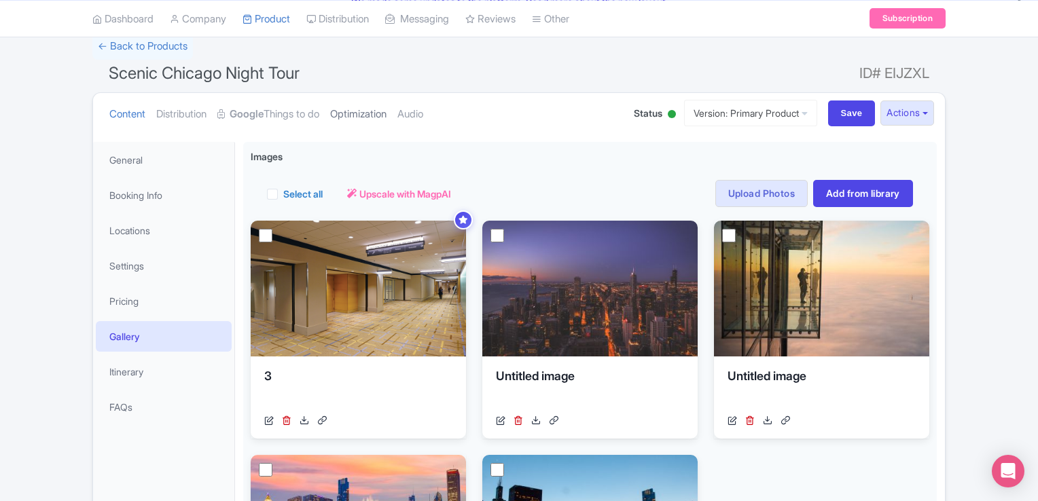
click at [366, 113] on link "Optimization" at bounding box center [358, 114] width 56 height 43
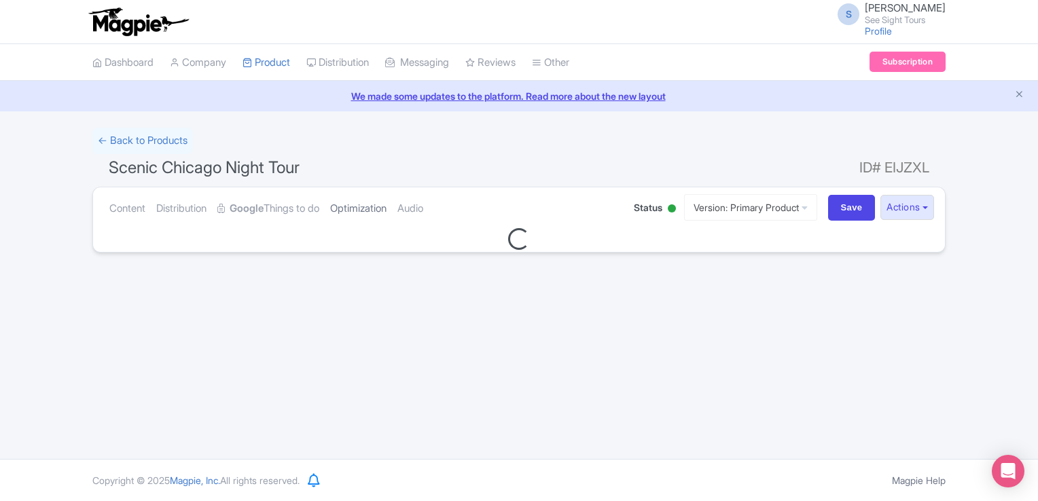
scroll to position [0, 0]
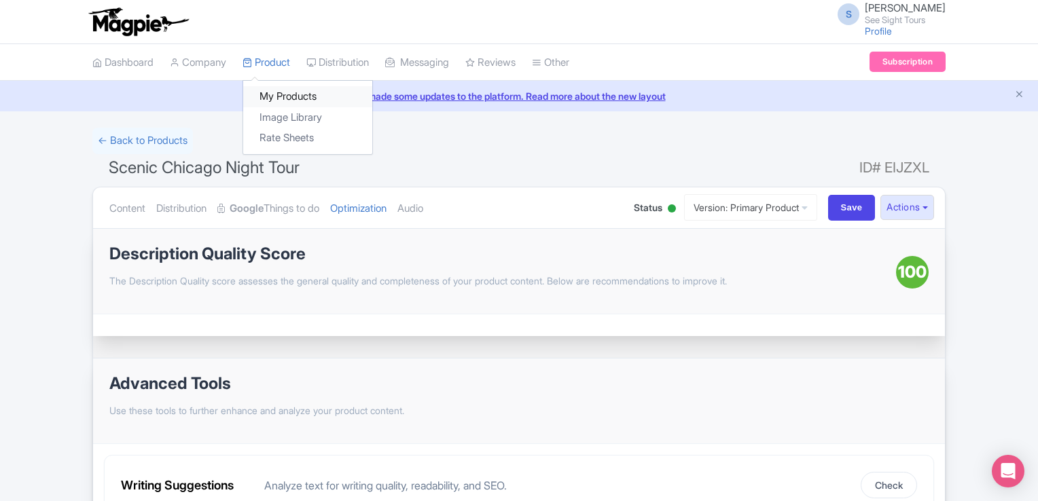
click at [279, 88] on link "My Products" at bounding box center [307, 96] width 129 height 21
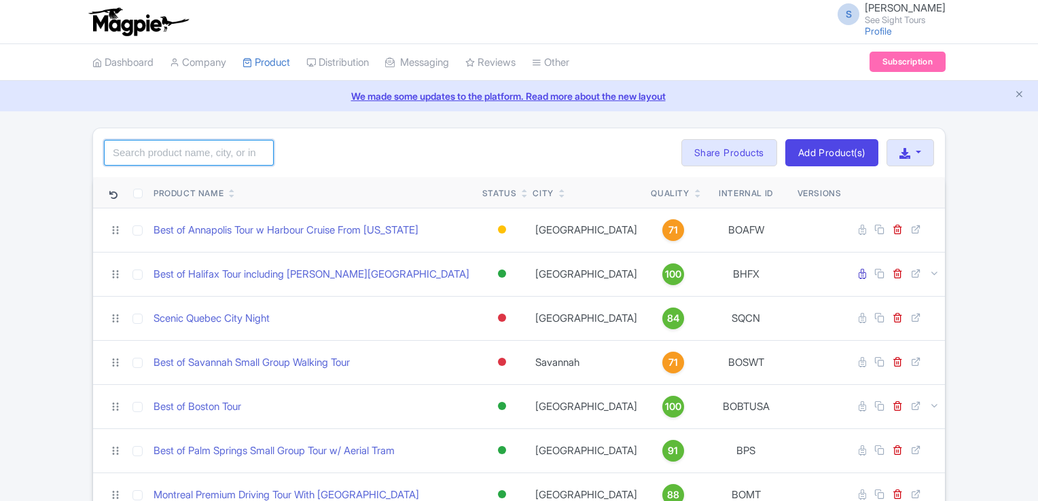
drag, startPoint x: 0, startPoint y: 0, endPoint x: 211, endPoint y: 158, distance: 263.4
click at [211, 158] on input "search" at bounding box center [189, 153] width 170 height 26
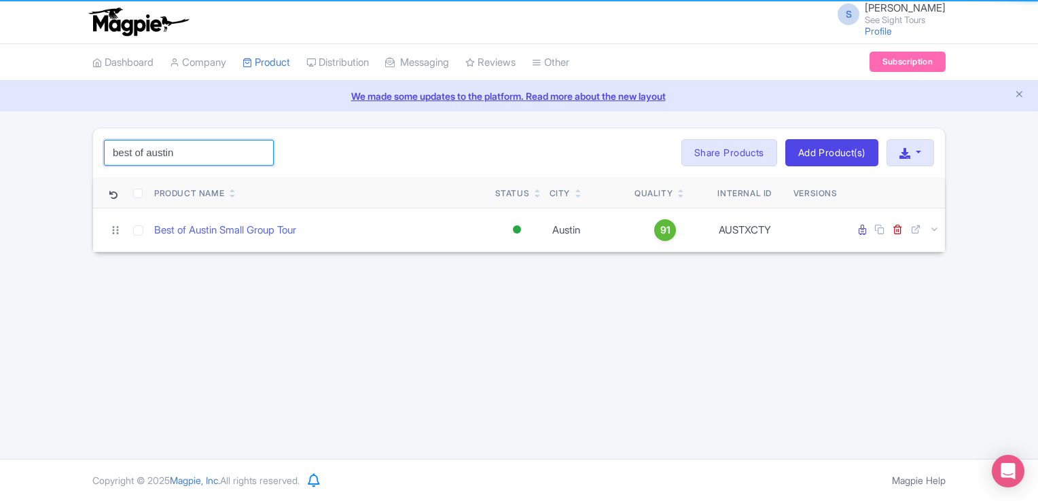
type input "Best of Austin Small Group Tour"
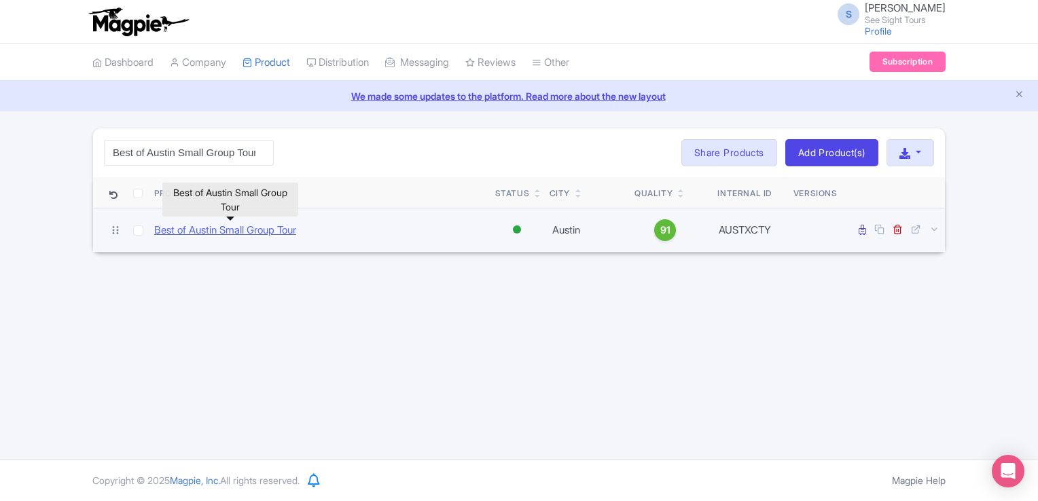
click at [248, 233] on link "Best of Austin Small Group Tour" at bounding box center [225, 231] width 142 height 16
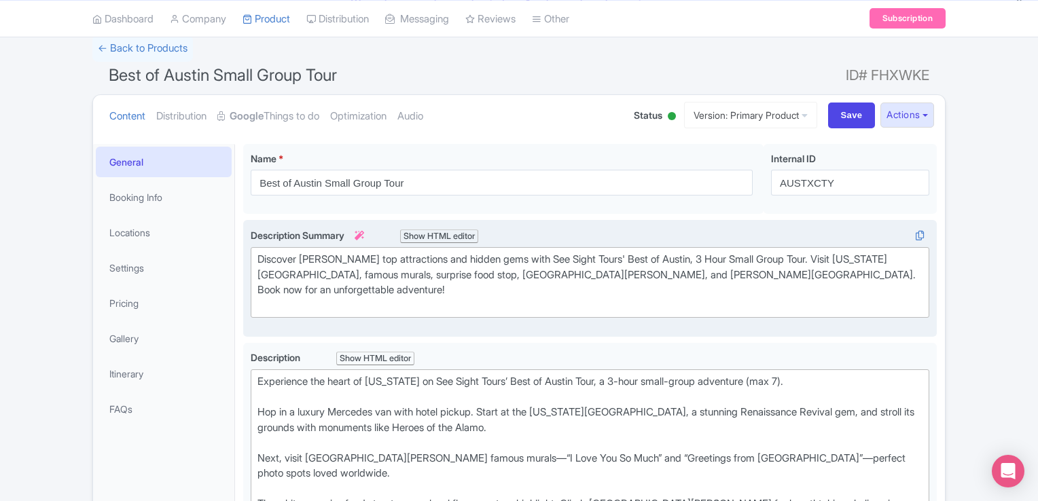
scroll to position [65, 0]
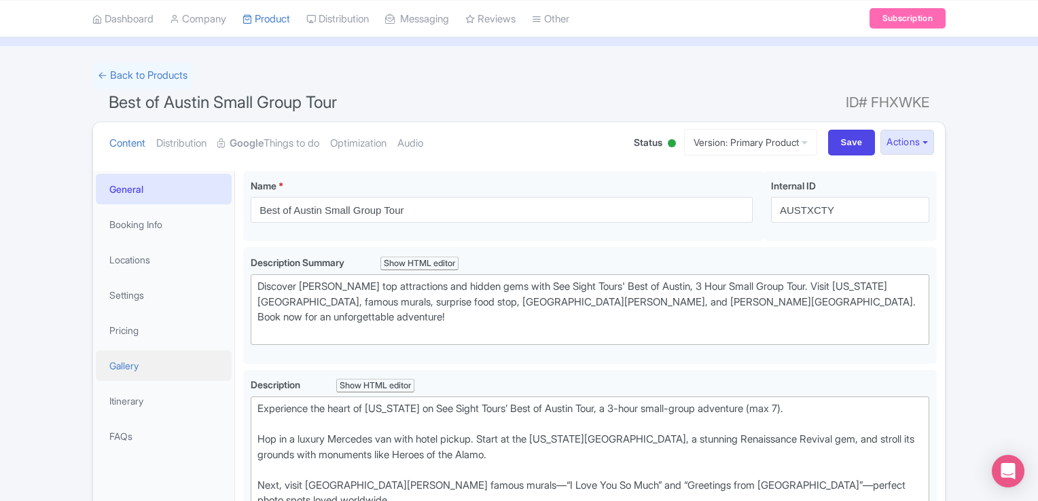
click at [132, 365] on link "Gallery" at bounding box center [164, 365] width 136 height 31
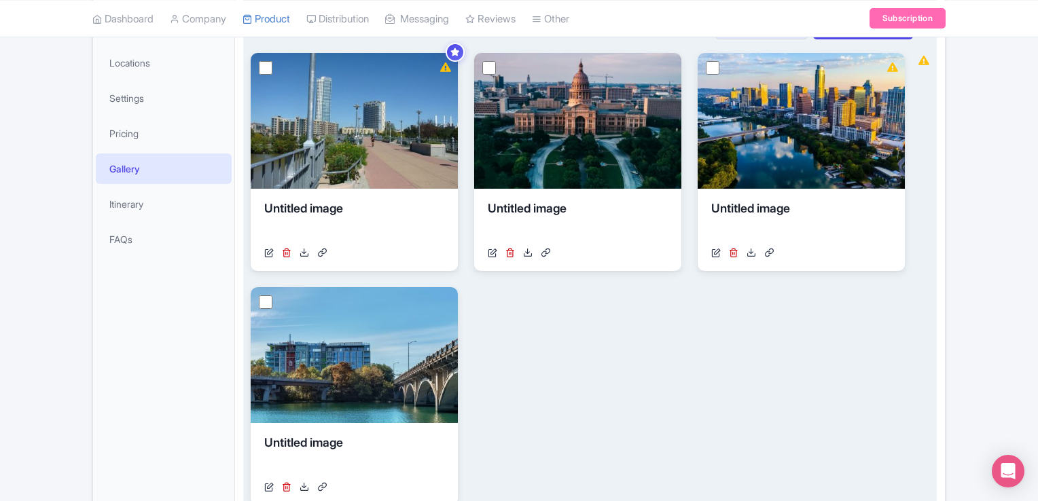
scroll to position [130, 0]
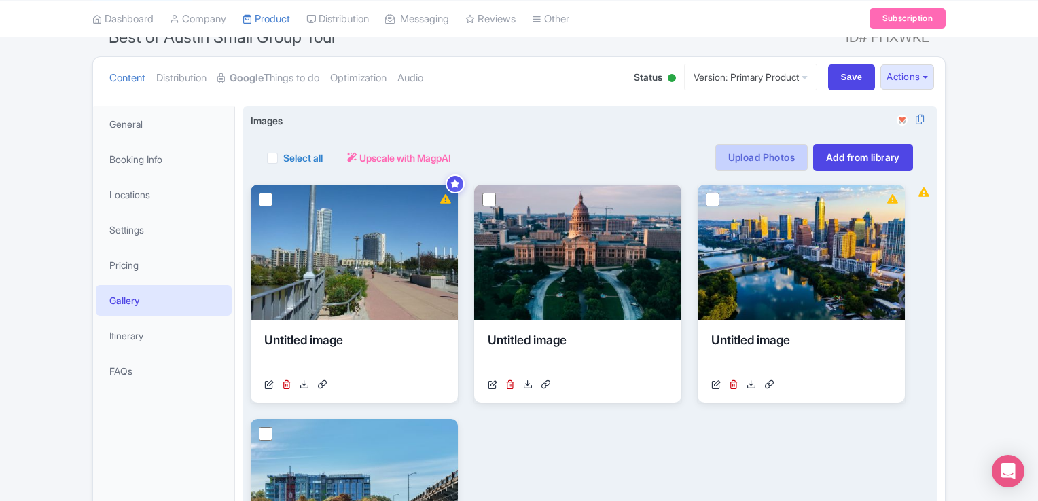
click at [731, 162] on link "Upload Photos" at bounding box center [761, 157] width 92 height 27
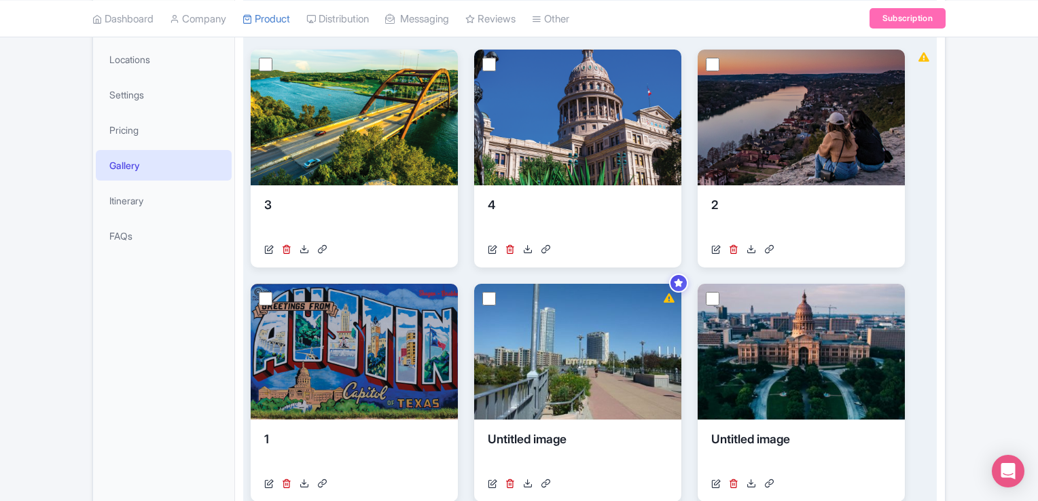
scroll to position [470, 0]
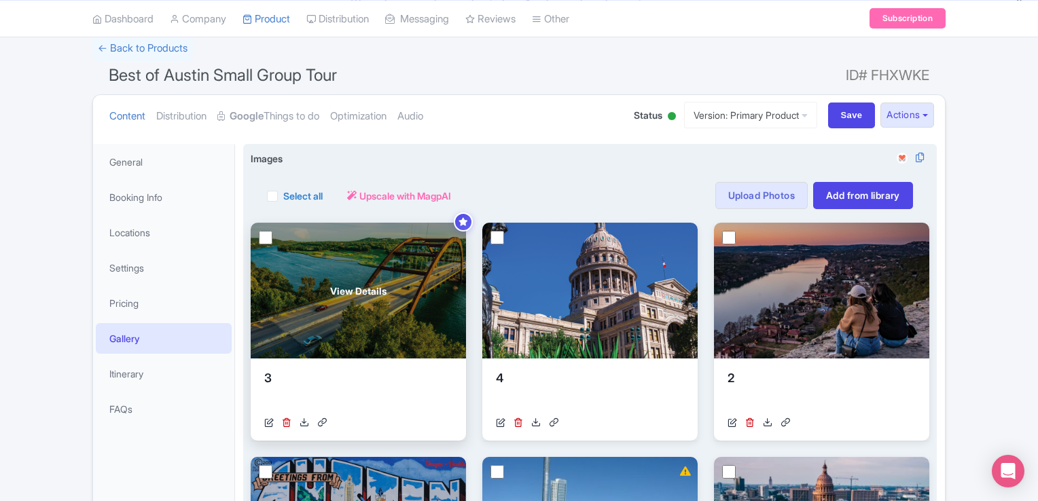
scroll to position [94, 0]
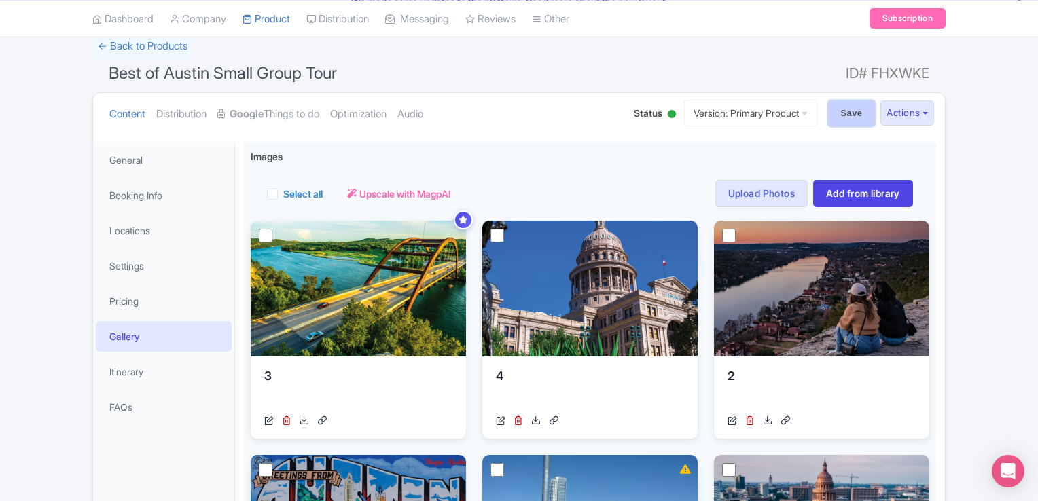
click at [832, 117] on input "Save" at bounding box center [852, 114] width 48 height 26
type input "Saving..."
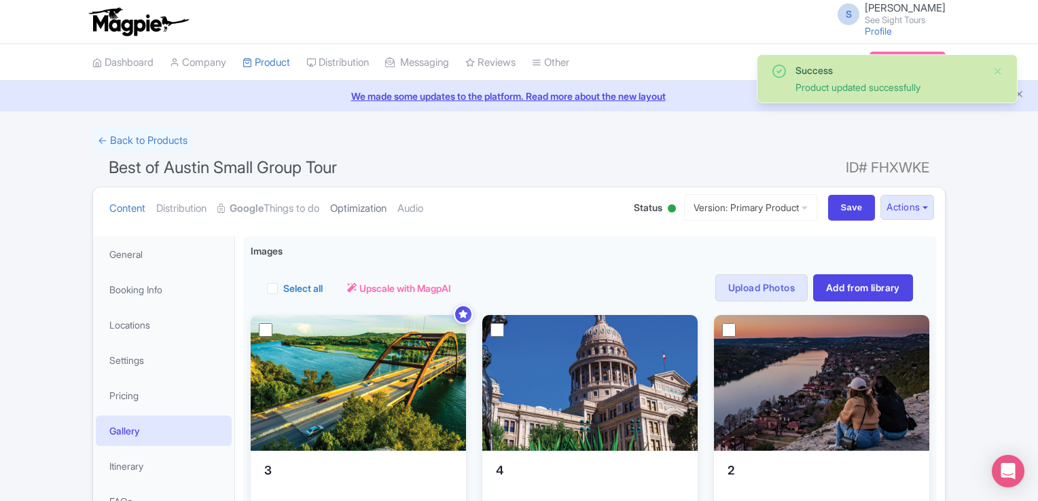
click at [361, 204] on link "Optimization" at bounding box center [358, 208] width 56 height 43
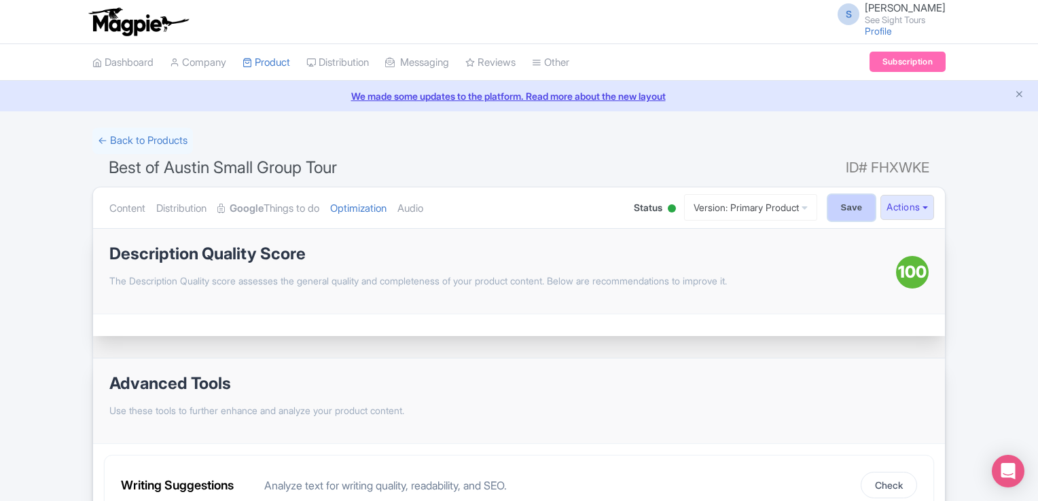
click at [850, 198] on input "Save" at bounding box center [852, 208] width 48 height 26
type input "Saving..."
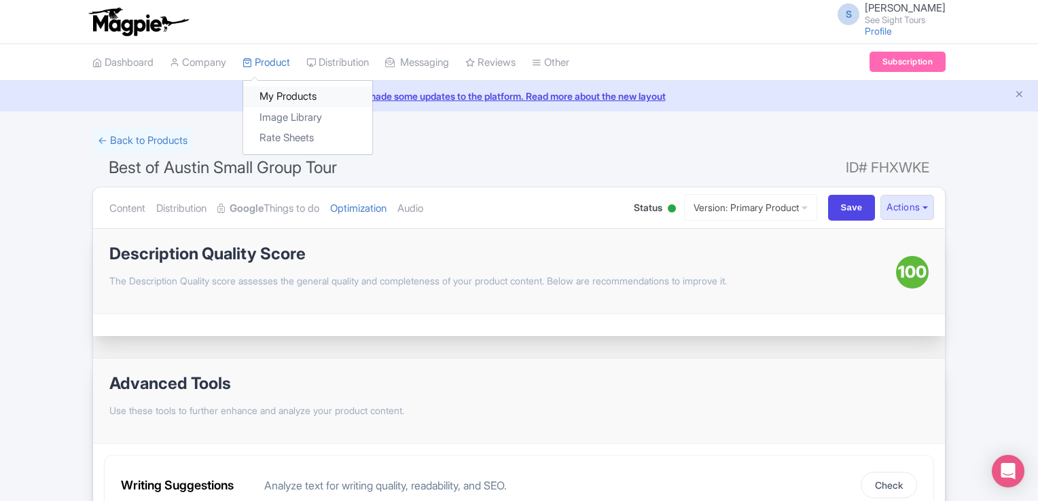
click at [283, 90] on link "My Products" at bounding box center [307, 96] width 129 height 21
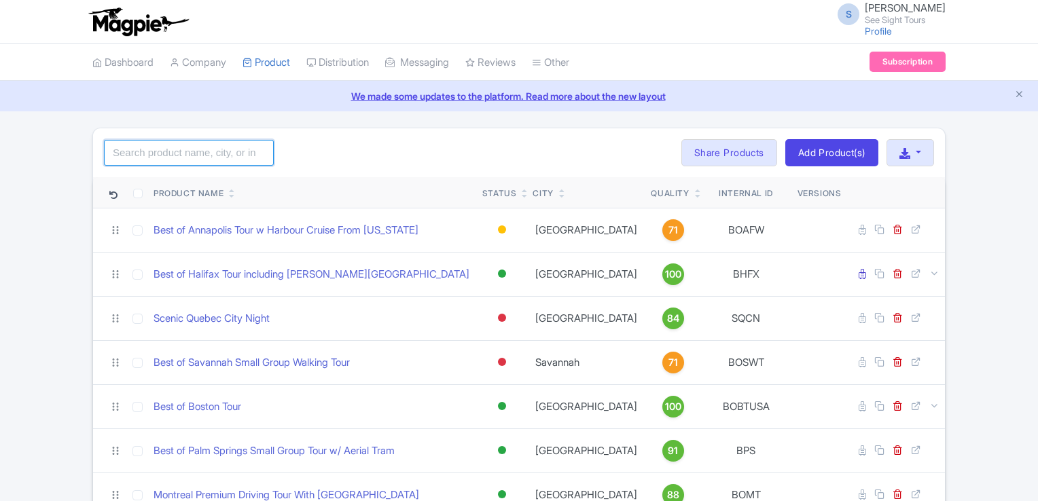
click at [179, 156] on input "search" at bounding box center [189, 153] width 170 height 26
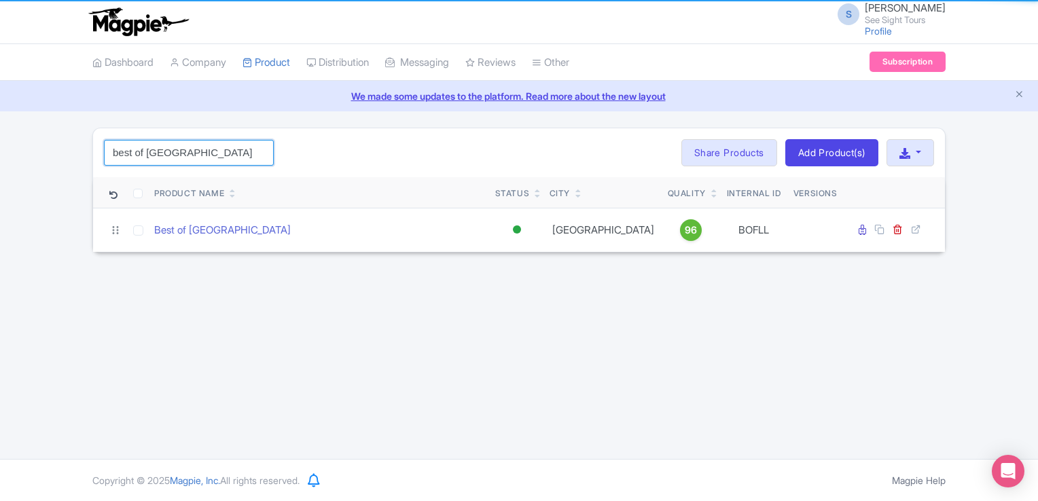
type input "Best of [GEOGRAPHIC_DATA]"
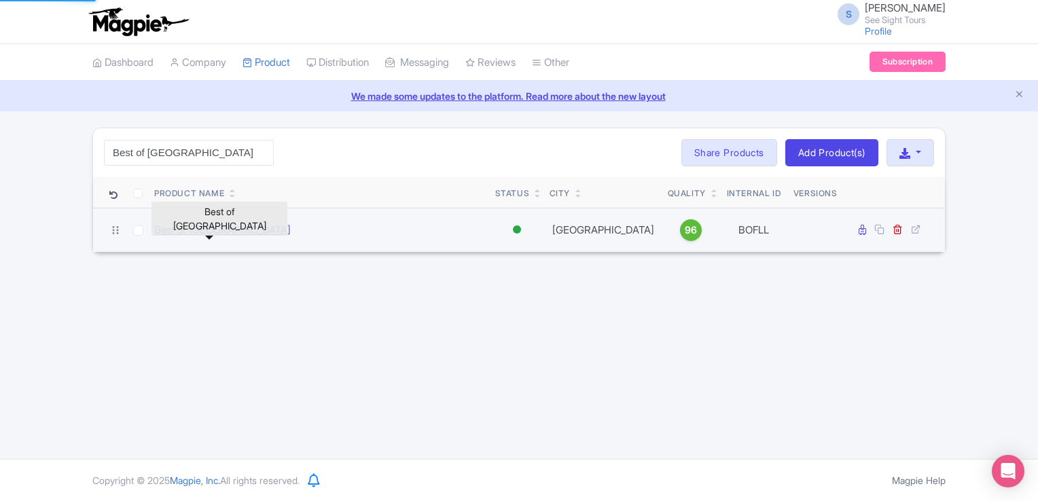
click at [223, 238] on link "Best of [GEOGRAPHIC_DATA]" at bounding box center [222, 231] width 137 height 16
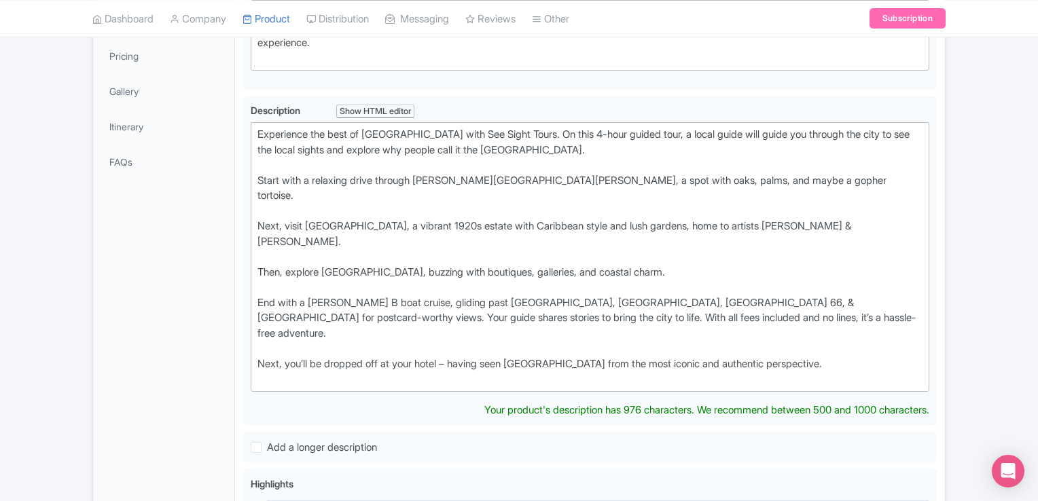
scroll to position [204, 0]
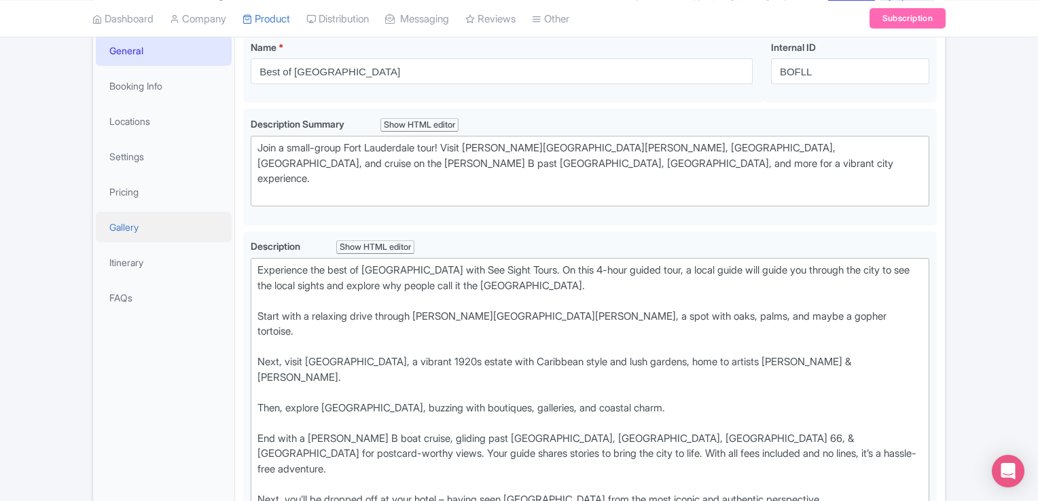
click at [122, 219] on link "Gallery" at bounding box center [164, 227] width 136 height 31
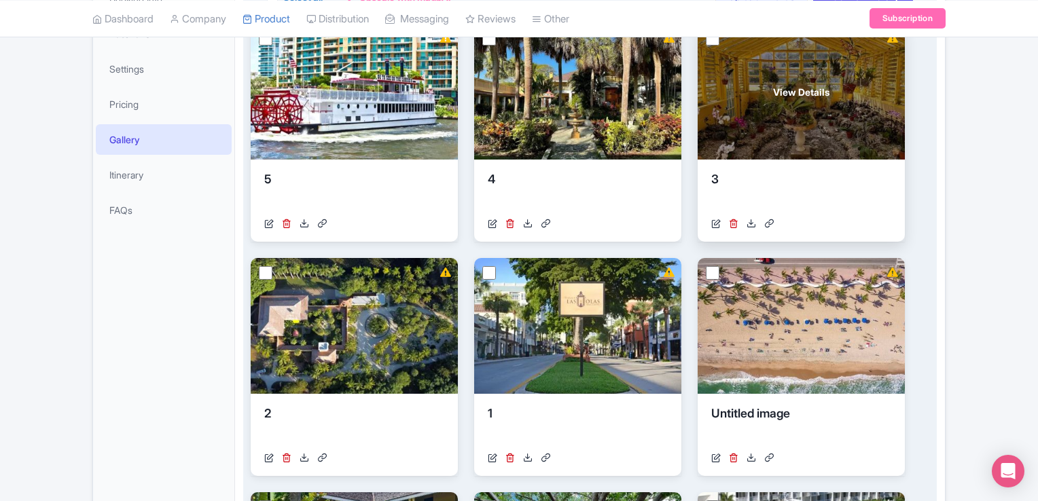
scroll to position [192, 0]
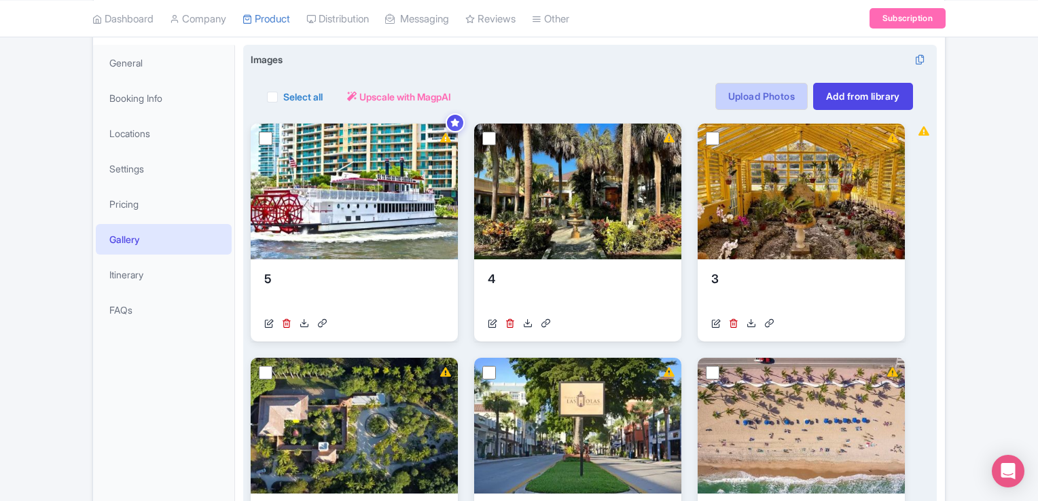
click at [733, 92] on link "Upload Photos" at bounding box center [761, 96] width 92 height 27
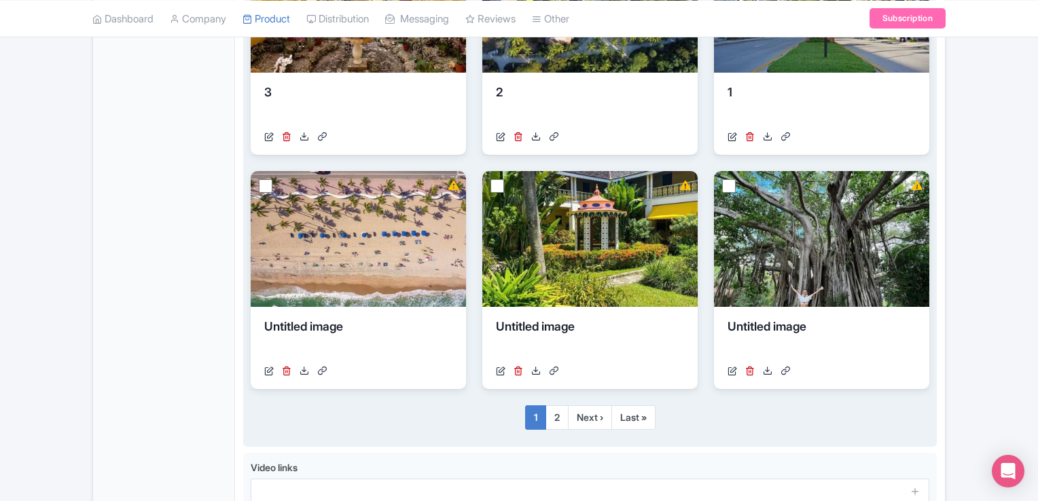
scroll to position [909, 0]
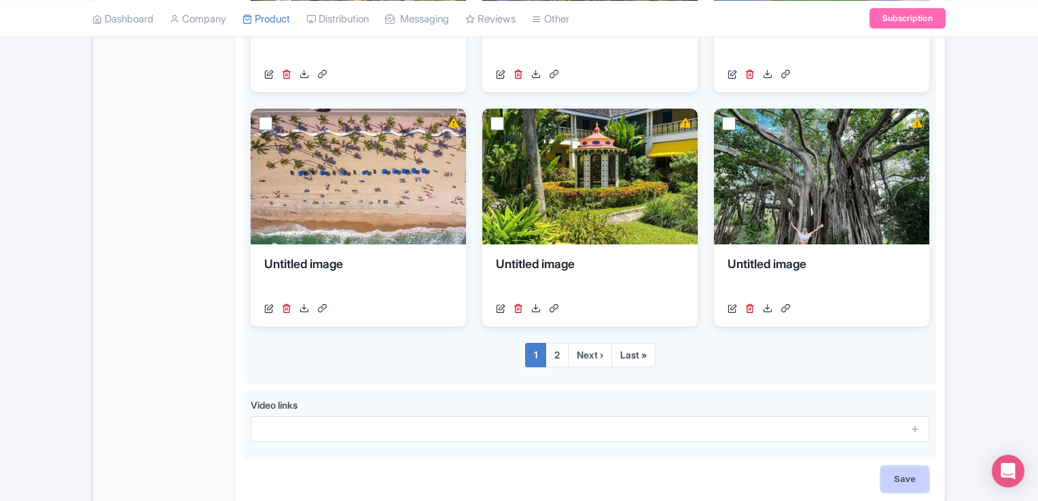
click at [898, 484] on input "Save" at bounding box center [905, 480] width 48 height 26
type input "Saving..."
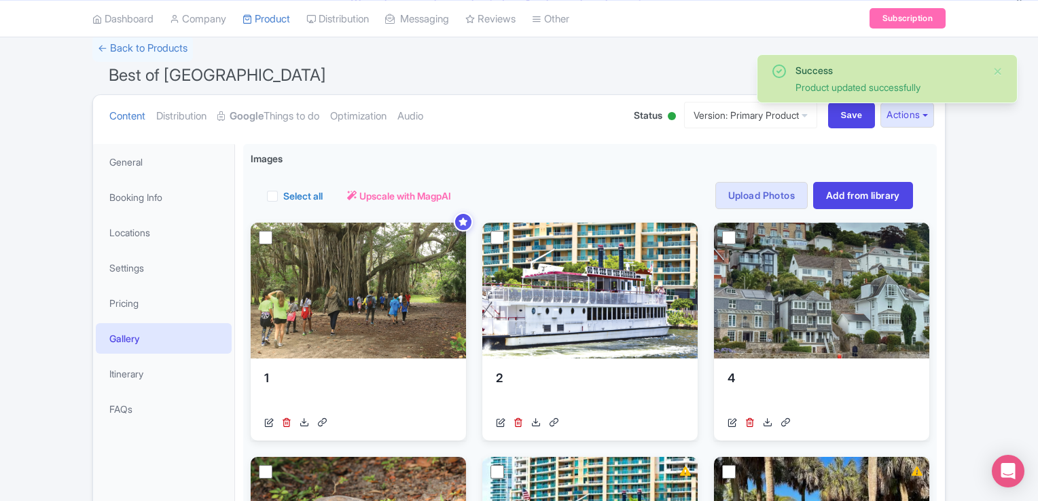
scroll to position [94, 0]
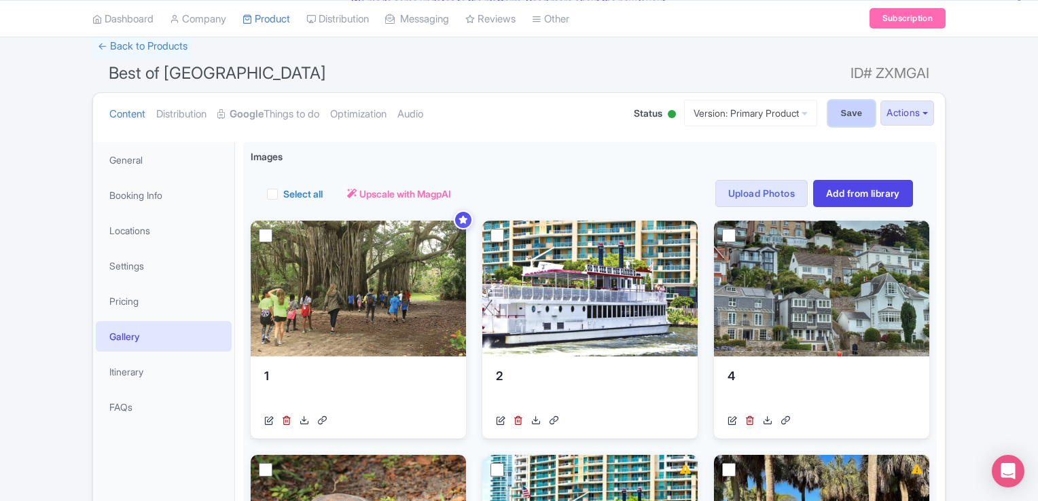
click at [850, 112] on input "Save" at bounding box center [852, 114] width 48 height 26
type input "Saving..."
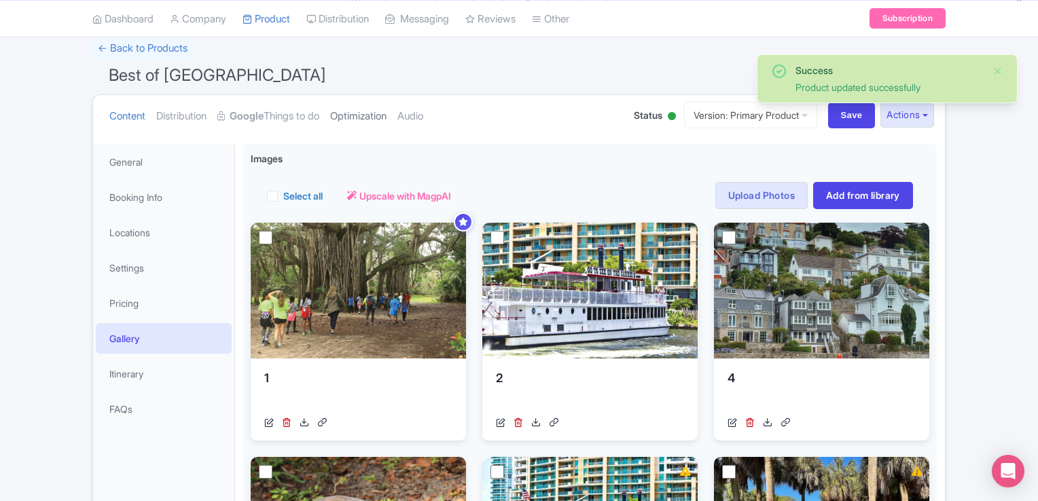
scroll to position [94, 0]
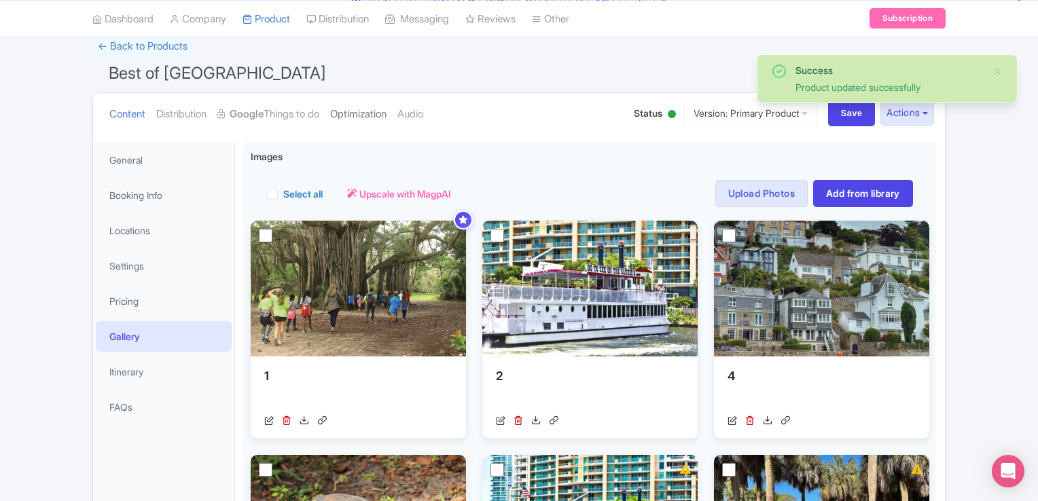
click at [371, 116] on link "Optimization" at bounding box center [358, 114] width 56 height 43
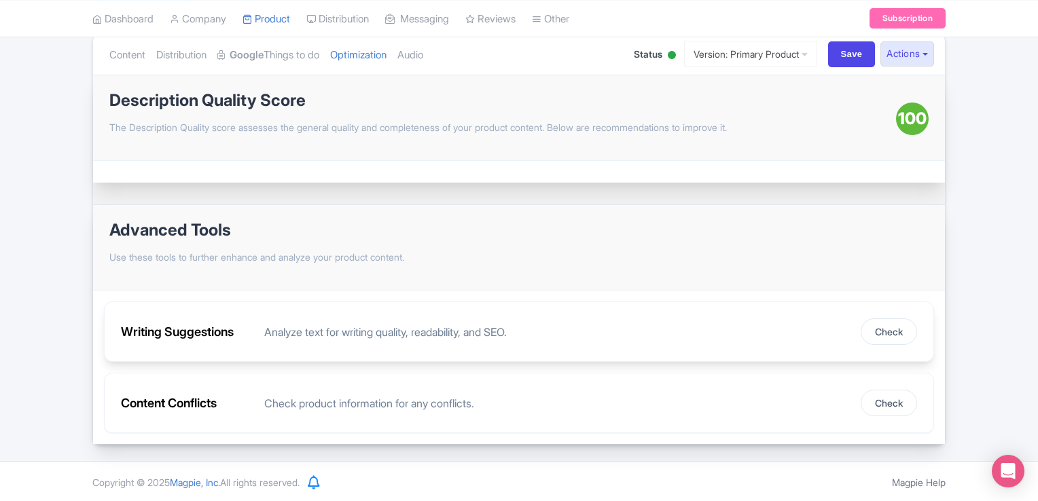
scroll to position [0, 0]
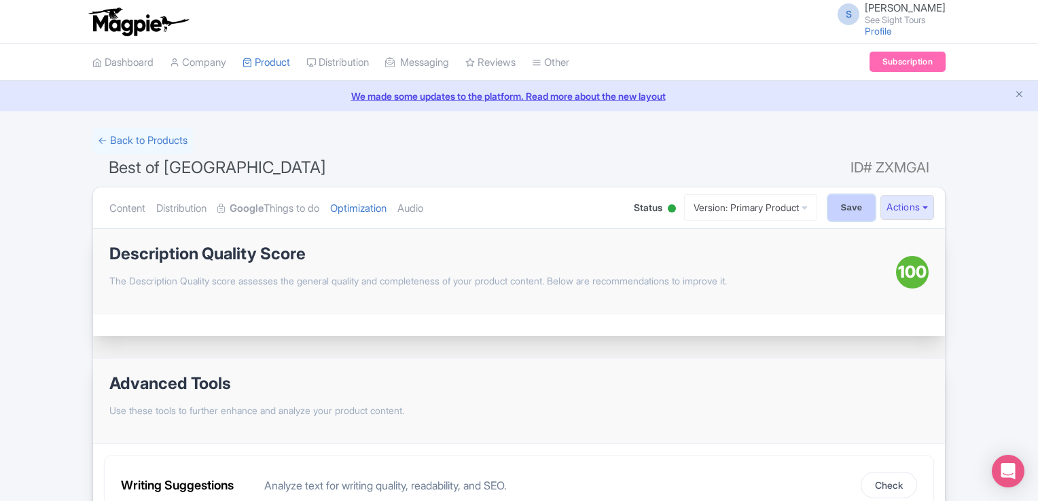
click at [831, 199] on input "Save" at bounding box center [852, 208] width 48 height 26
type input "Saving..."
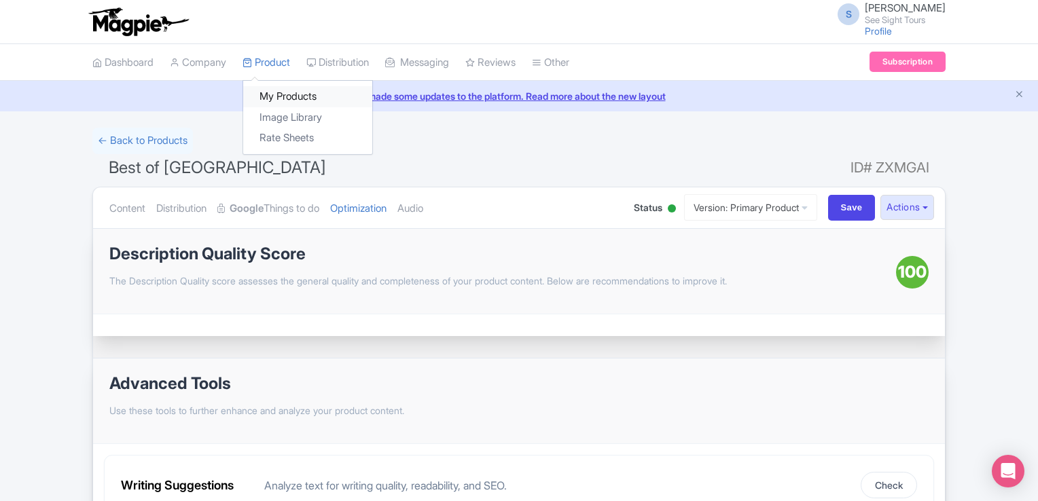
click at [279, 91] on link "My Products" at bounding box center [307, 96] width 129 height 21
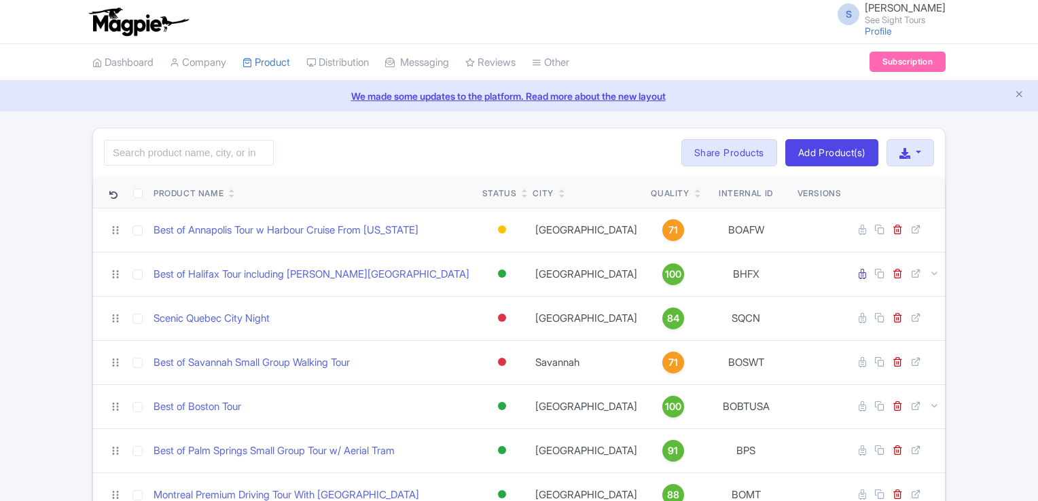
click at [201, 142] on input "search" at bounding box center [189, 153] width 170 height 26
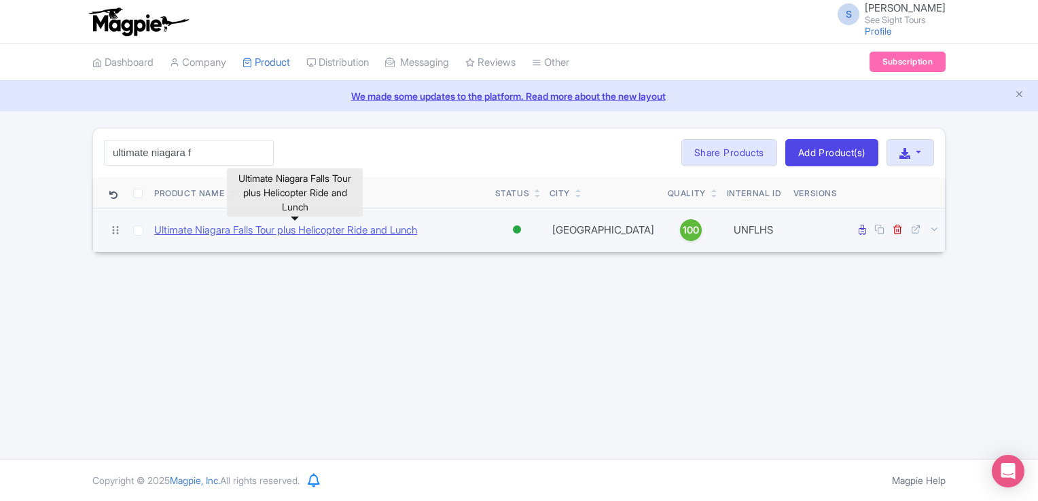
type input "ultimate niagara f"
click at [231, 228] on link "Ultimate Niagara Falls Tour plus Helicopter Ride and Lunch" at bounding box center [285, 231] width 263 height 16
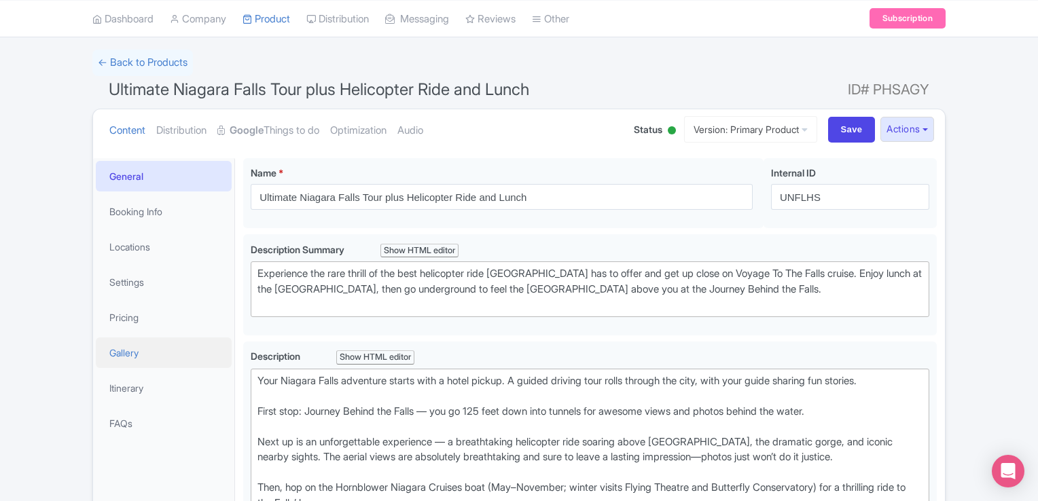
scroll to position [77, 0]
click at [139, 344] on link "Gallery" at bounding box center [164, 353] width 136 height 31
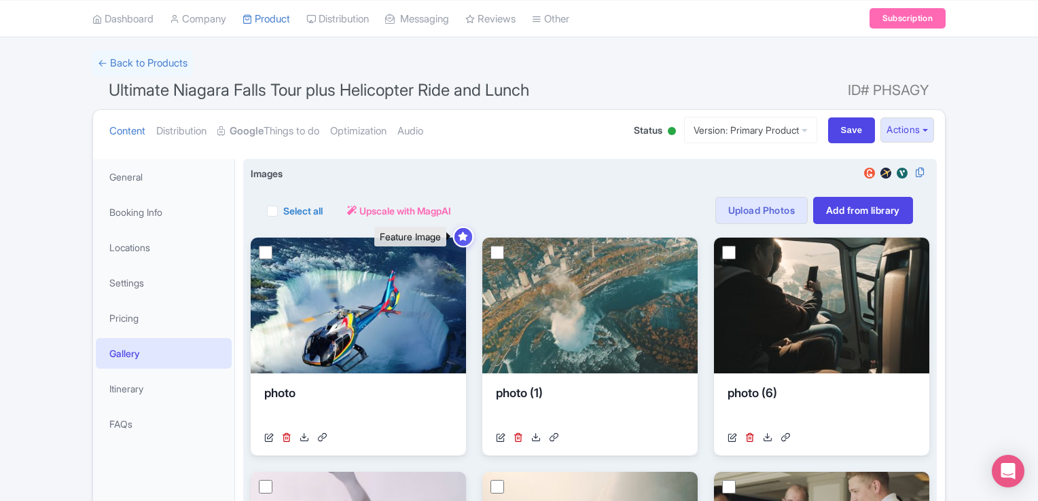
click at [462, 234] on icon at bounding box center [463, 236] width 10 height 9
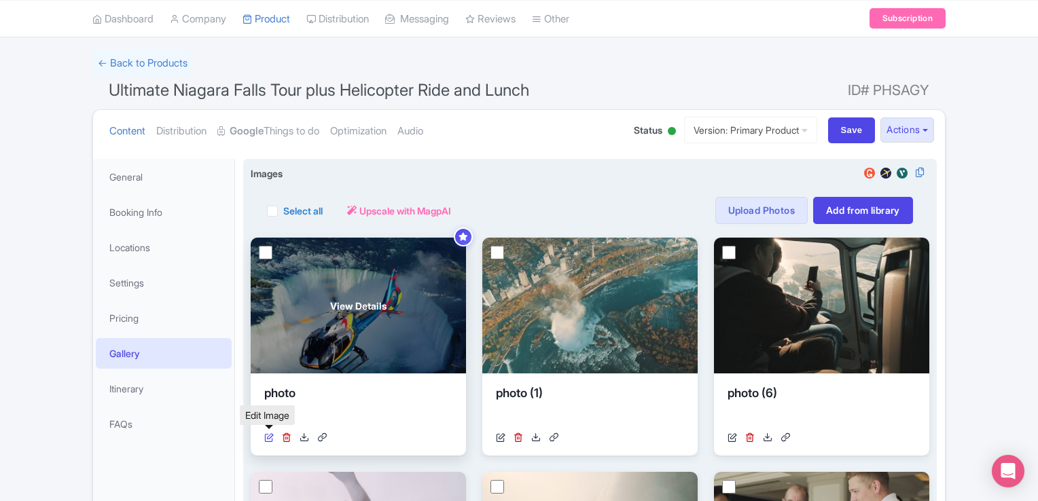
click at [266, 435] on icon at bounding box center [269, 438] width 10 height 10
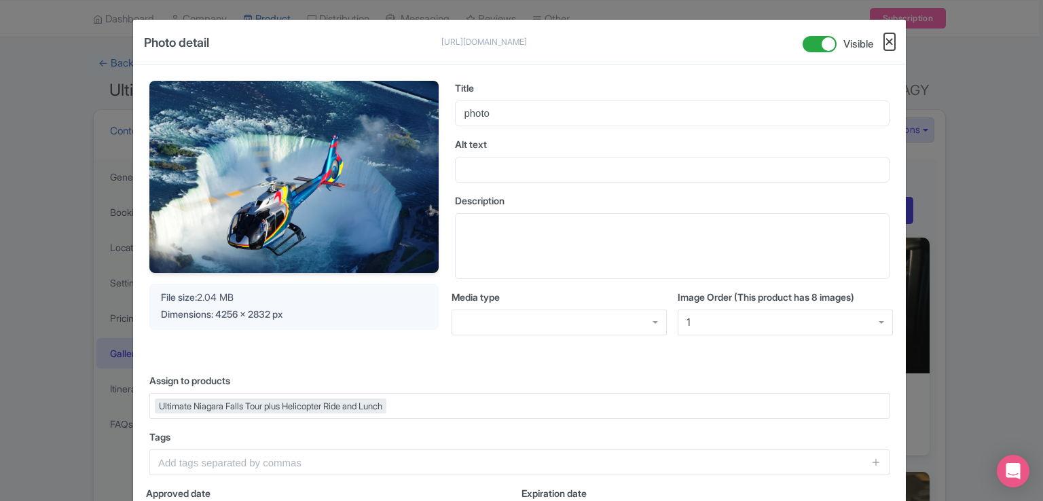
click at [888, 41] on button "Close" at bounding box center [889, 41] width 11 height 17
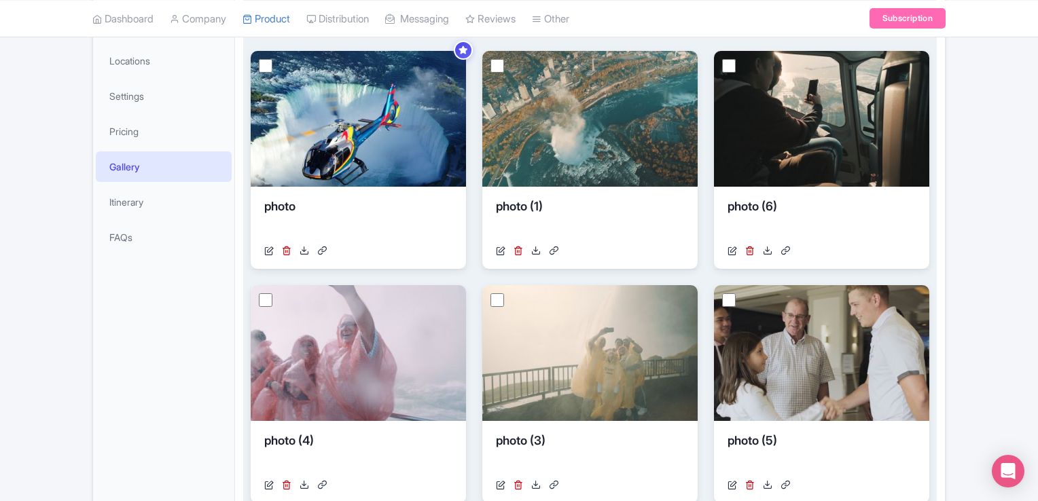
scroll to position [281, 0]
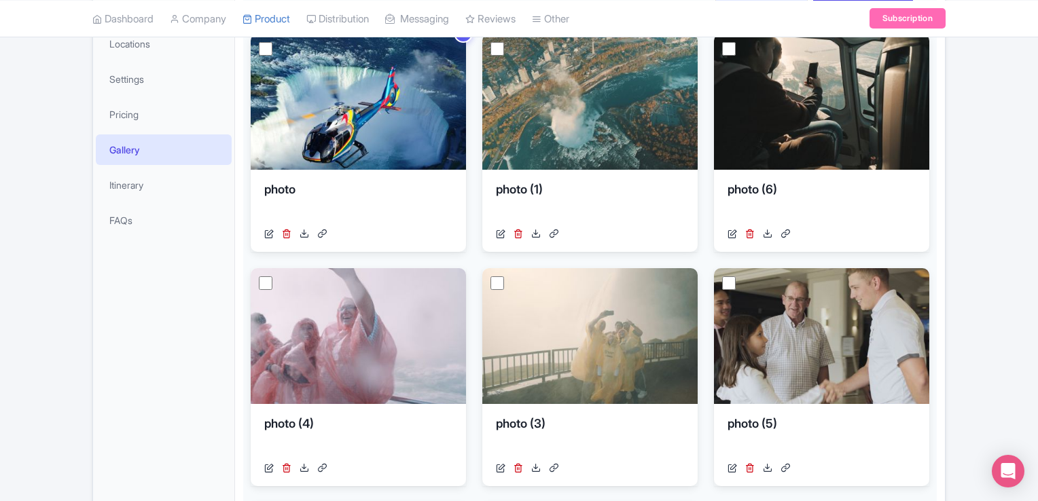
drag, startPoint x: 356, startPoint y: 90, endPoint x: 31, endPoint y: 348, distance: 415.2
click at [31, 348] on div "← Back to Products Ultimate Niagara Falls Tour plus Helicopter Ride and Lunch I…" at bounding box center [519, 357] width 1038 height 1021
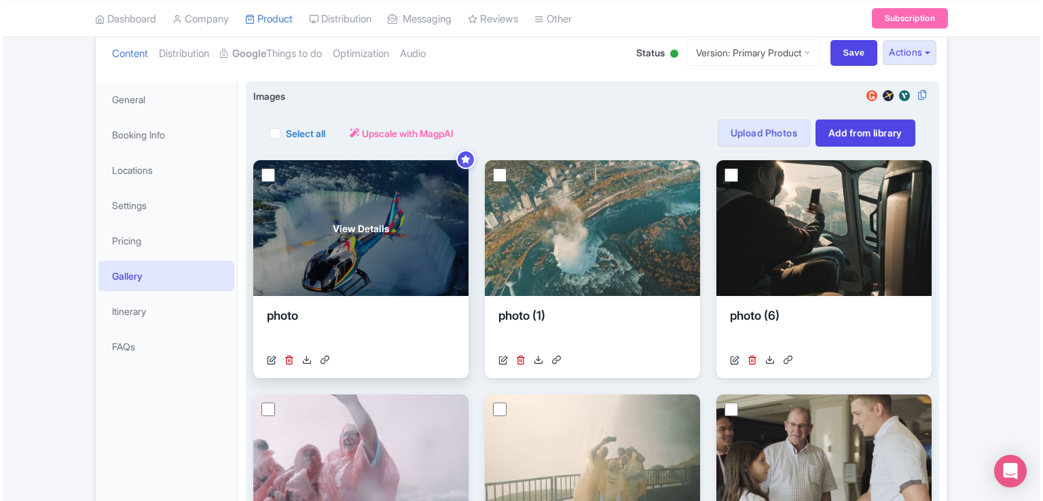
scroll to position [145, 0]
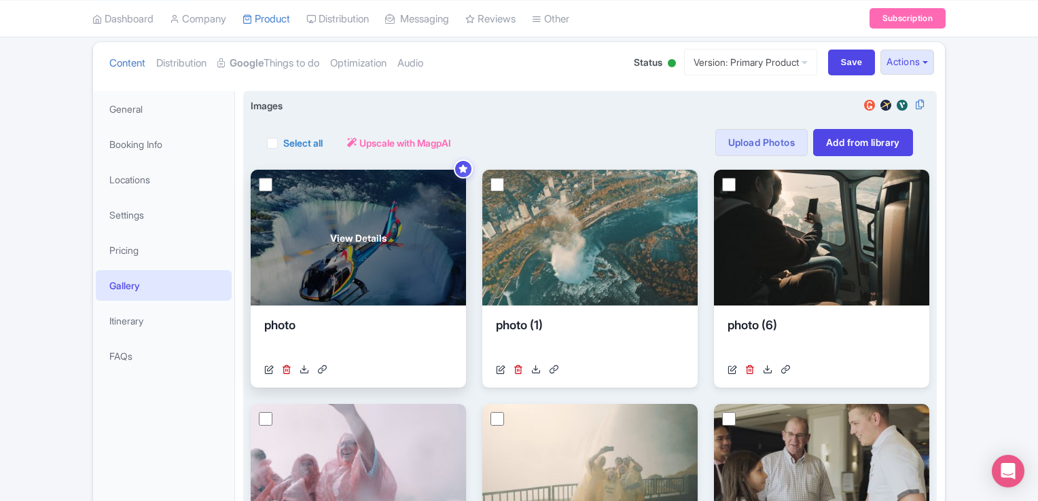
click at [361, 234] on span "View Details" at bounding box center [358, 238] width 56 height 14
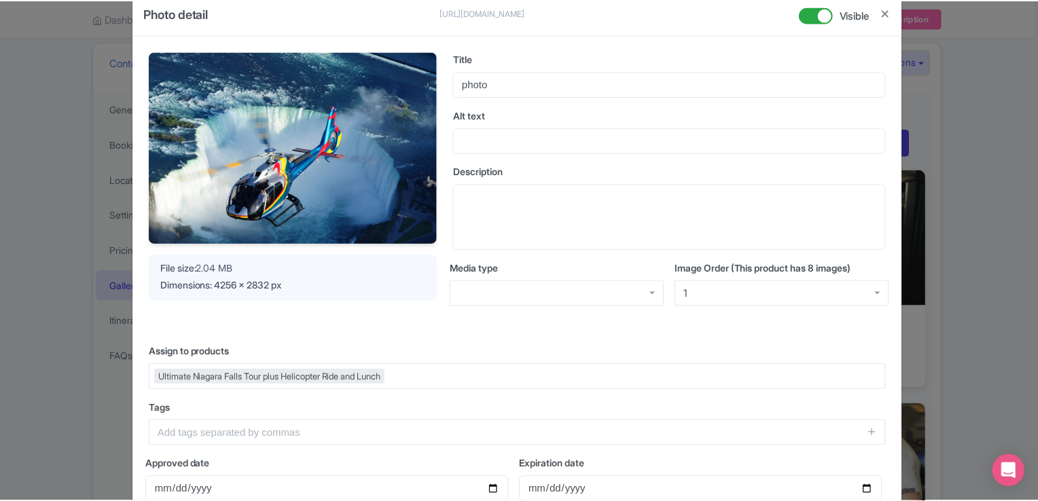
scroll to position [0, 0]
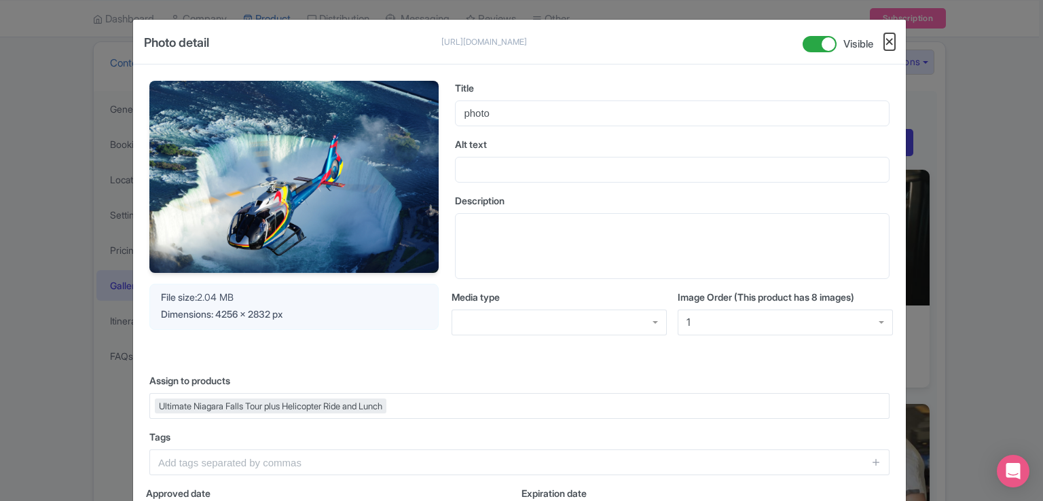
click at [888, 39] on button "Close" at bounding box center [889, 41] width 11 height 17
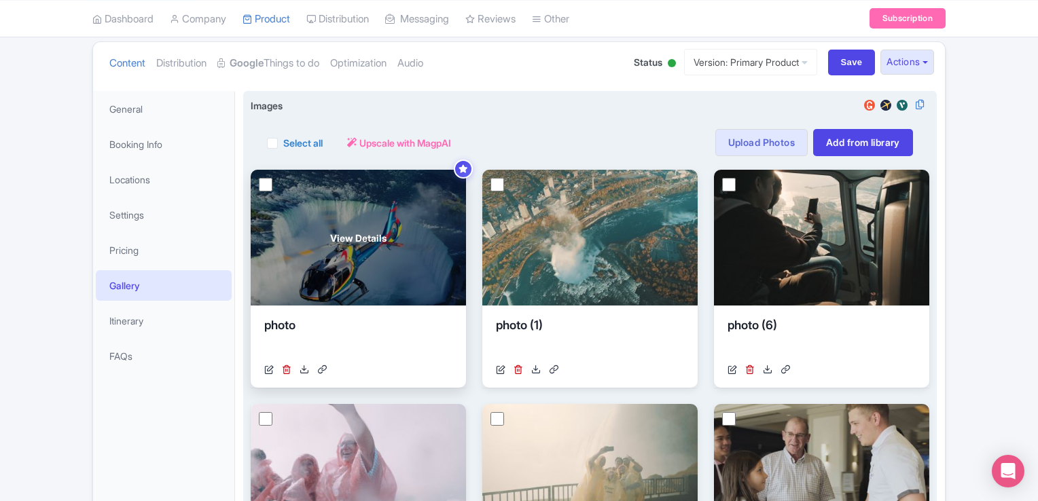
click at [262, 187] on input "checkbox" at bounding box center [266, 185] width 14 height 14
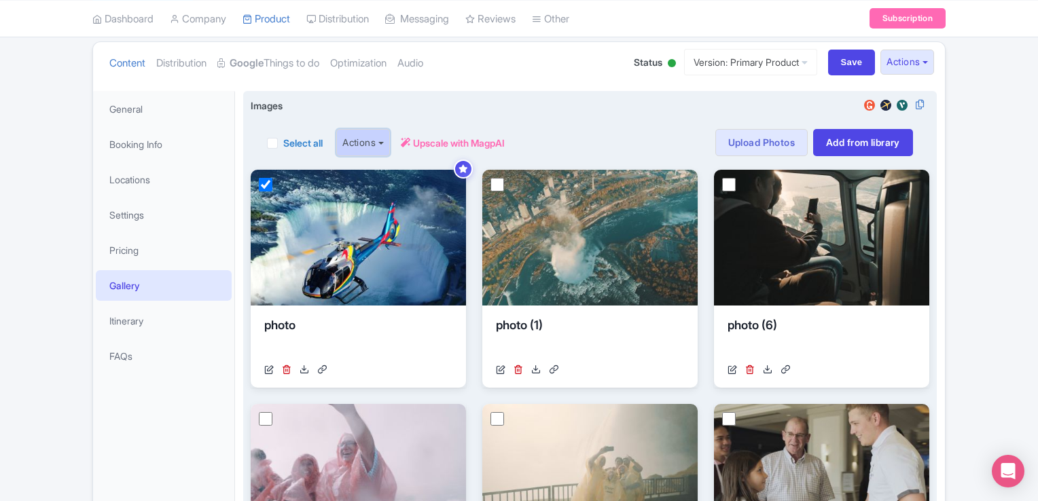
click at [387, 137] on button "Actions" at bounding box center [363, 142] width 54 height 27
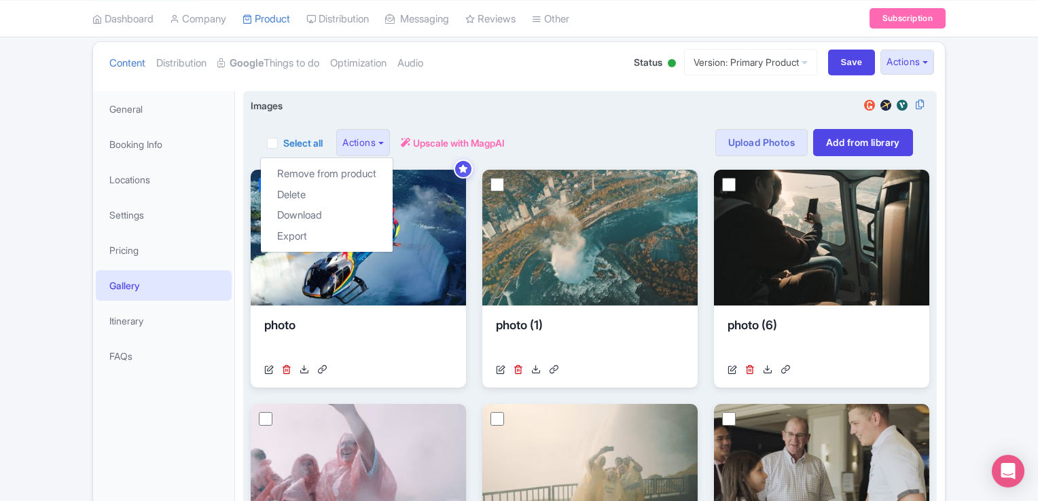
click at [589, 131] on div "Select all Actions Remove from product Delete Download Export Upscale with Magp…" at bounding box center [590, 142] width 646 height 27
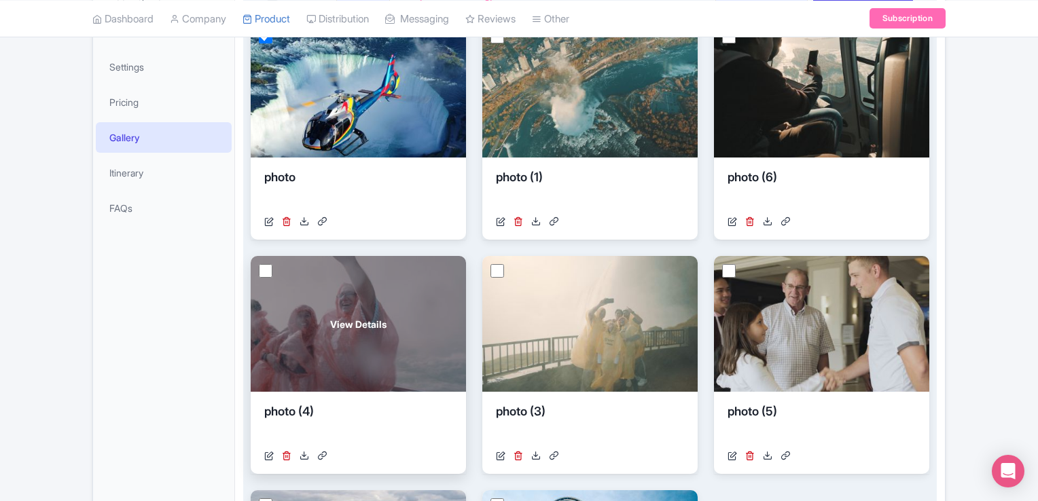
scroll to position [229, 0]
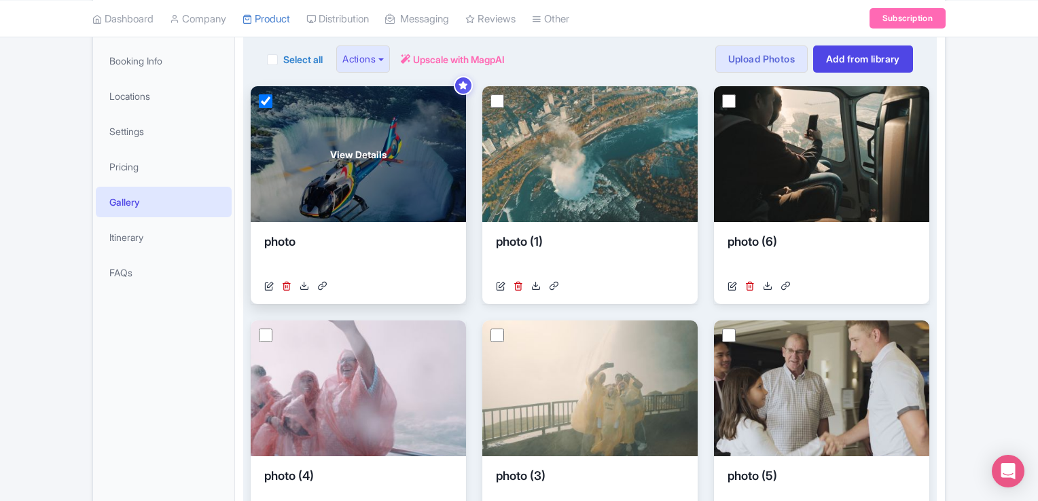
click at [263, 98] on input "checkbox" at bounding box center [266, 101] width 14 height 14
checkbox input "false"
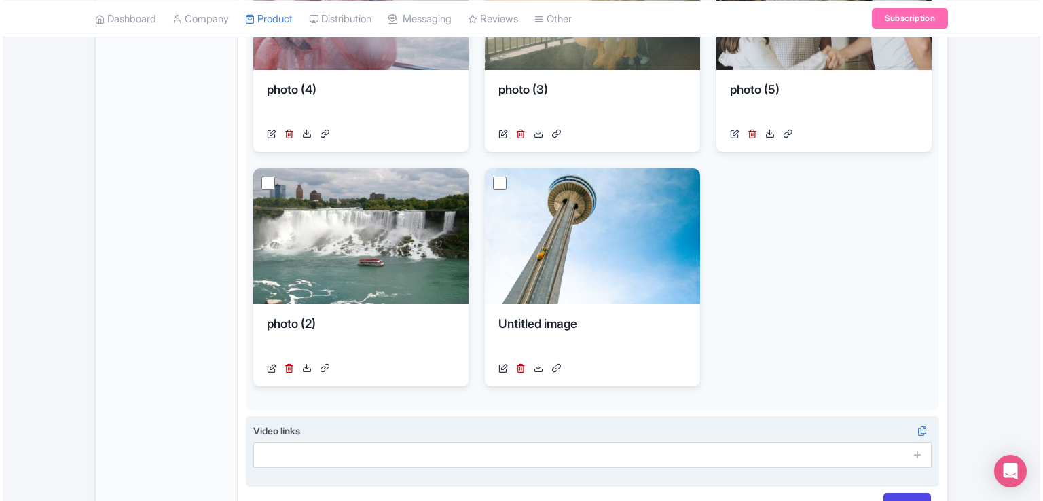
scroll to position [704, 0]
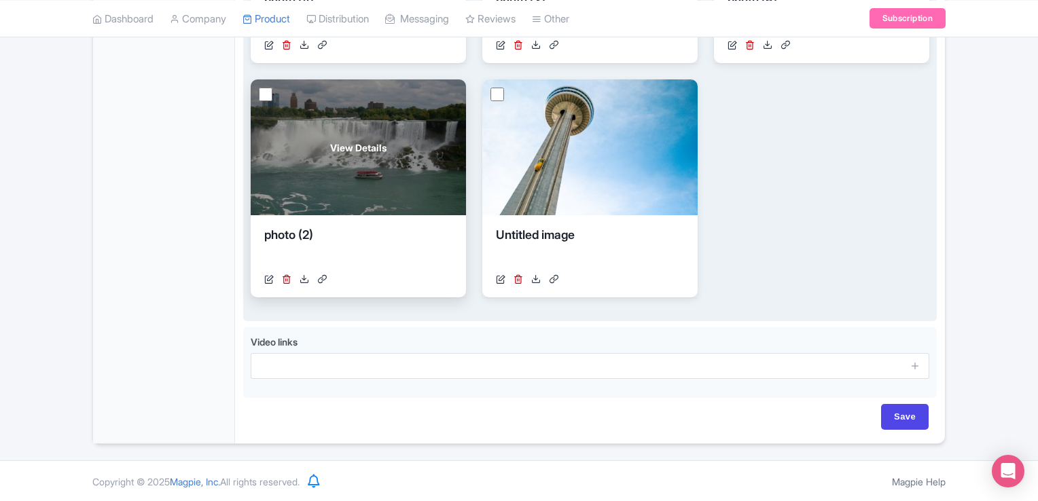
click at [381, 149] on span "View Details" at bounding box center [358, 148] width 56 height 14
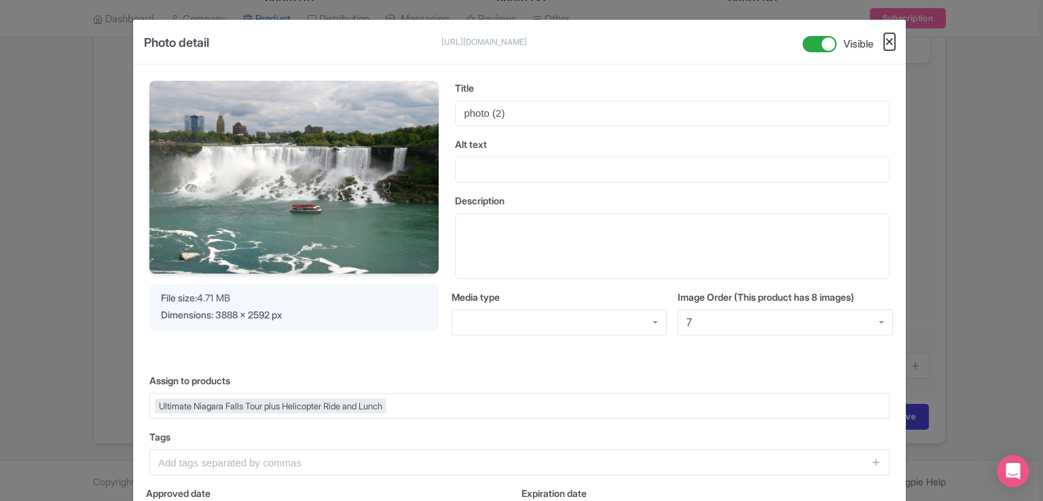
click at [884, 45] on button "Close" at bounding box center [889, 41] width 11 height 17
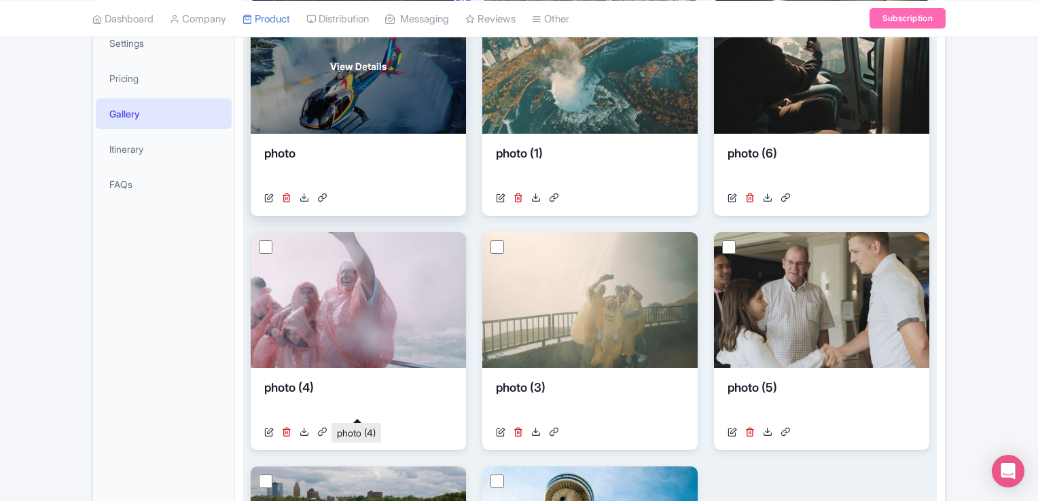
scroll to position [161, 0]
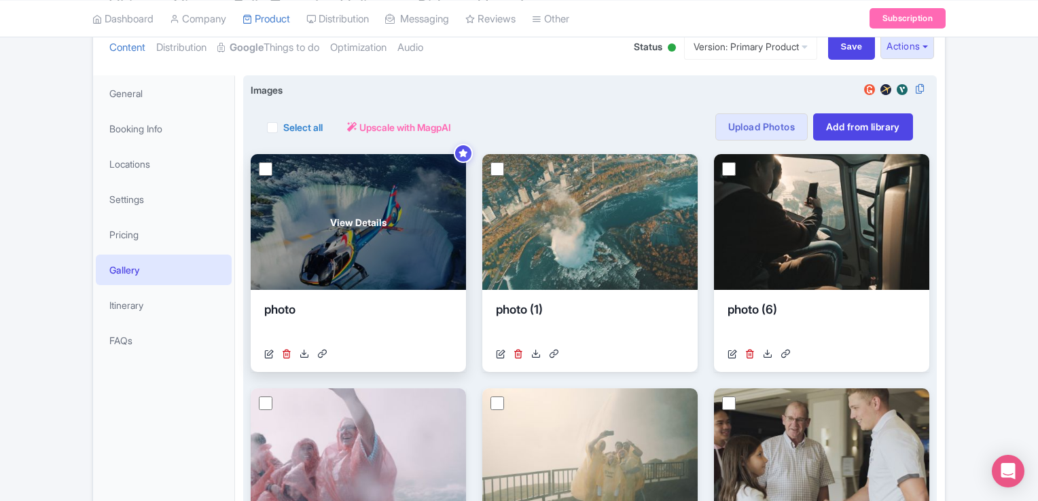
click at [357, 222] on span "View Details" at bounding box center [358, 222] width 56 height 14
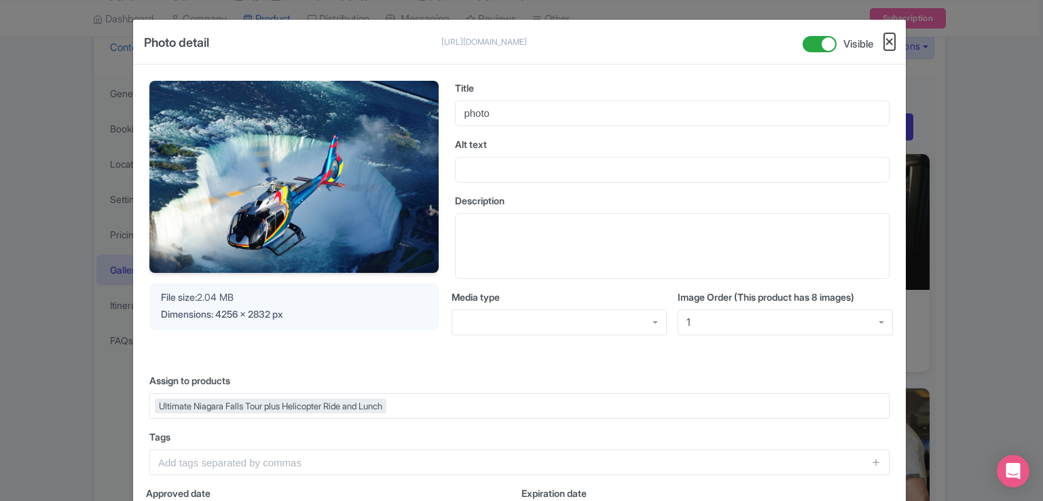
click at [886, 42] on button "Close" at bounding box center [889, 41] width 11 height 17
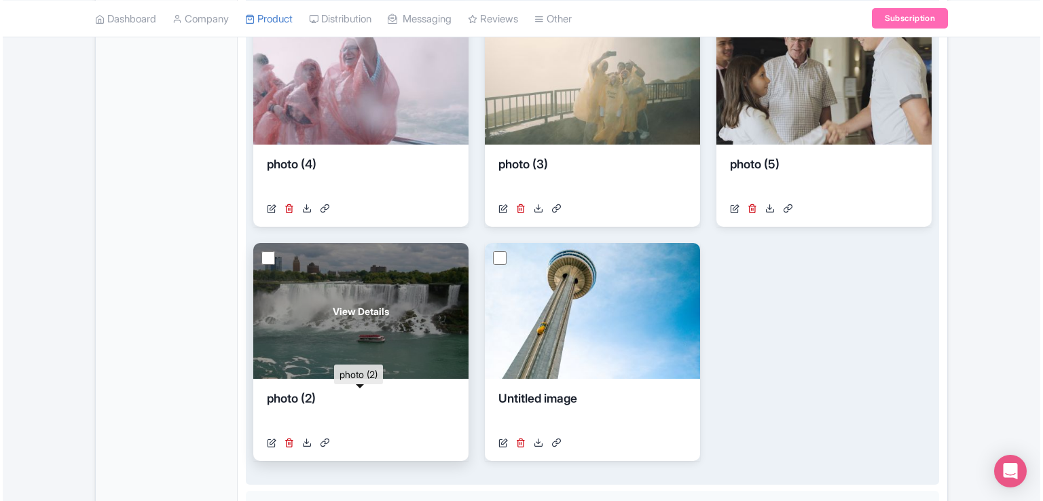
scroll to position [568, 0]
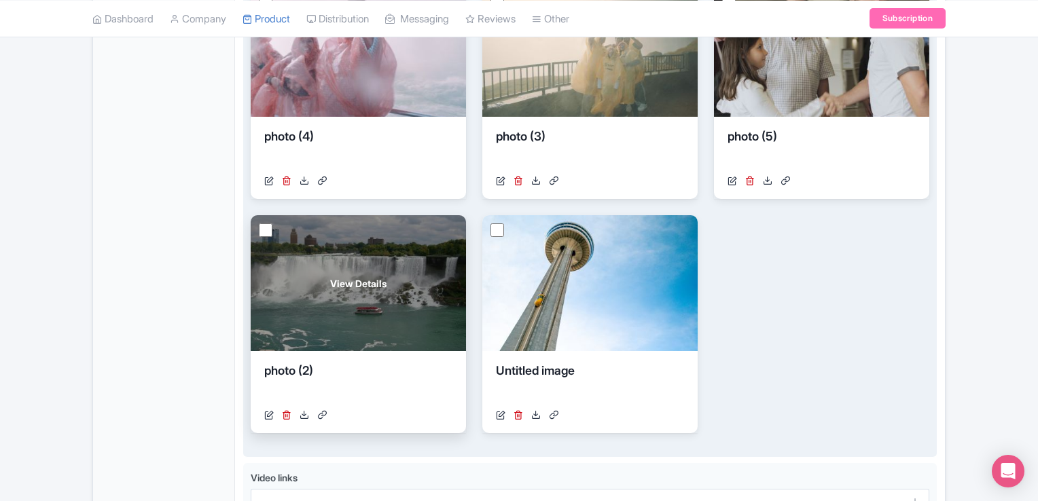
click at [363, 276] on span "View Details" at bounding box center [358, 283] width 56 height 14
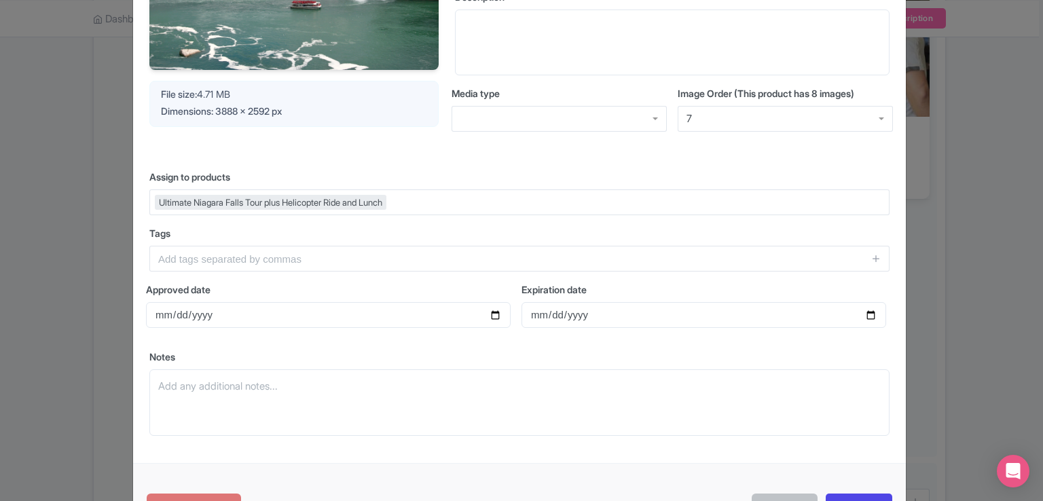
scroll to position [0, 0]
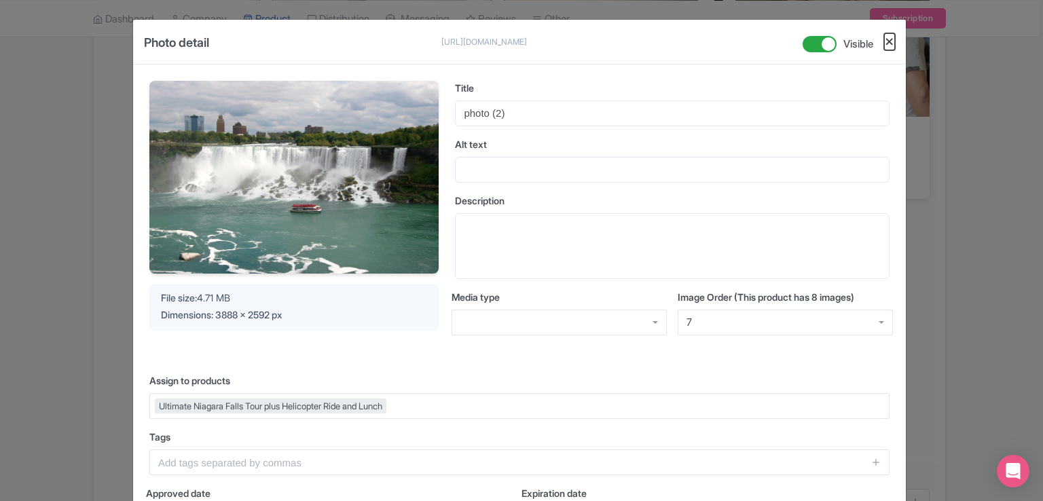
click at [886, 39] on button "Close" at bounding box center [889, 41] width 11 height 17
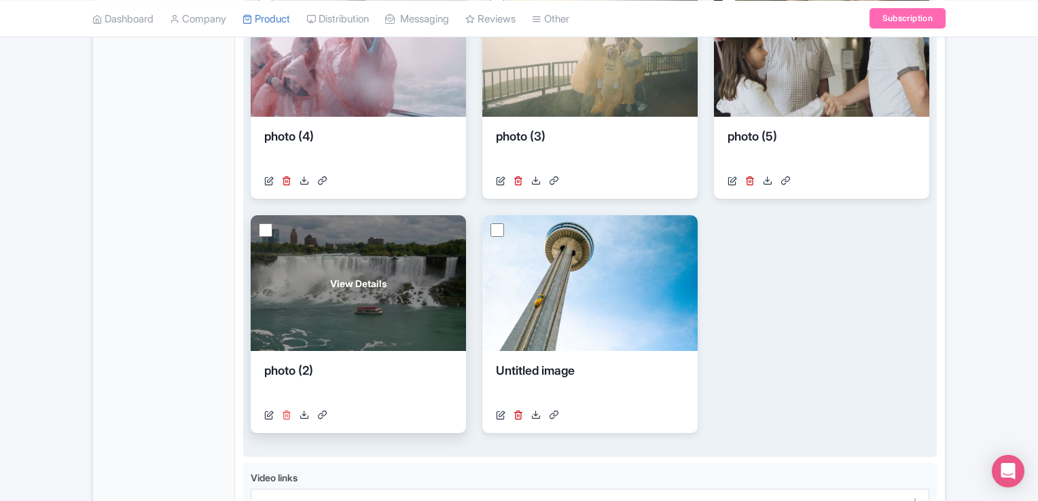
click at [288, 415] on icon at bounding box center [287, 415] width 10 height 10
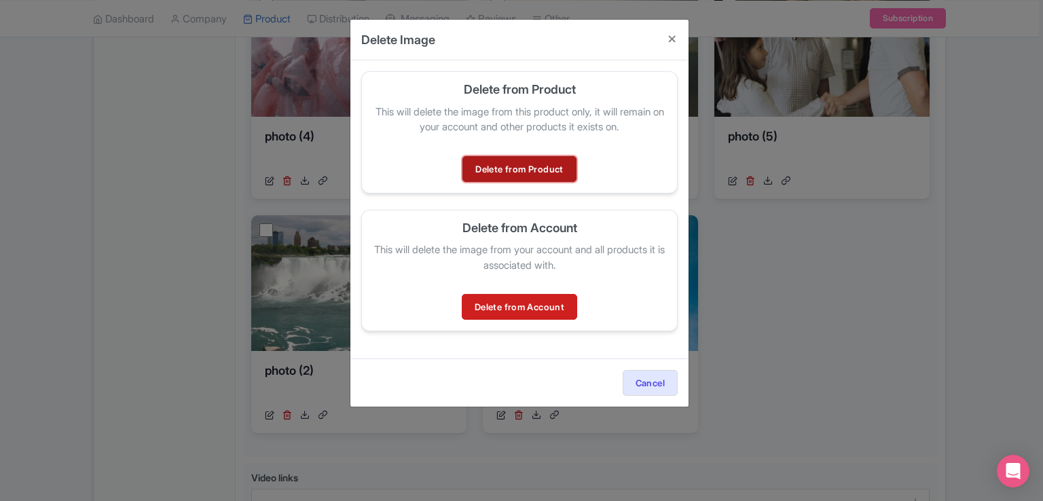
click at [508, 166] on link "Delete from Product" at bounding box center [518, 169] width 113 height 26
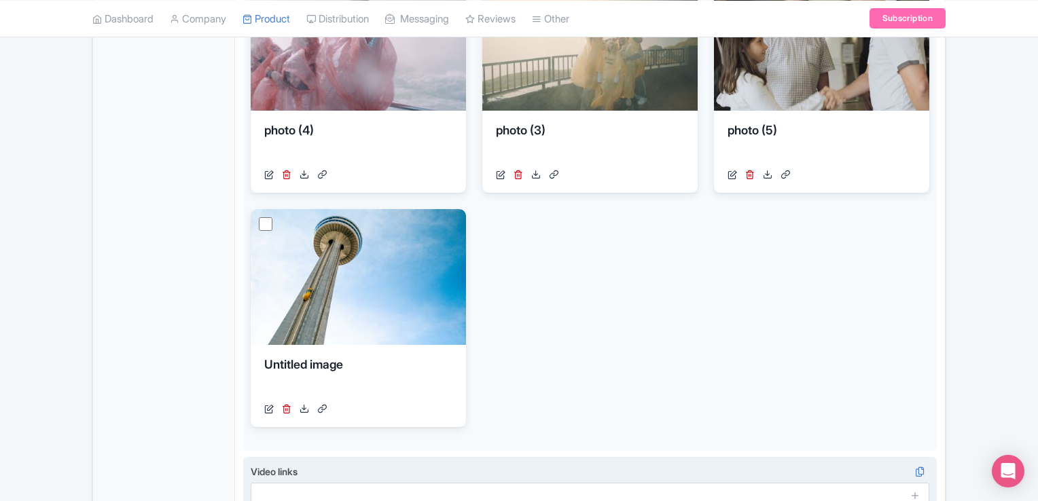
scroll to position [679, 0]
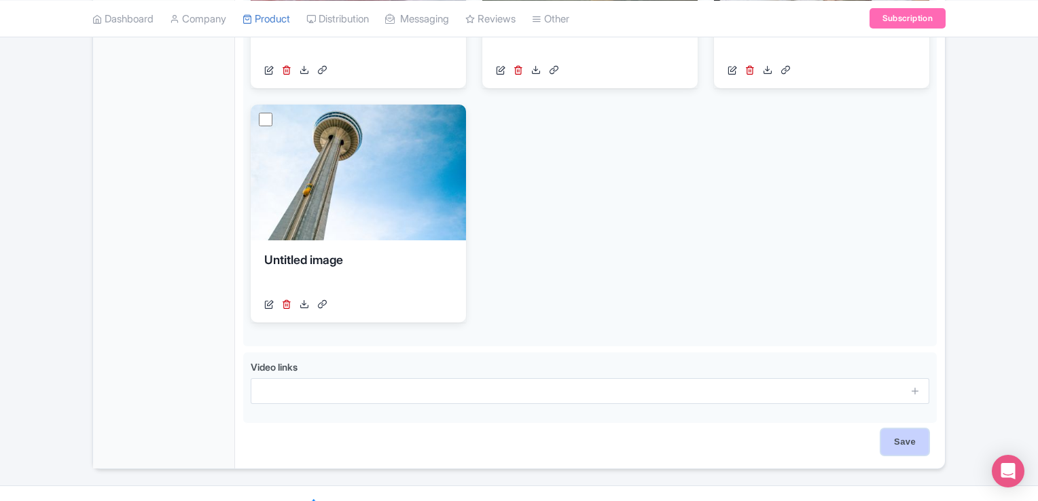
click at [913, 438] on input "Save" at bounding box center [905, 442] width 48 height 26
type input "Saving..."
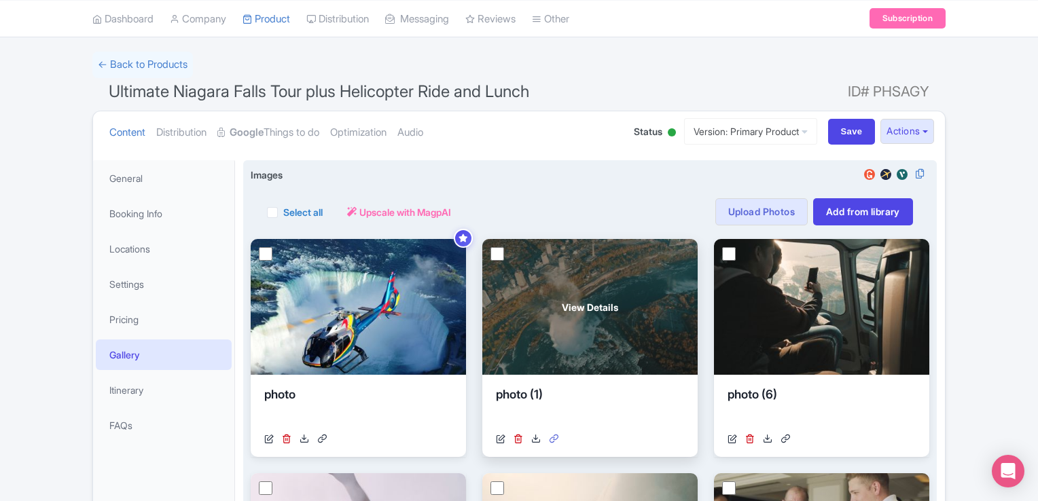
scroll to position [75, 0]
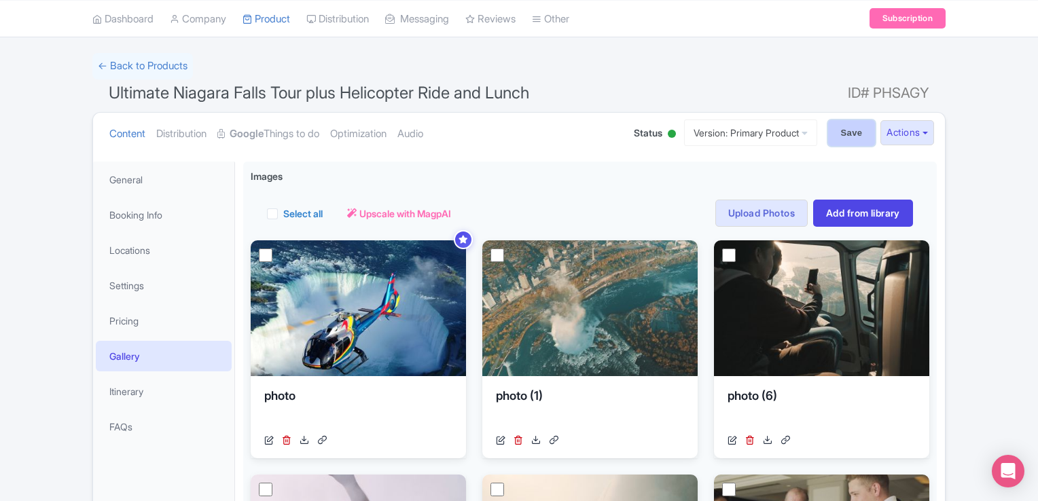
click at [842, 137] on input "Save" at bounding box center [852, 133] width 48 height 26
type input "Saving..."
